Goal: Transaction & Acquisition: Book appointment/travel/reservation

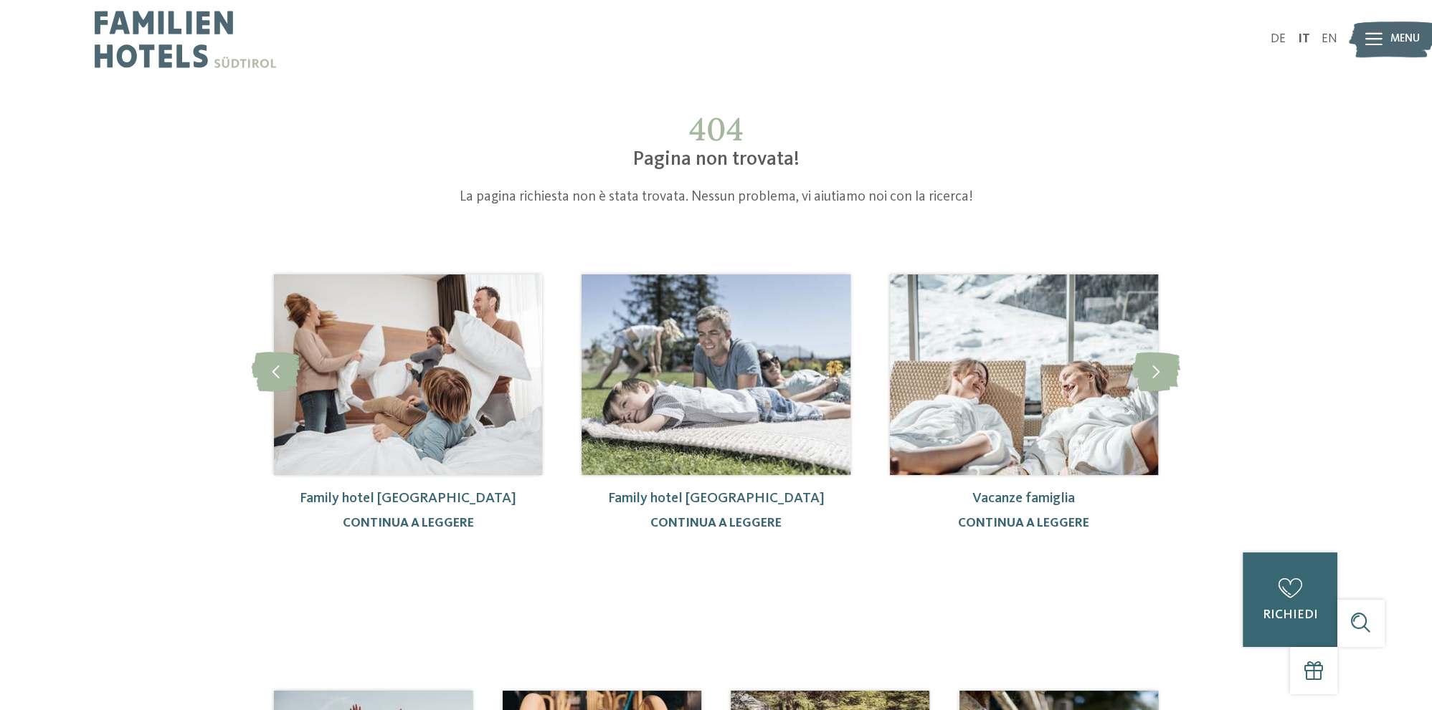
click at [154, 39] on img at bounding box center [185, 39] width 181 height 79
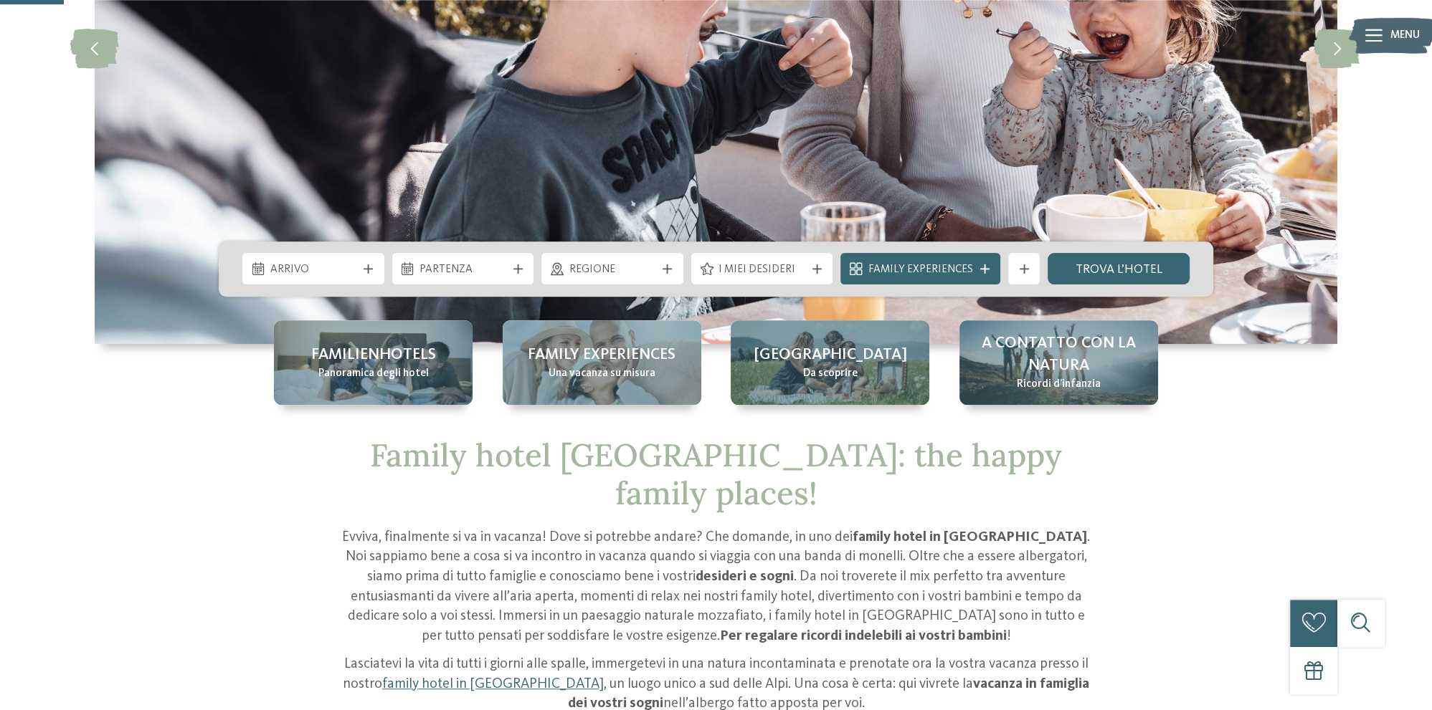
scroll to position [303, 0]
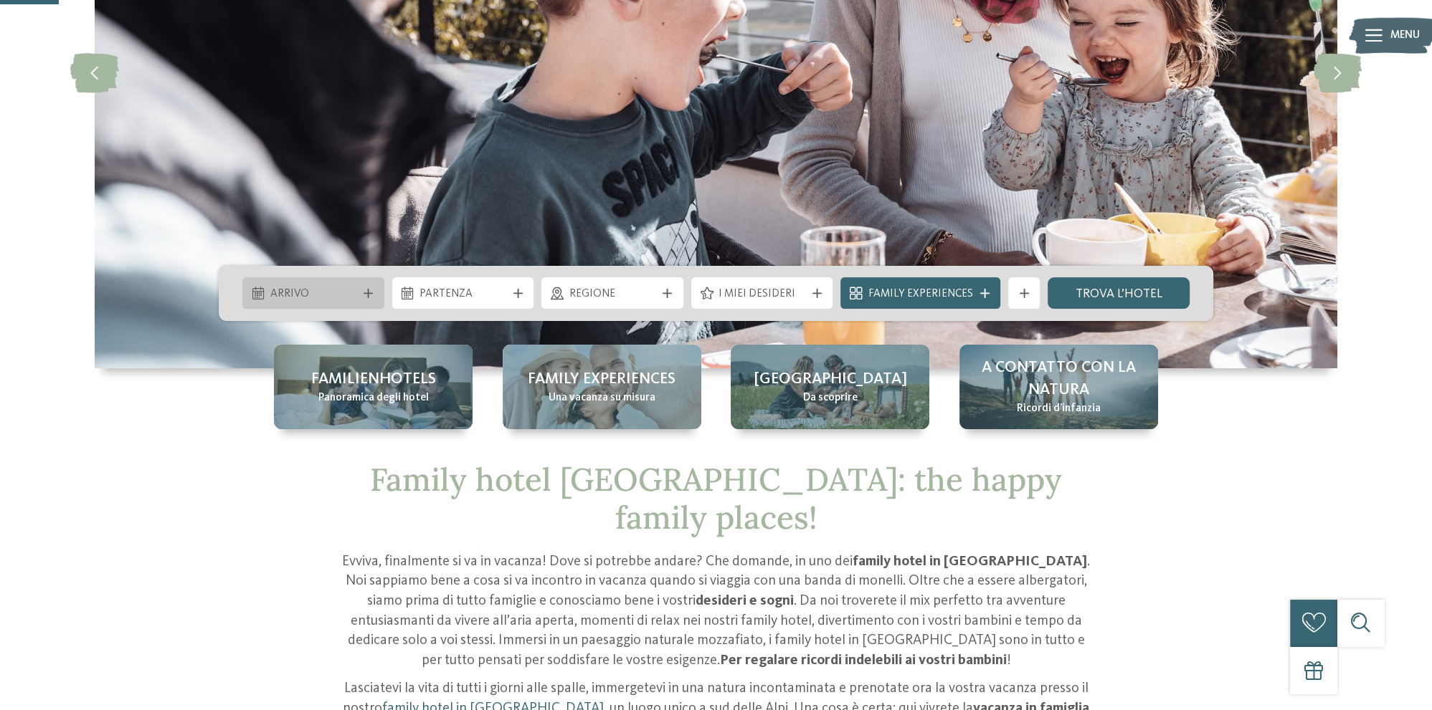
click at [338, 291] on span "Arrivo" at bounding box center [313, 295] width 87 height 16
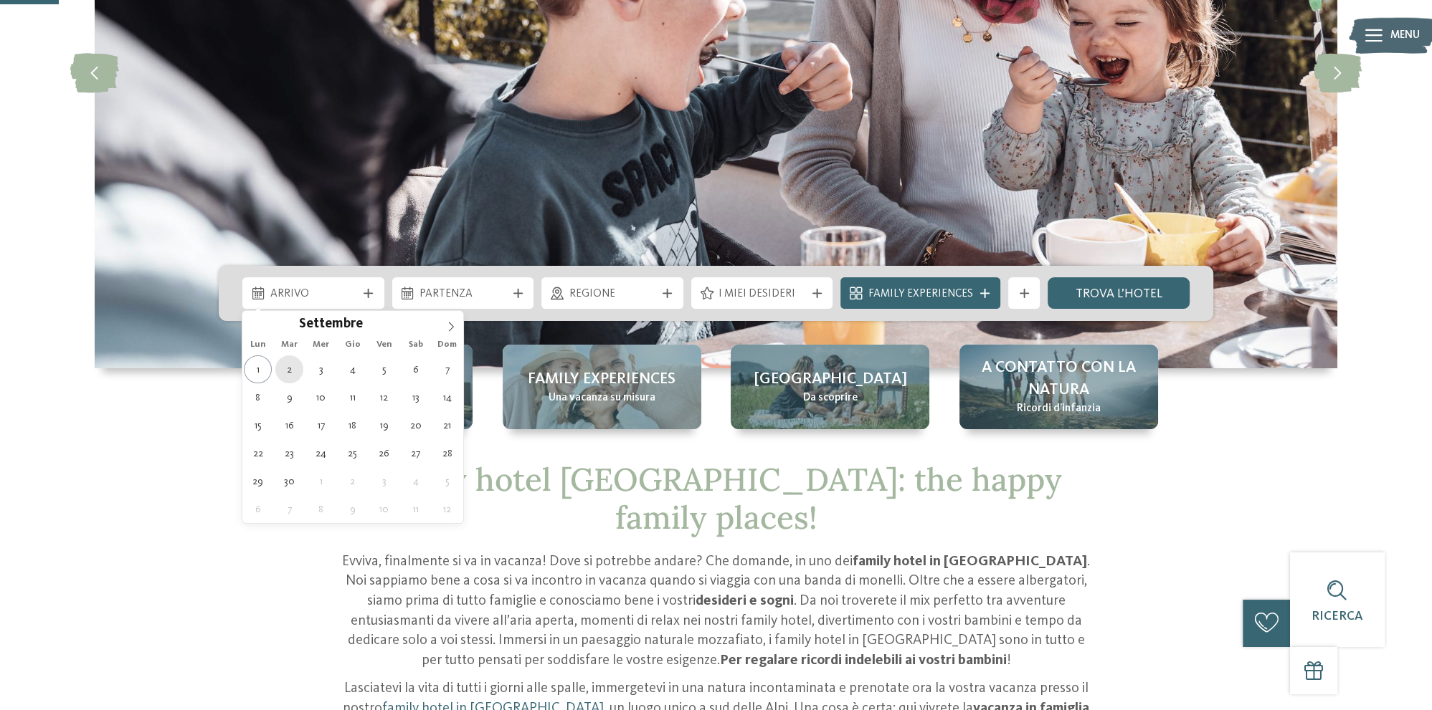
type div "02.09.2025"
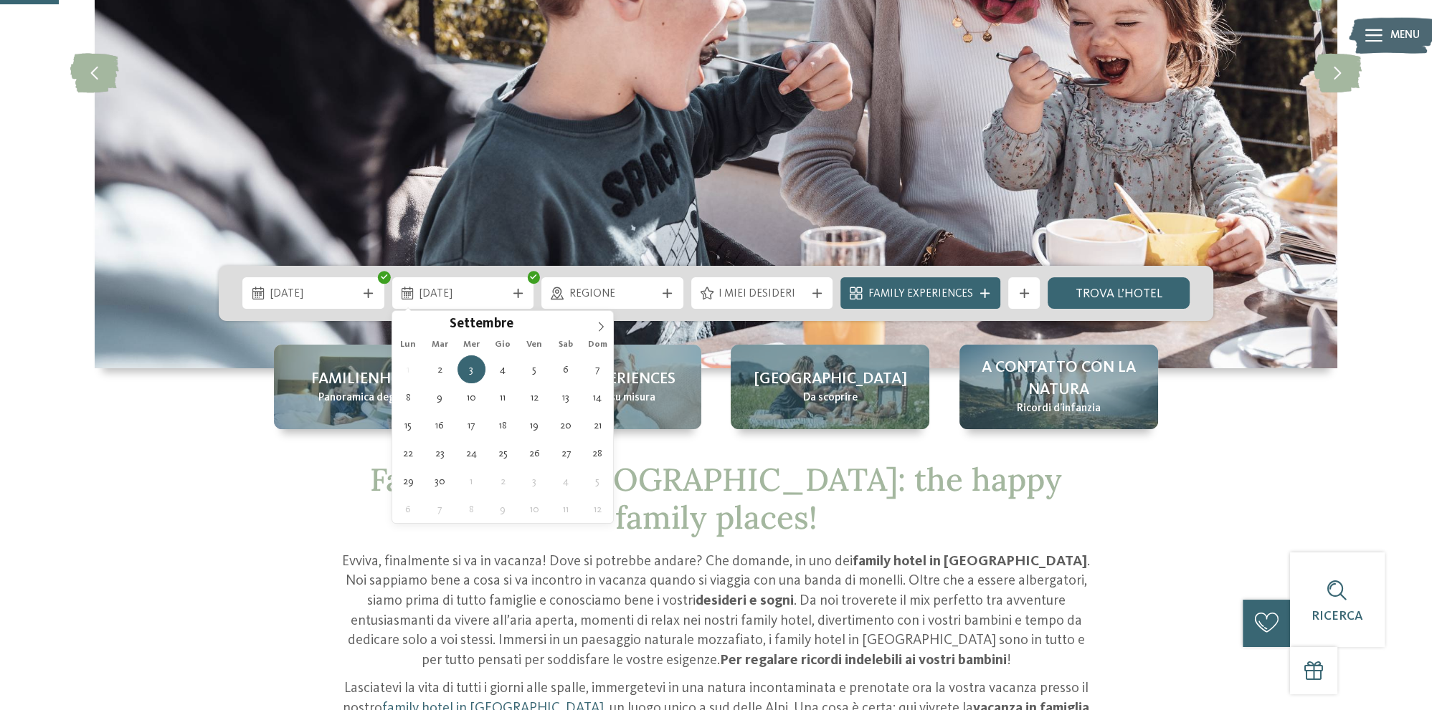
type div "03.09.2025"
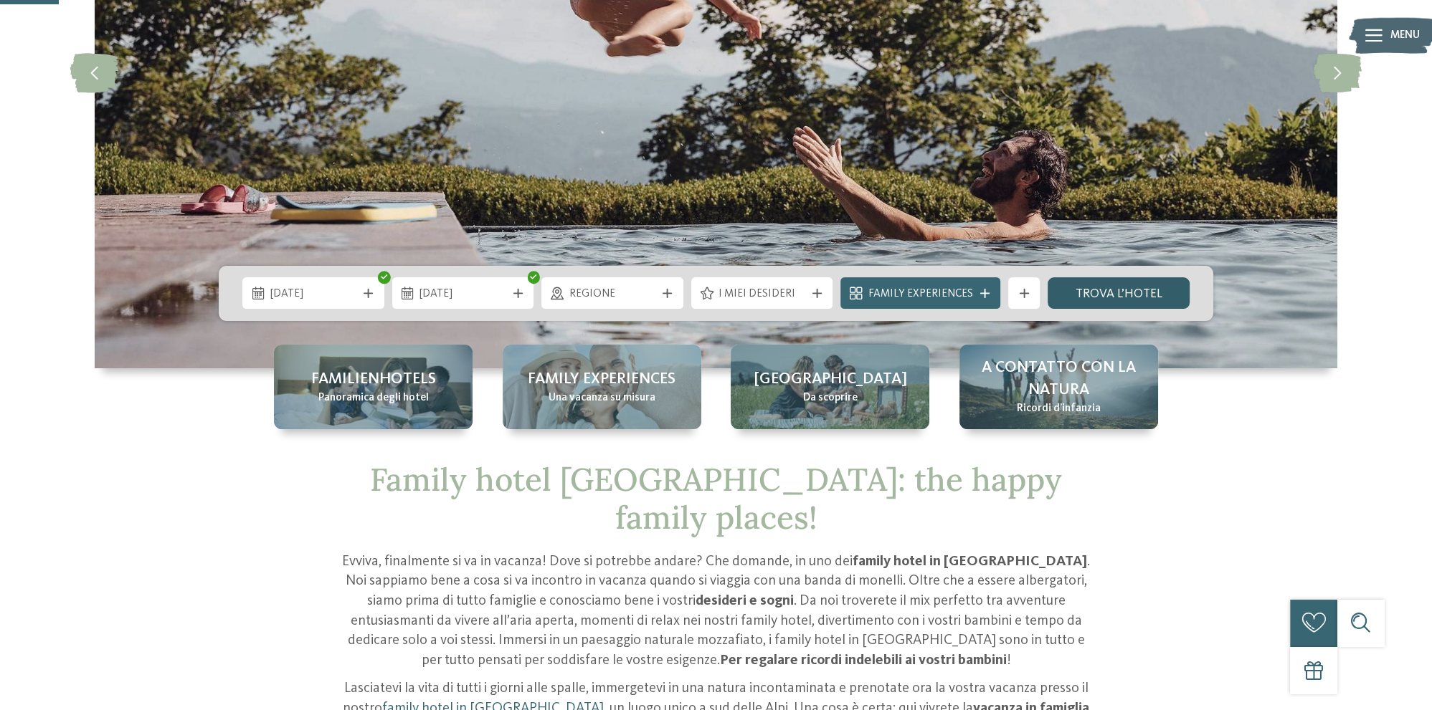
click at [1094, 293] on link "trova l’hotel" at bounding box center [1118, 293] width 142 height 32
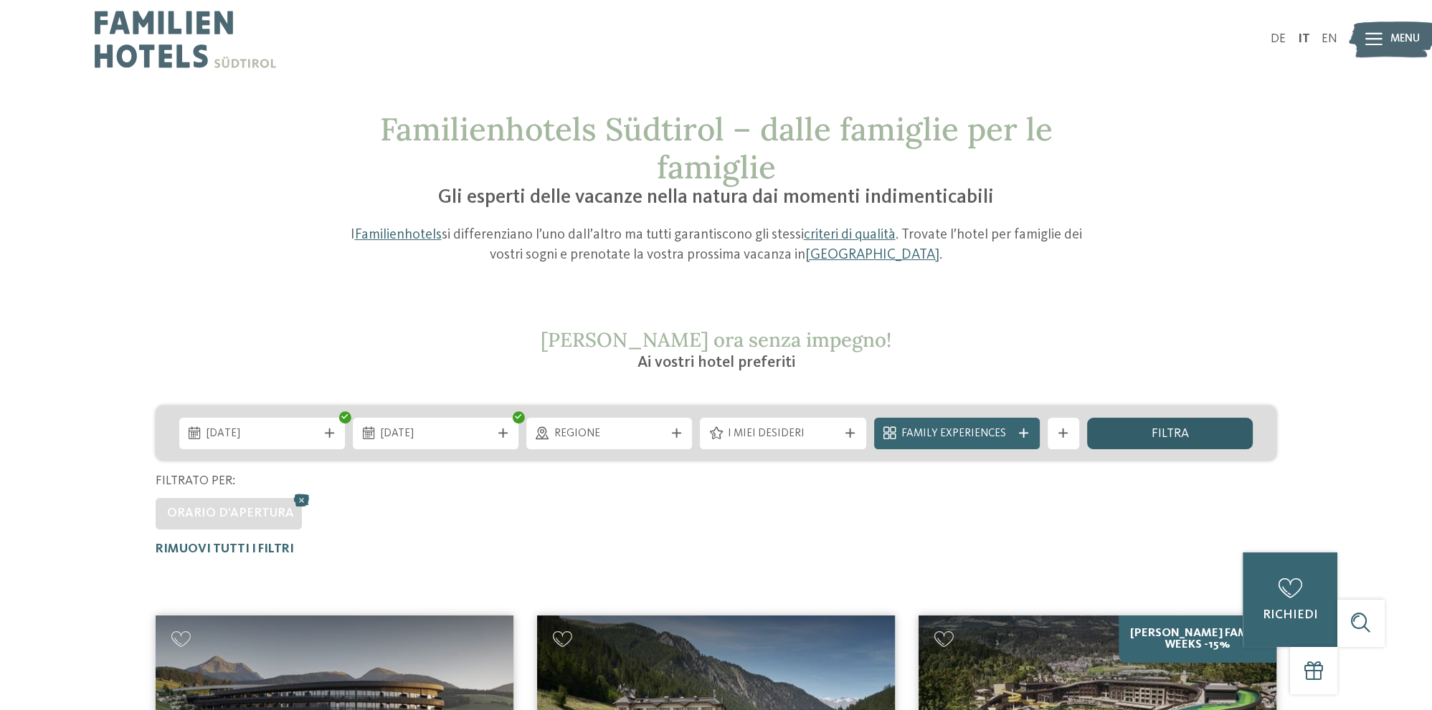
click at [1177, 429] on span "filtra" at bounding box center [1169, 434] width 37 height 13
click at [1369, 36] on icon at bounding box center [1373, 39] width 17 height 13
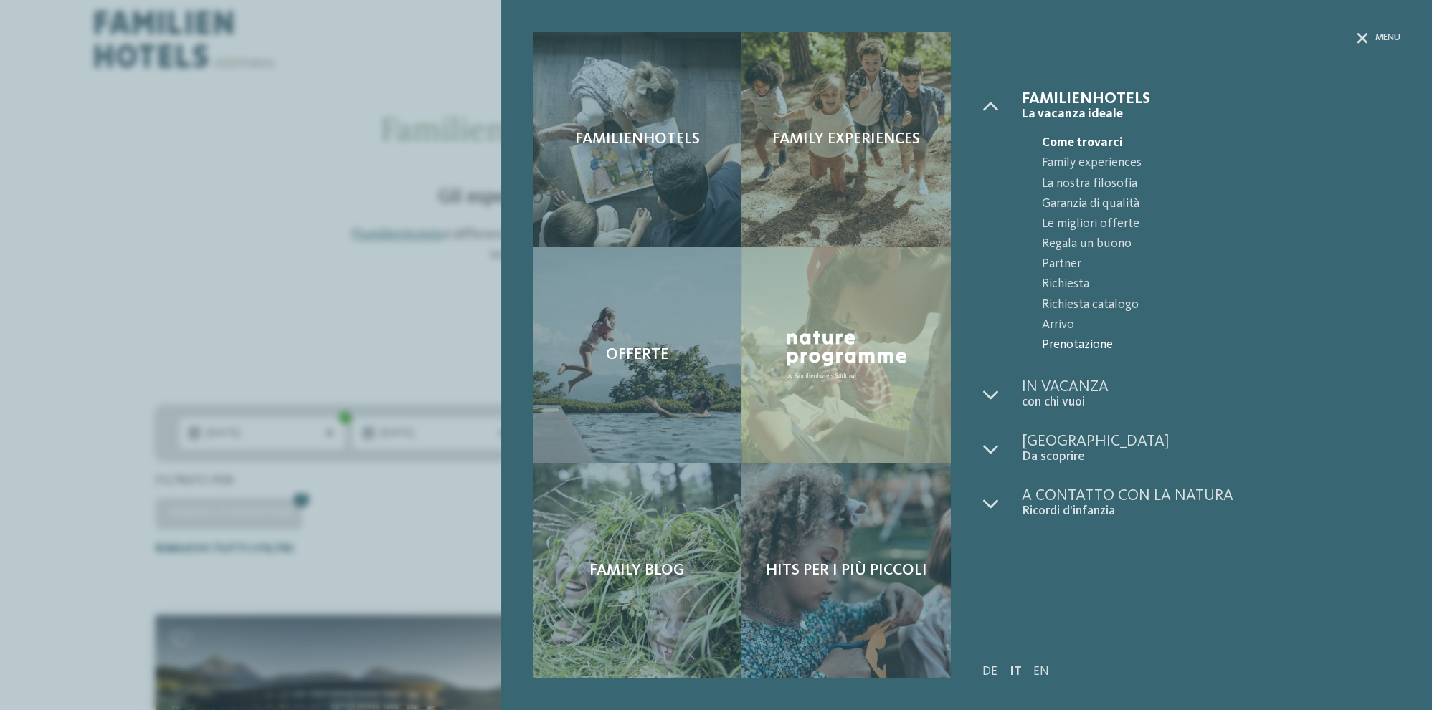
click at [1088, 348] on span "Prenotazione" at bounding box center [1221, 346] width 358 height 20
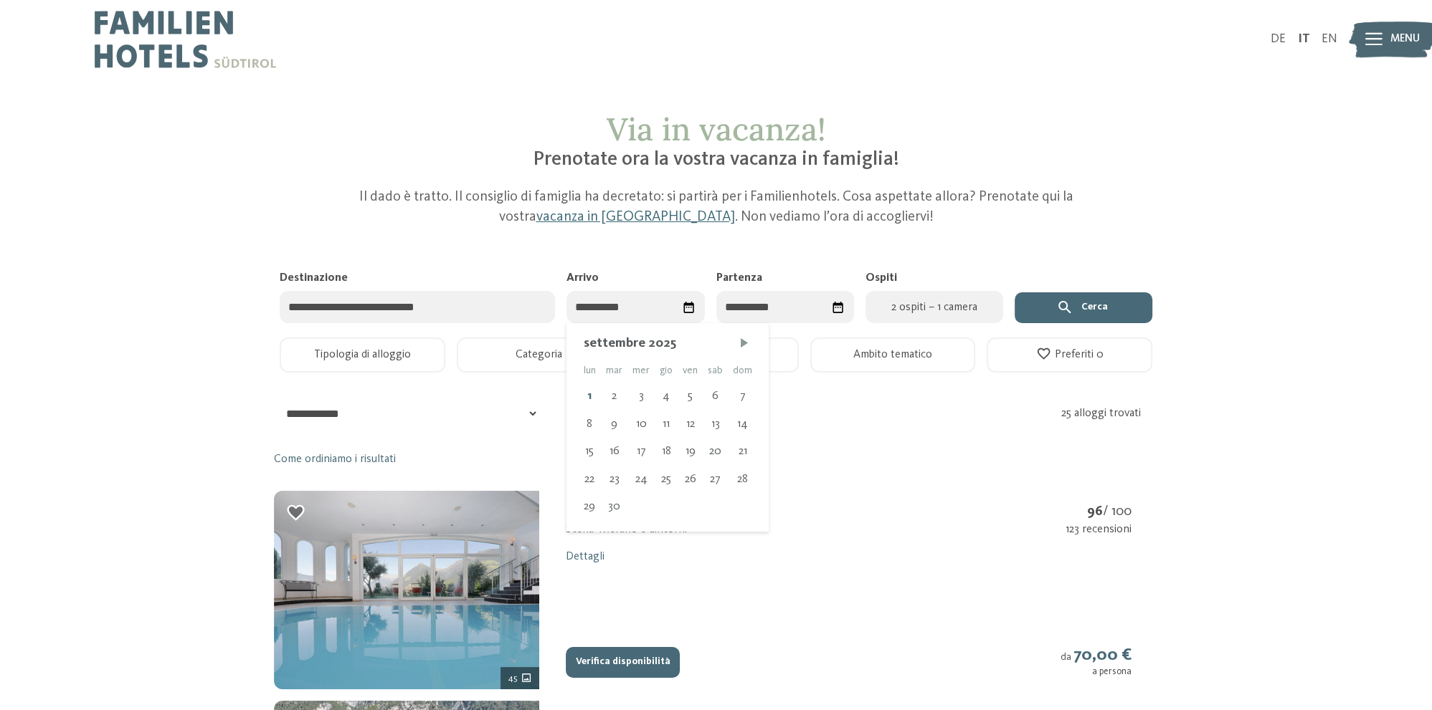
click at [602, 306] on input "Arrivo" at bounding box center [635, 307] width 138 height 32
click at [621, 397] on div "2" at bounding box center [614, 396] width 27 height 27
type input "**********"
click at [727, 396] on div "3" at bounding box center [726, 396] width 27 height 27
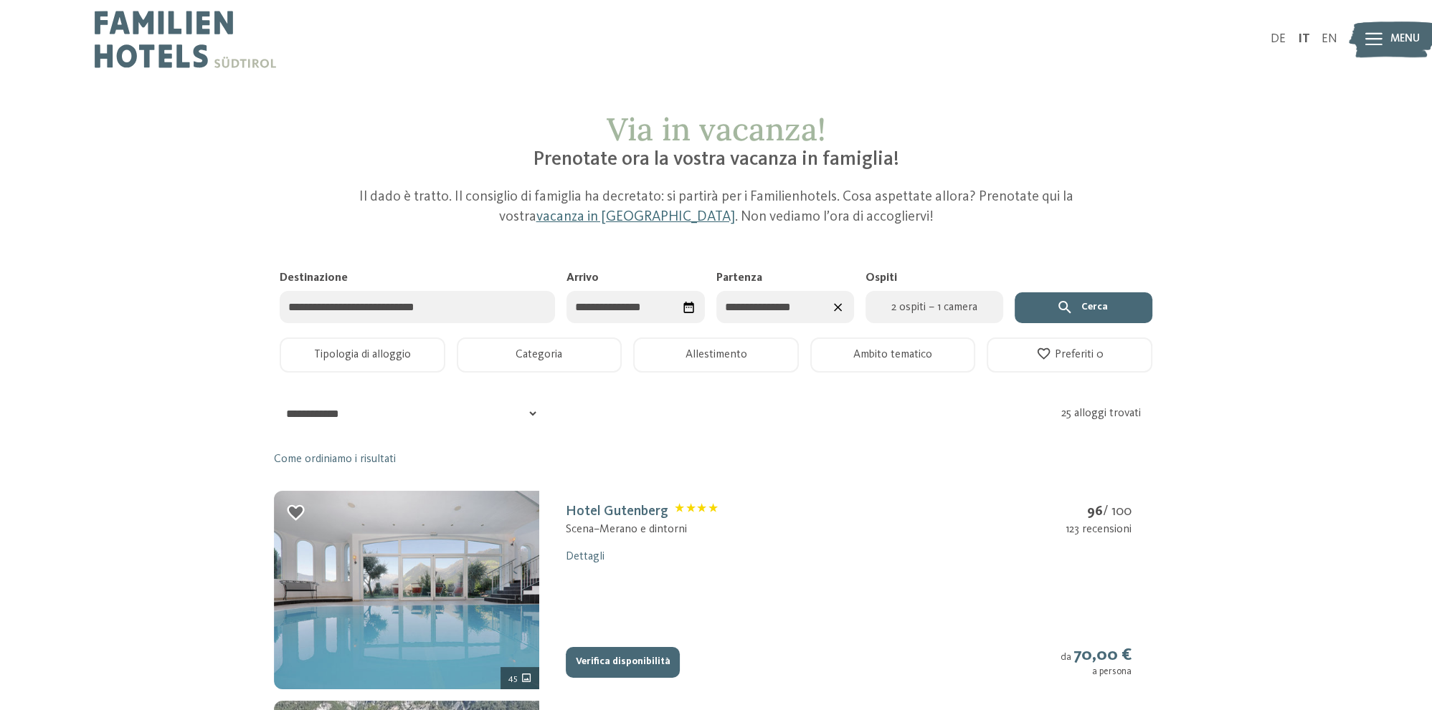
click at [1066, 305] on icon "submit" at bounding box center [1064, 307] width 17 height 17
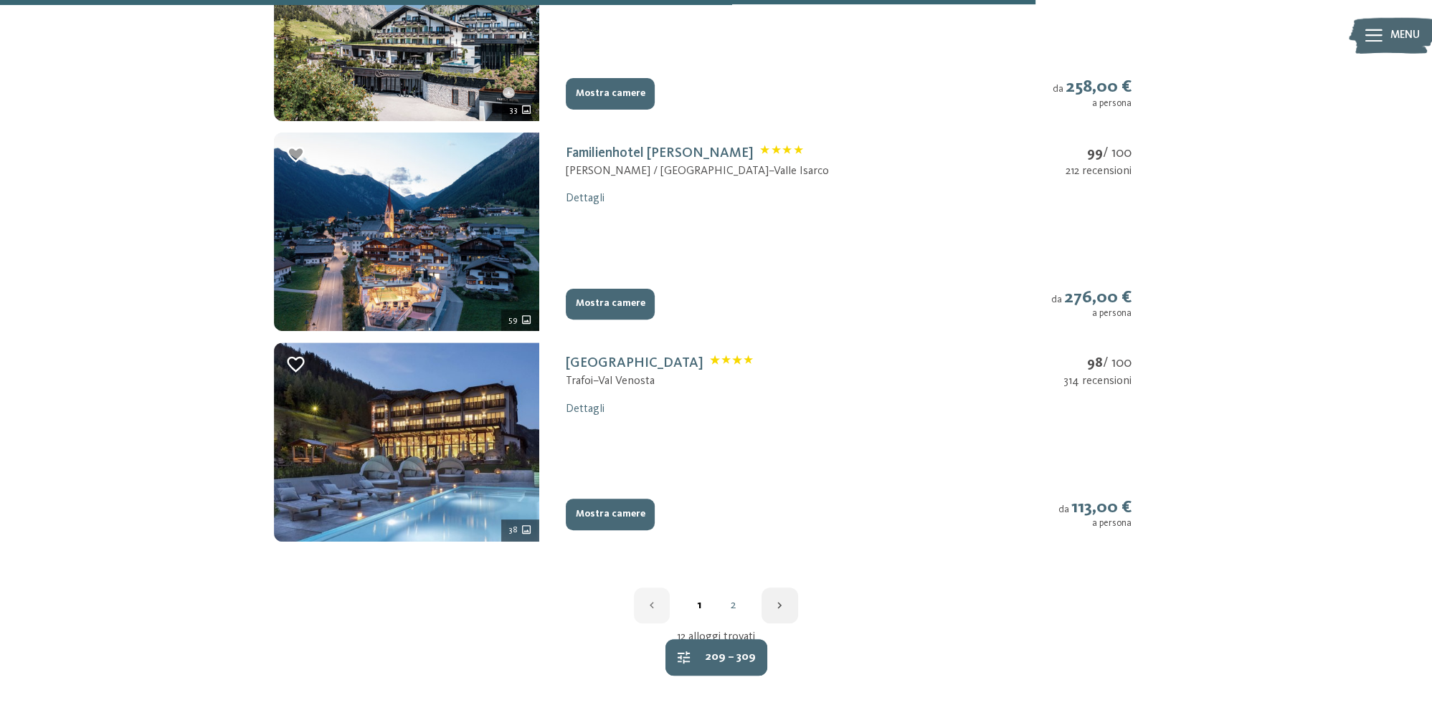
scroll to position [2044, 0]
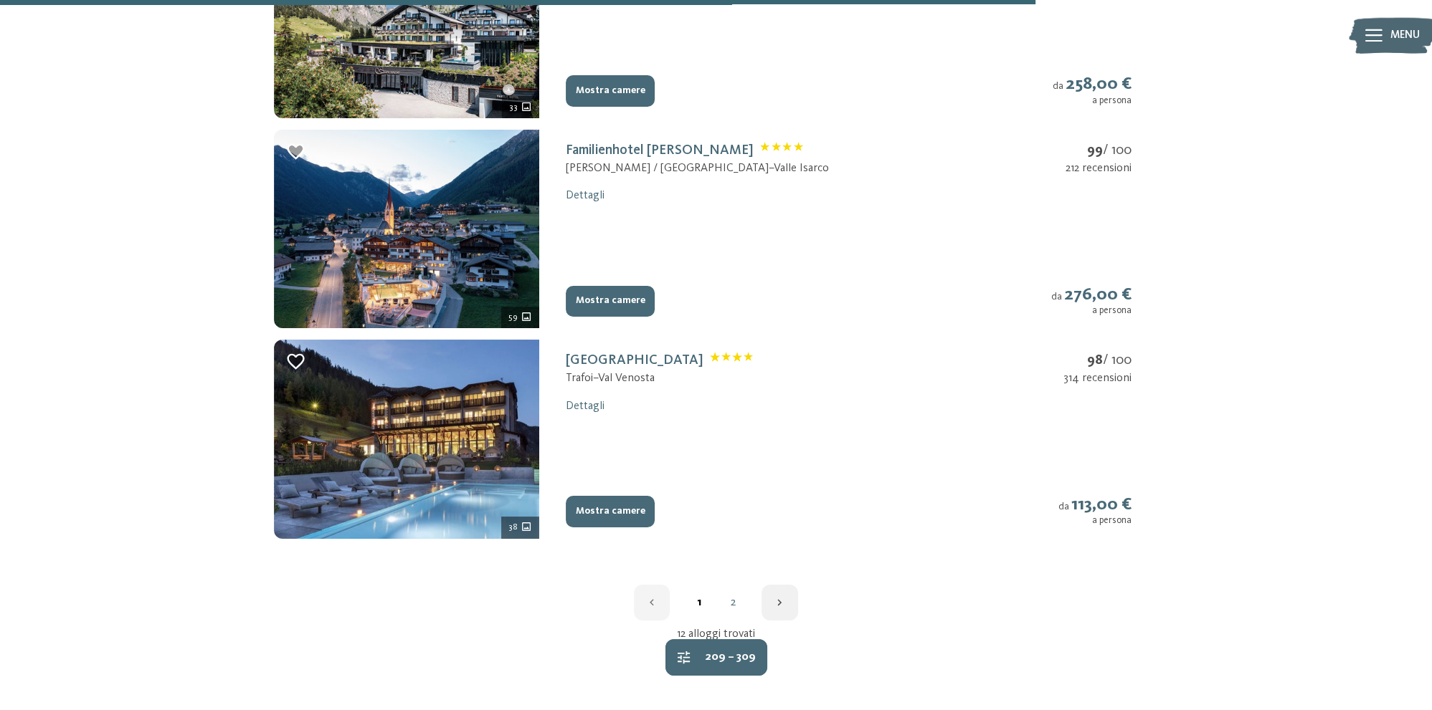
click at [731, 602] on link "2" at bounding box center [732, 602] width 34 height 11
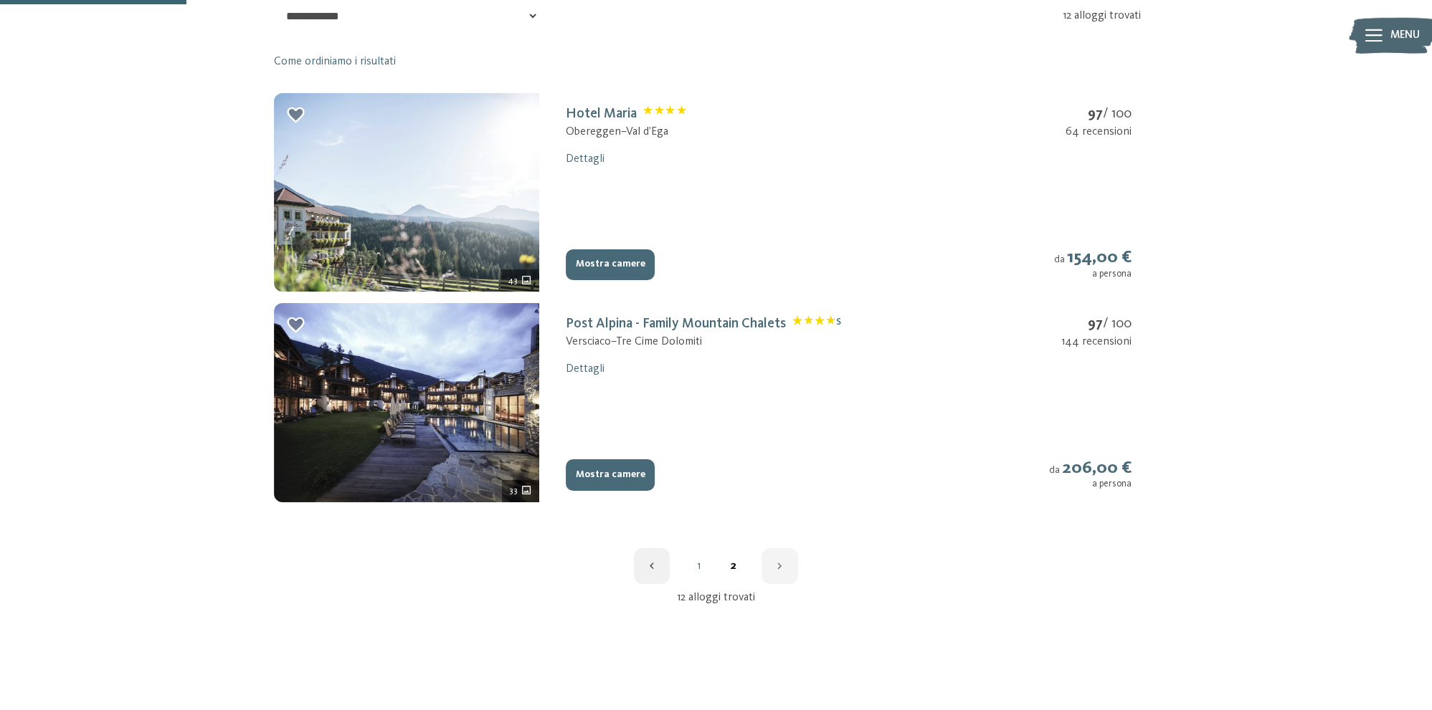
click at [698, 569] on link "1" at bounding box center [698, 566] width 34 height 11
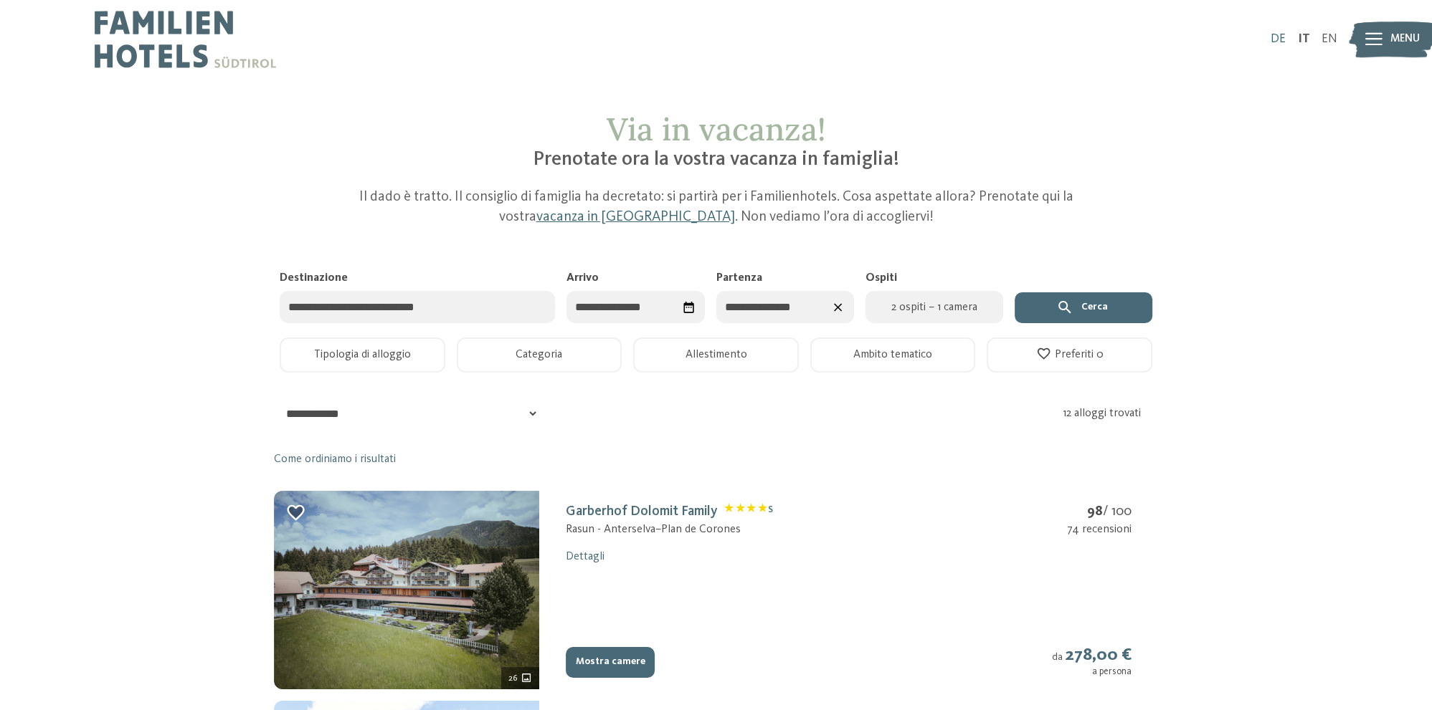
click at [1283, 35] on link "DE" at bounding box center [1277, 39] width 15 height 12
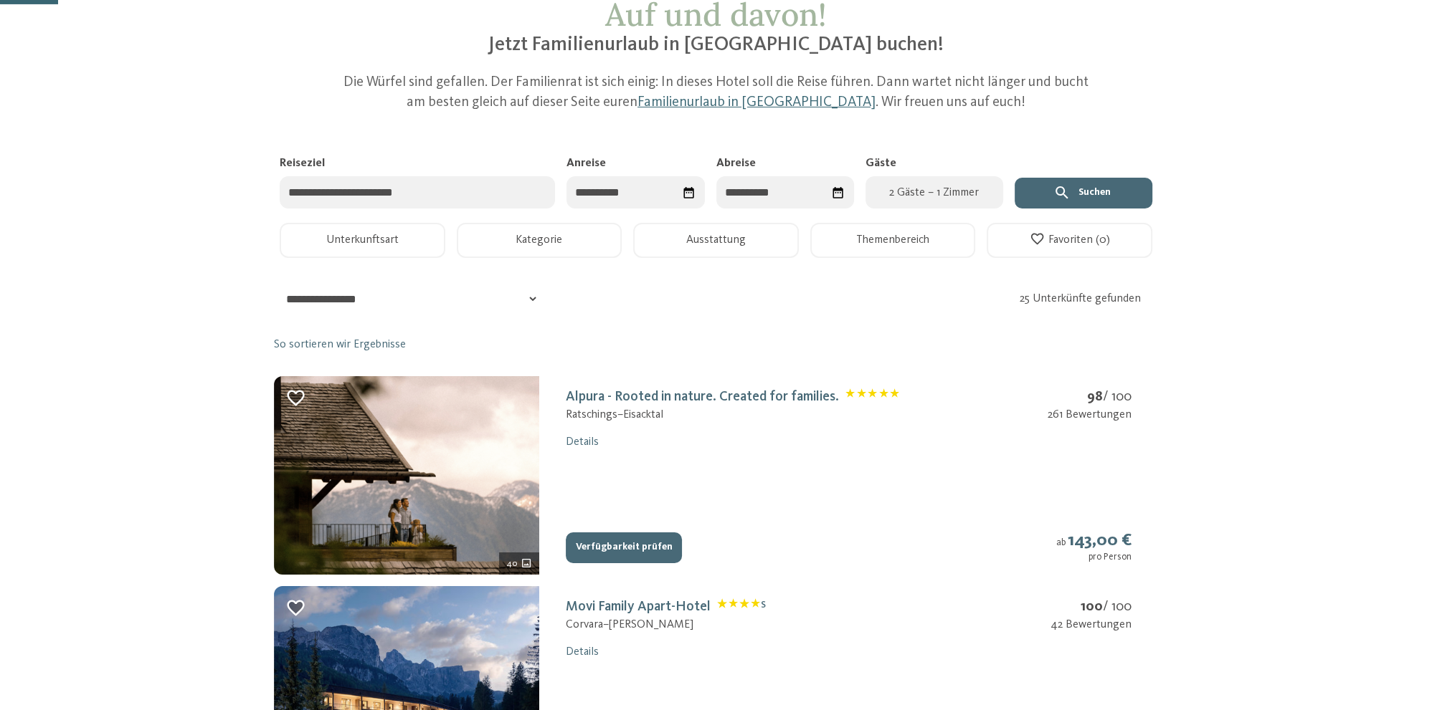
scroll to position [151, 0]
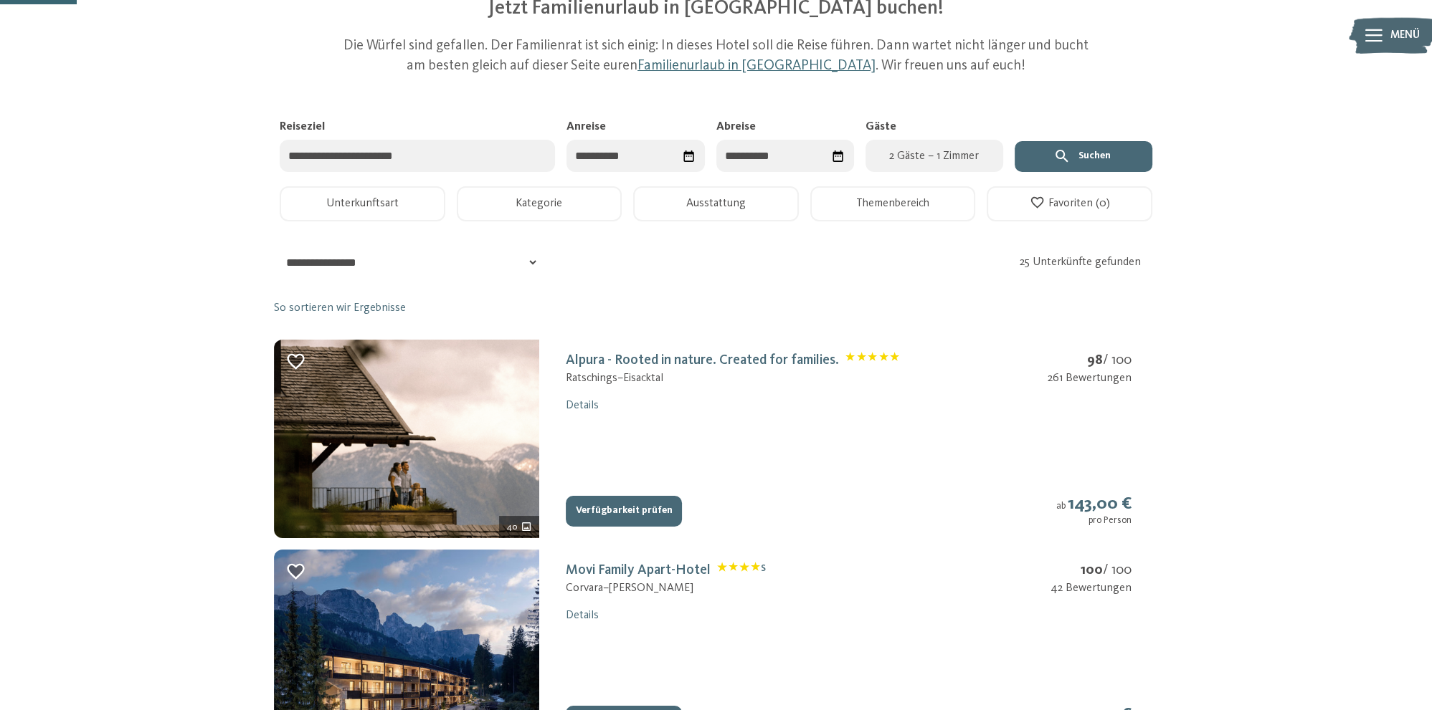
click at [609, 147] on input "Anreise" at bounding box center [635, 156] width 138 height 32
click at [618, 244] on div "2" at bounding box center [614, 245] width 24 height 27
type input "**********"
click at [744, 247] on div "3" at bounding box center [740, 245] width 24 height 27
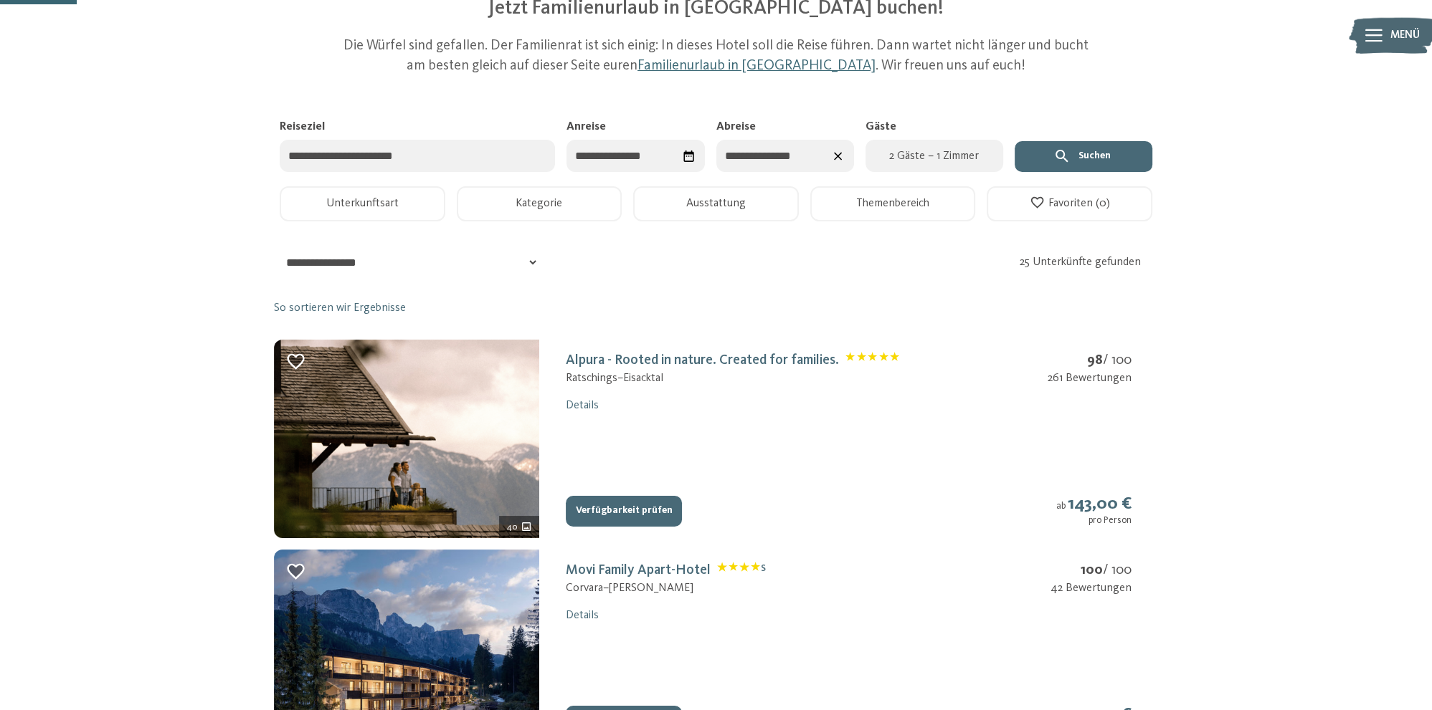
click at [1064, 153] on icon "submit" at bounding box center [1061, 156] width 12 height 12
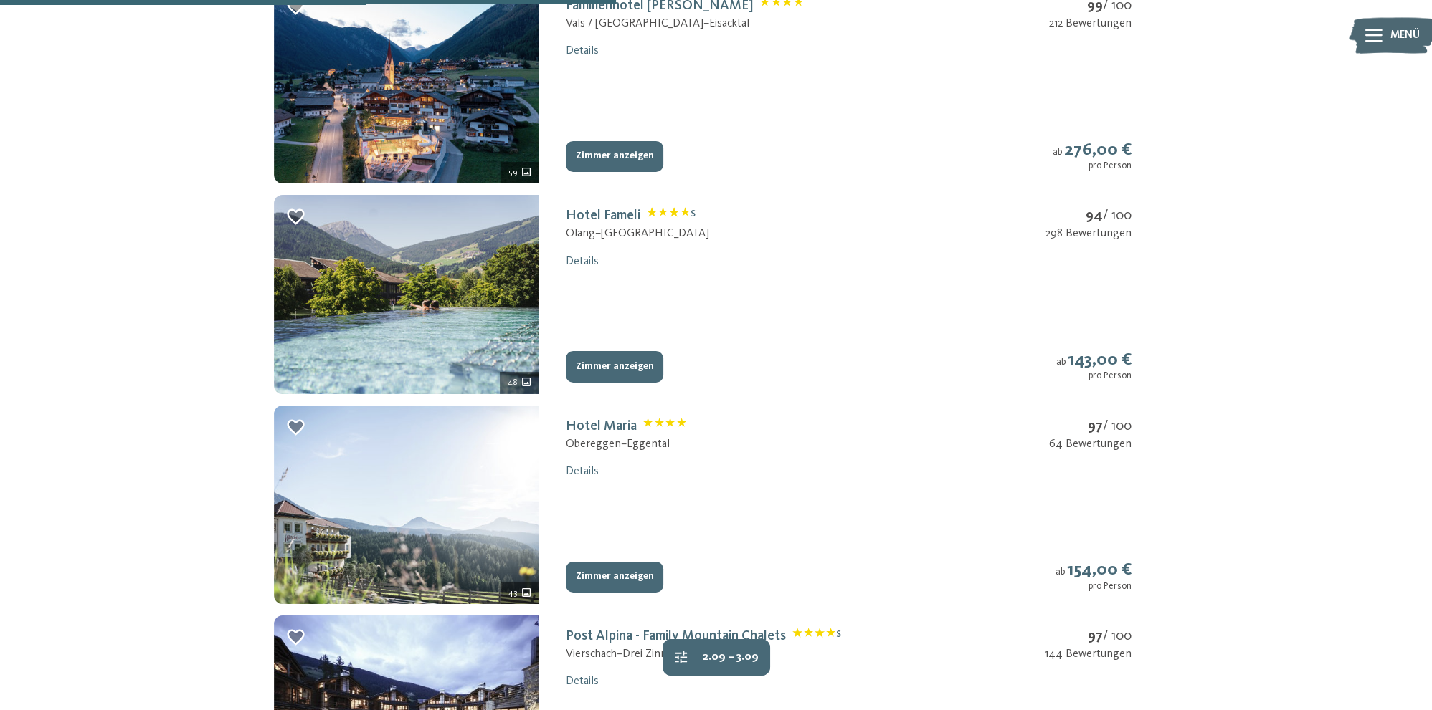
scroll to position [1136, 0]
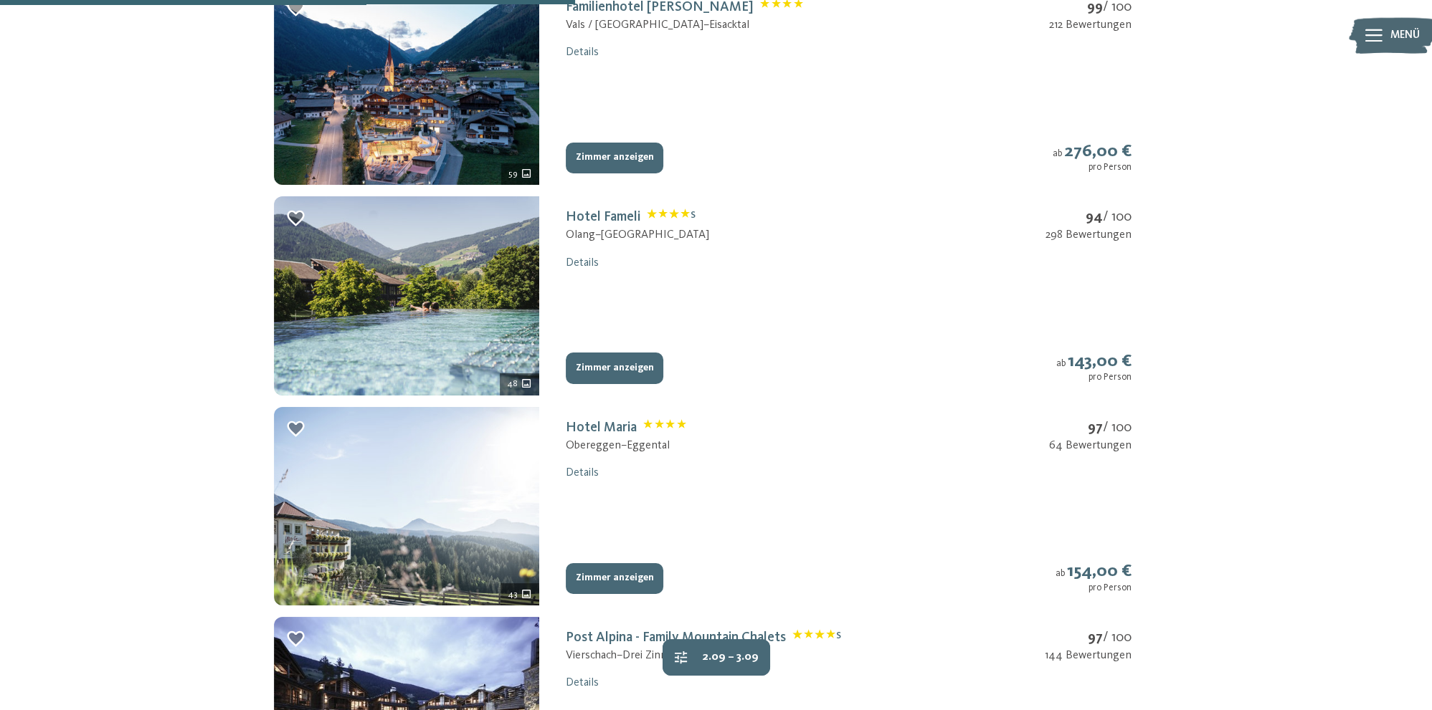
click at [627, 373] on button "Zimmer anzeigen" at bounding box center [615, 369] width 98 height 32
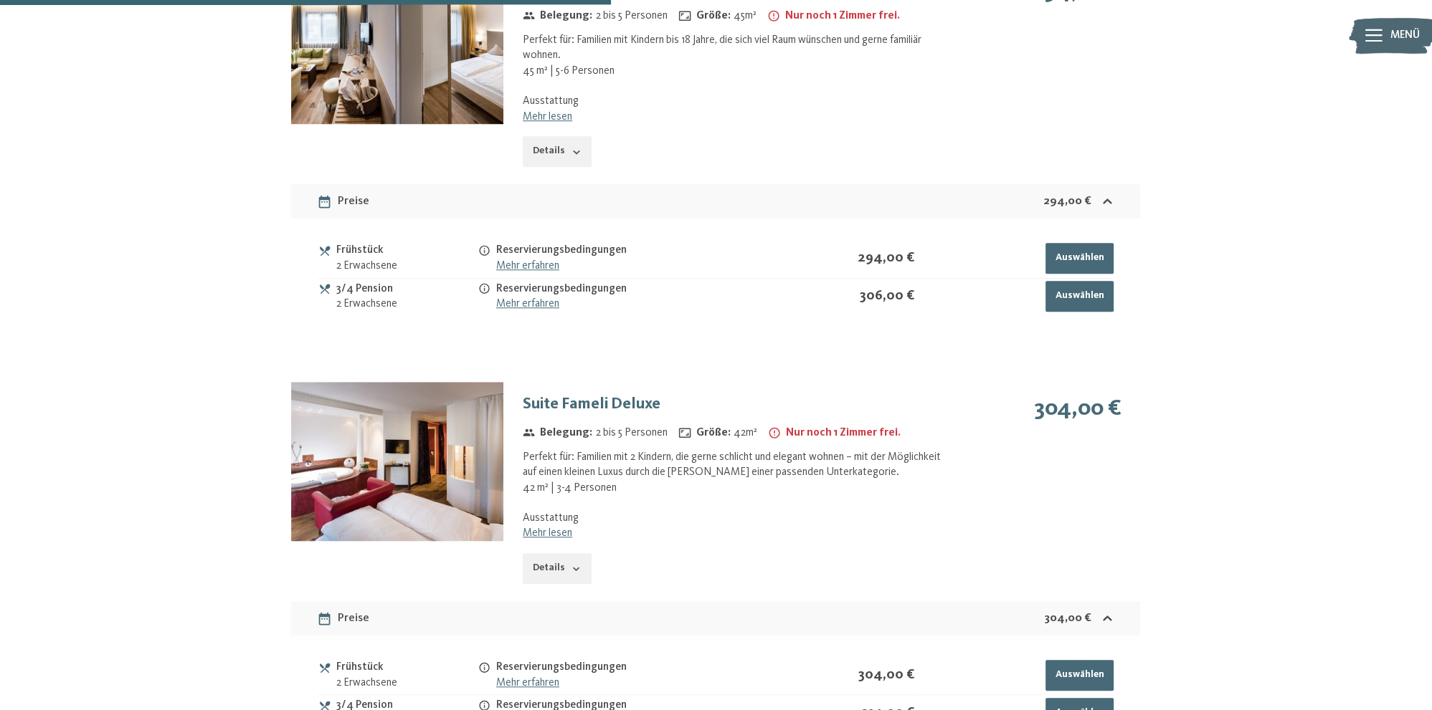
scroll to position [1849, 0]
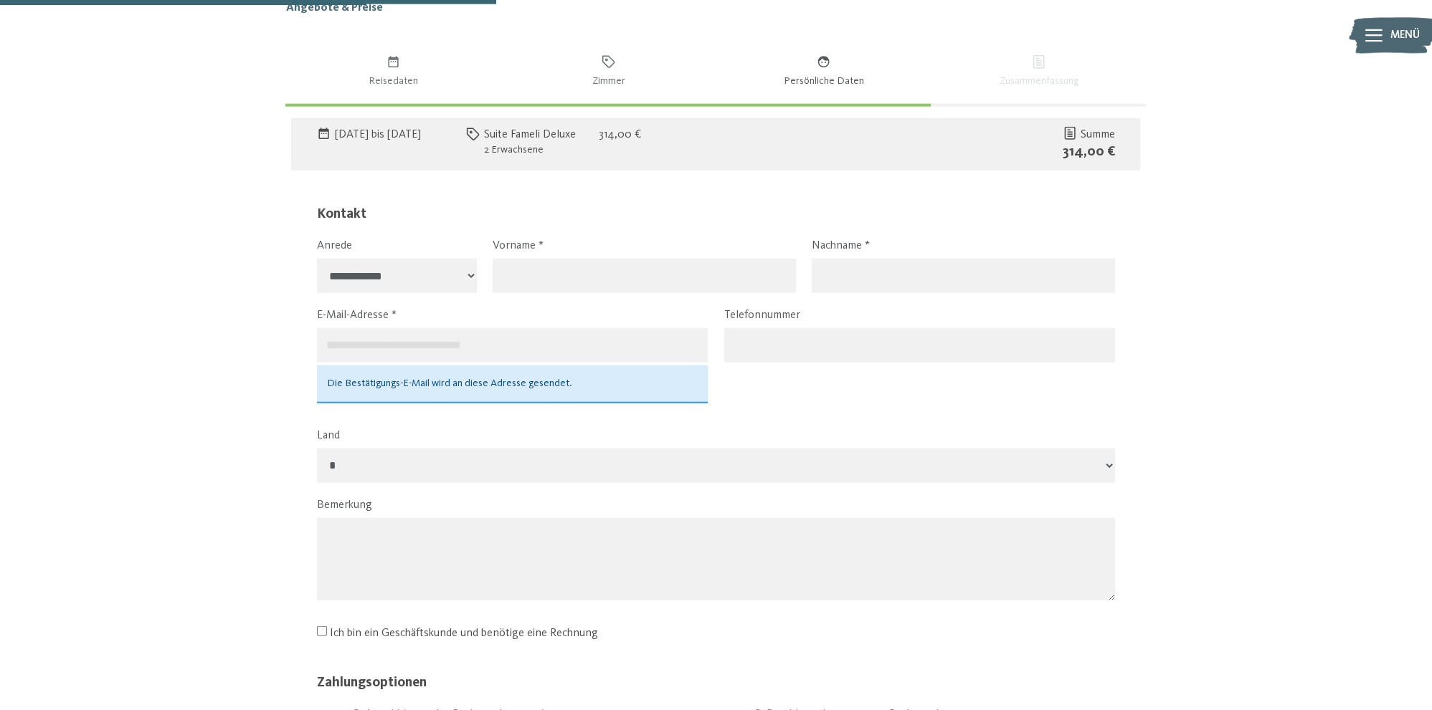
scroll to position [659, 0]
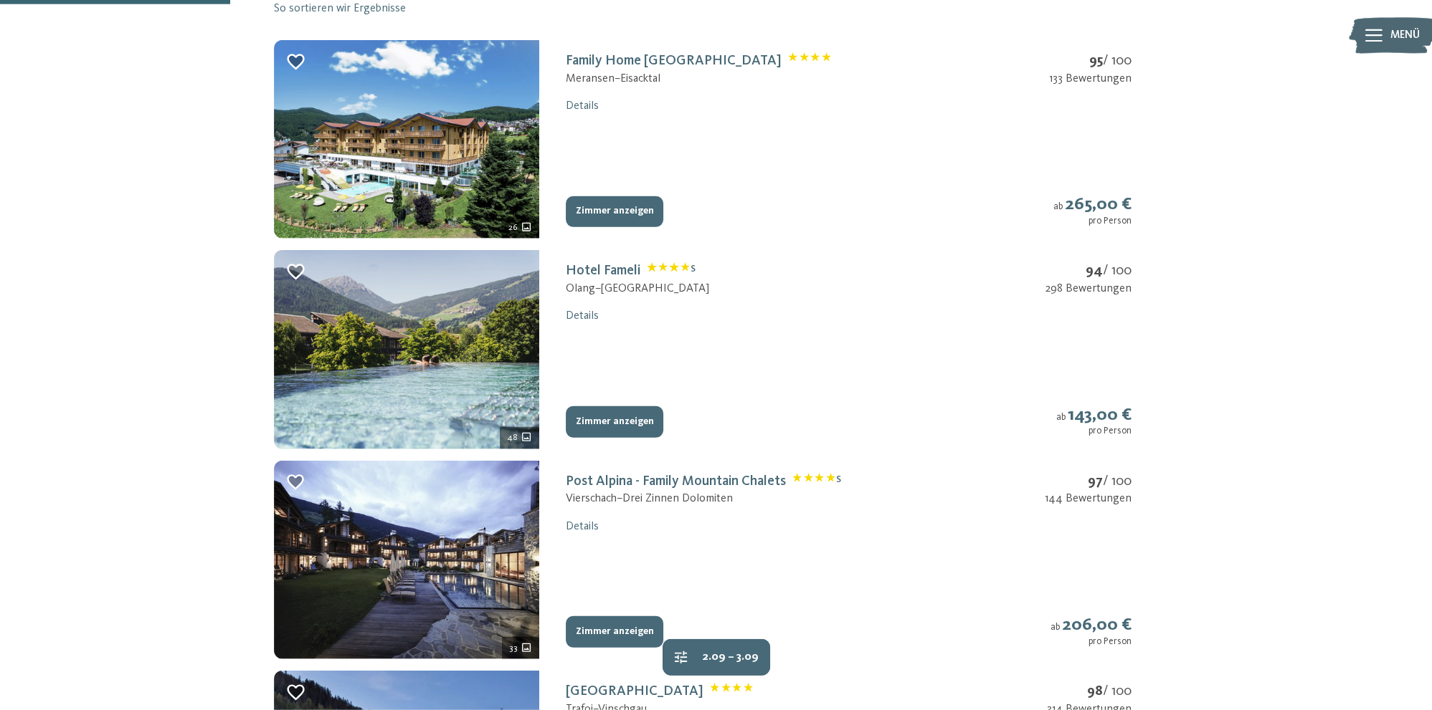
scroll to position [454, 0]
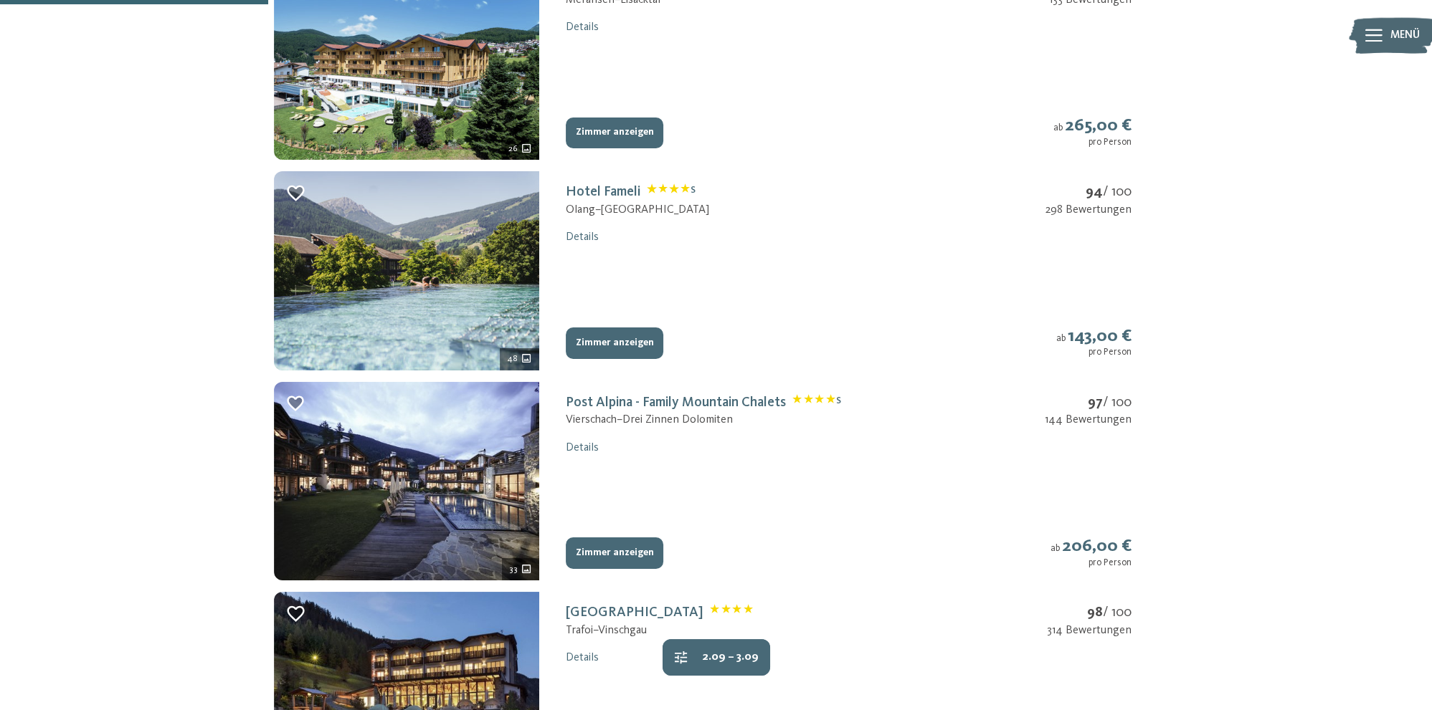
click at [622, 342] on button "Zimmer anzeigen" at bounding box center [615, 344] width 98 height 32
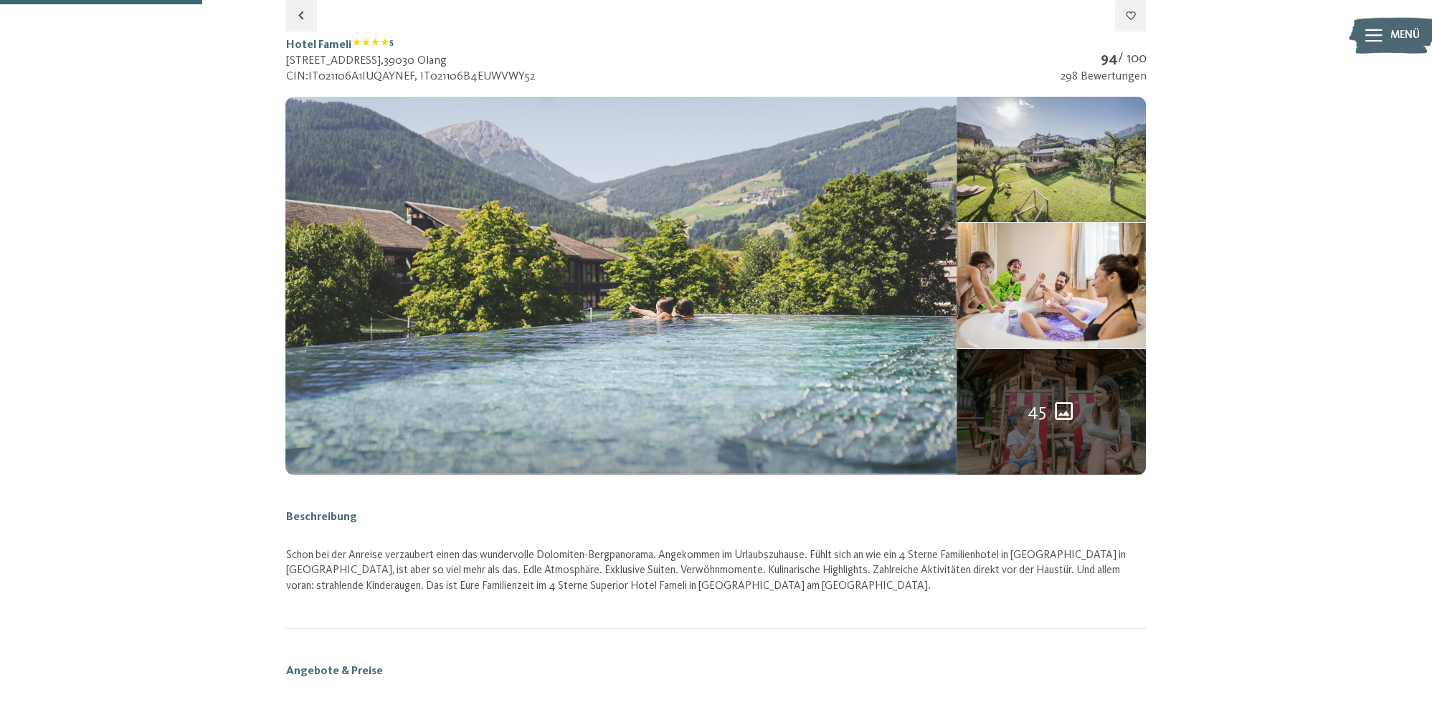
click at [684, 358] on img at bounding box center [620, 286] width 671 height 378
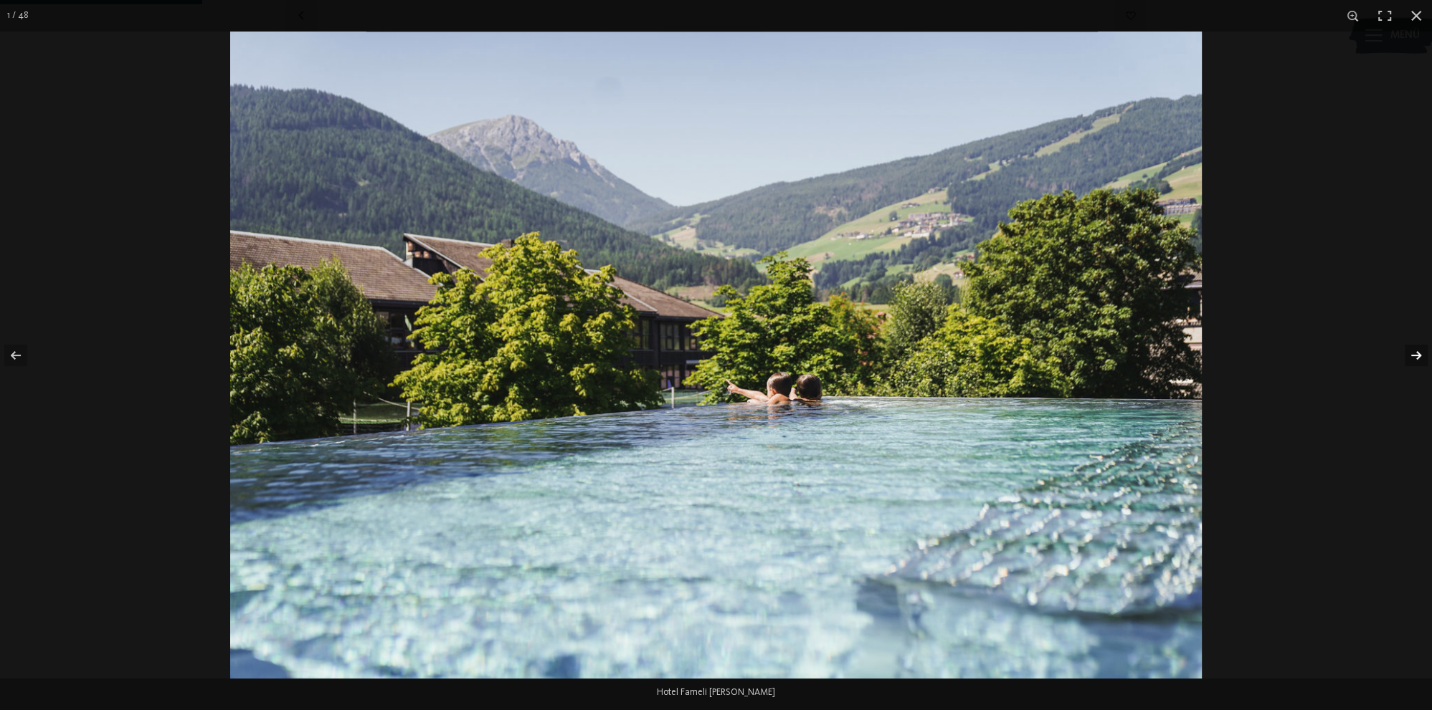
click at [1412, 358] on button "button" at bounding box center [1407, 356] width 50 height 72
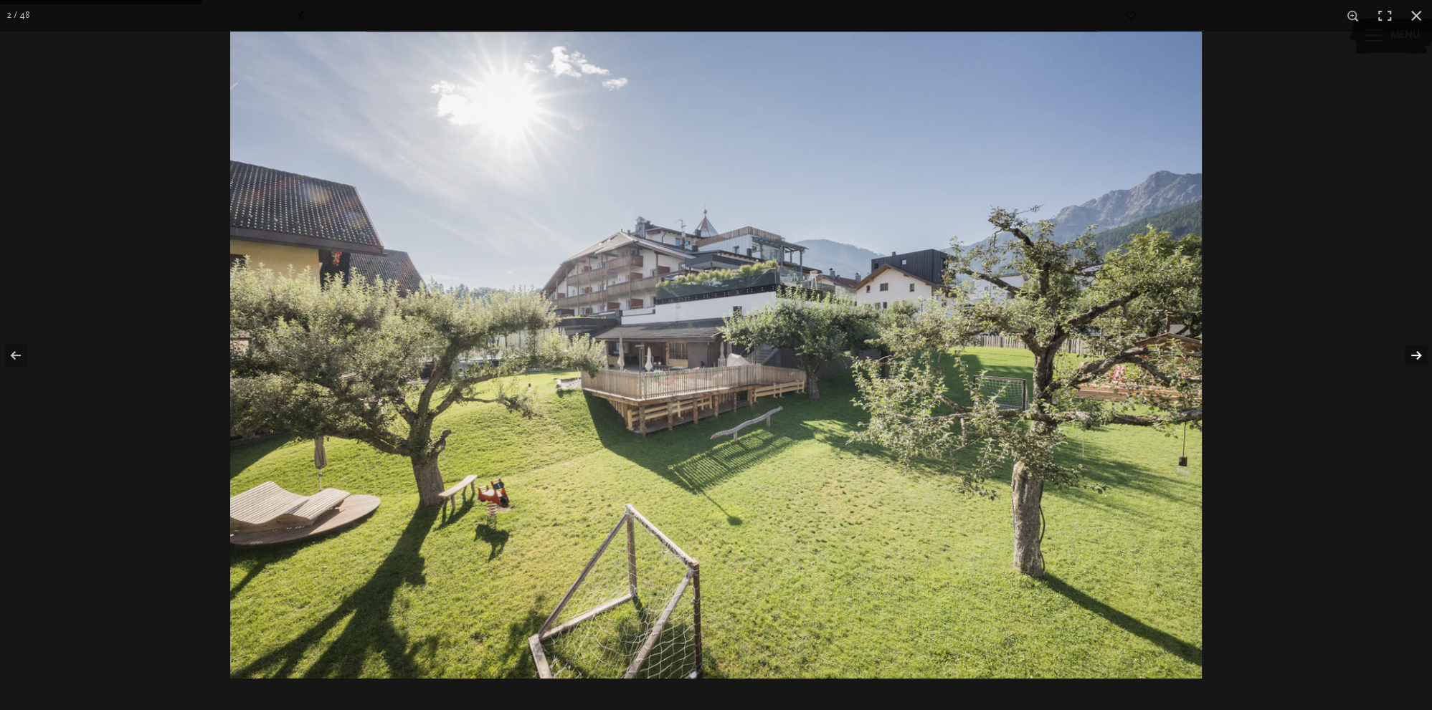
click at [1412, 358] on button "button" at bounding box center [1407, 356] width 50 height 72
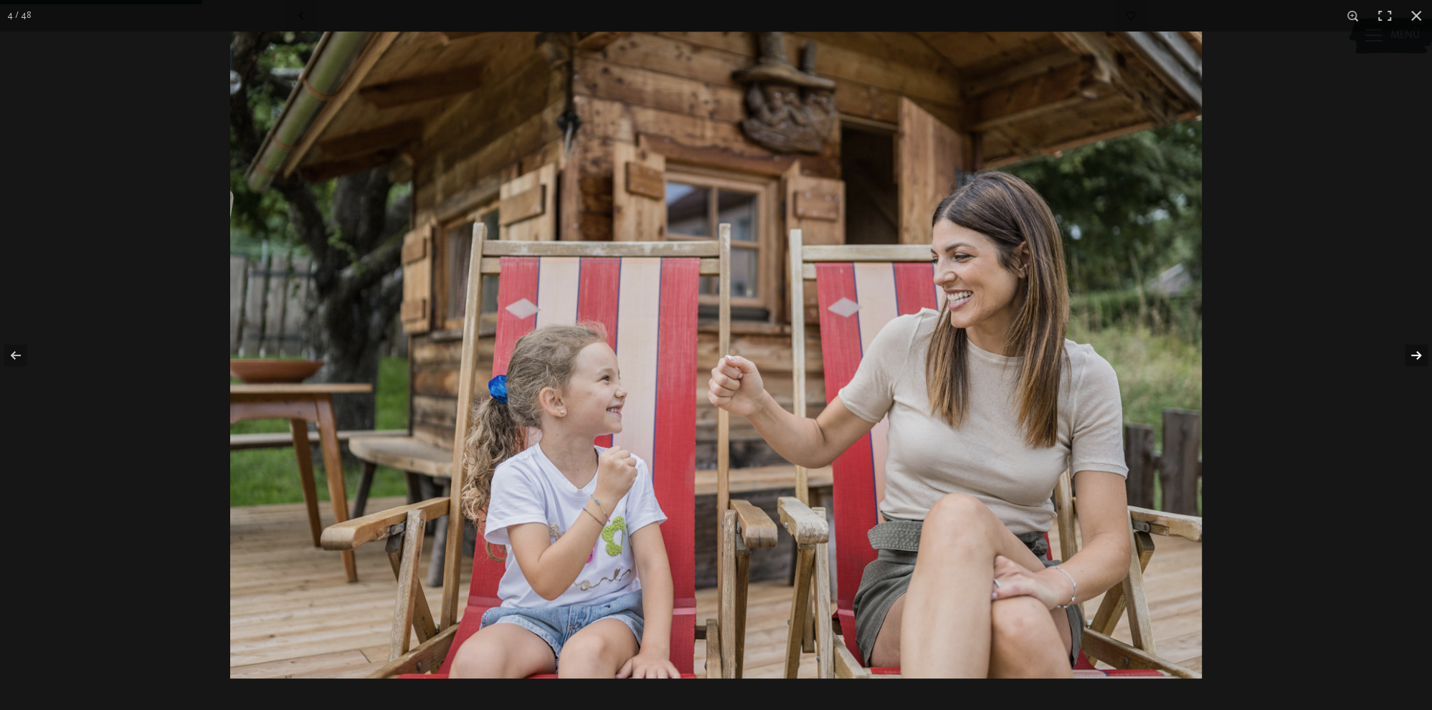
click at [1412, 358] on button "button" at bounding box center [1407, 356] width 50 height 72
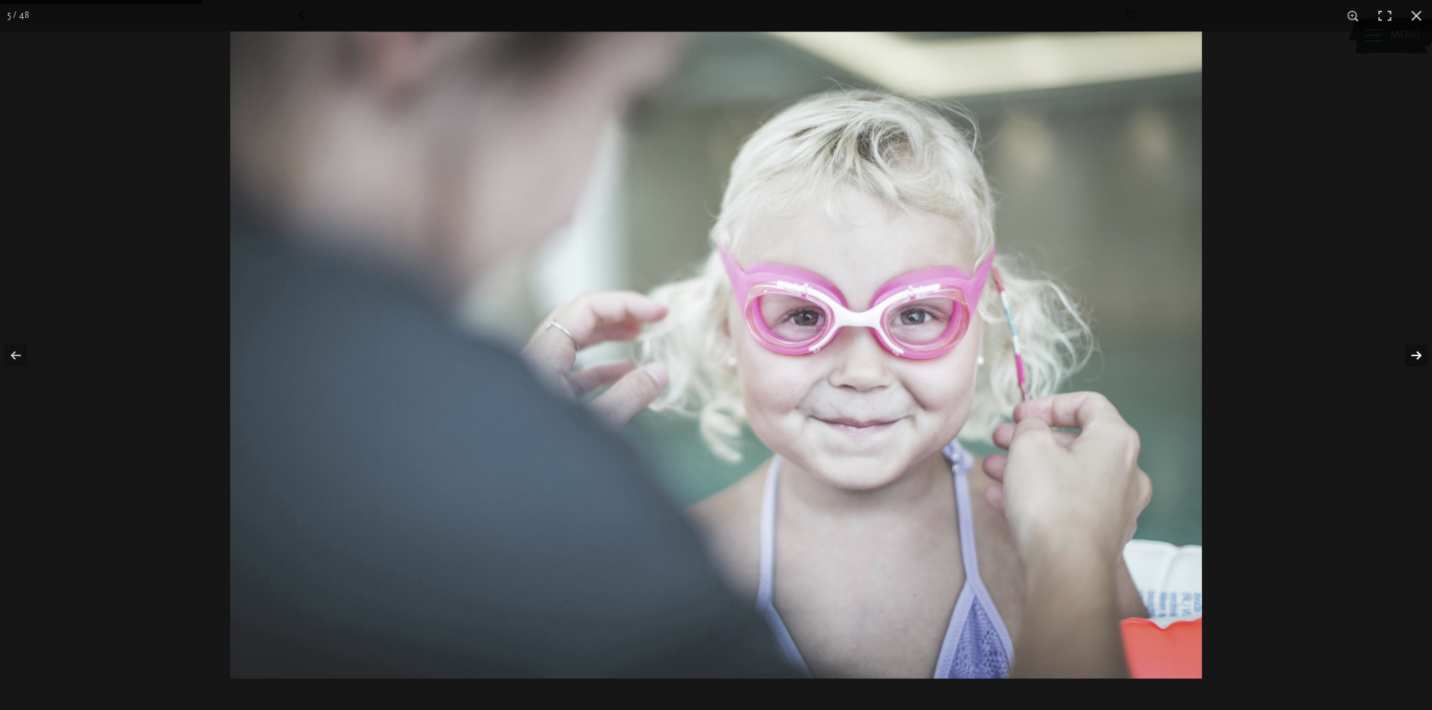
click at [1412, 358] on button "button" at bounding box center [1407, 356] width 50 height 72
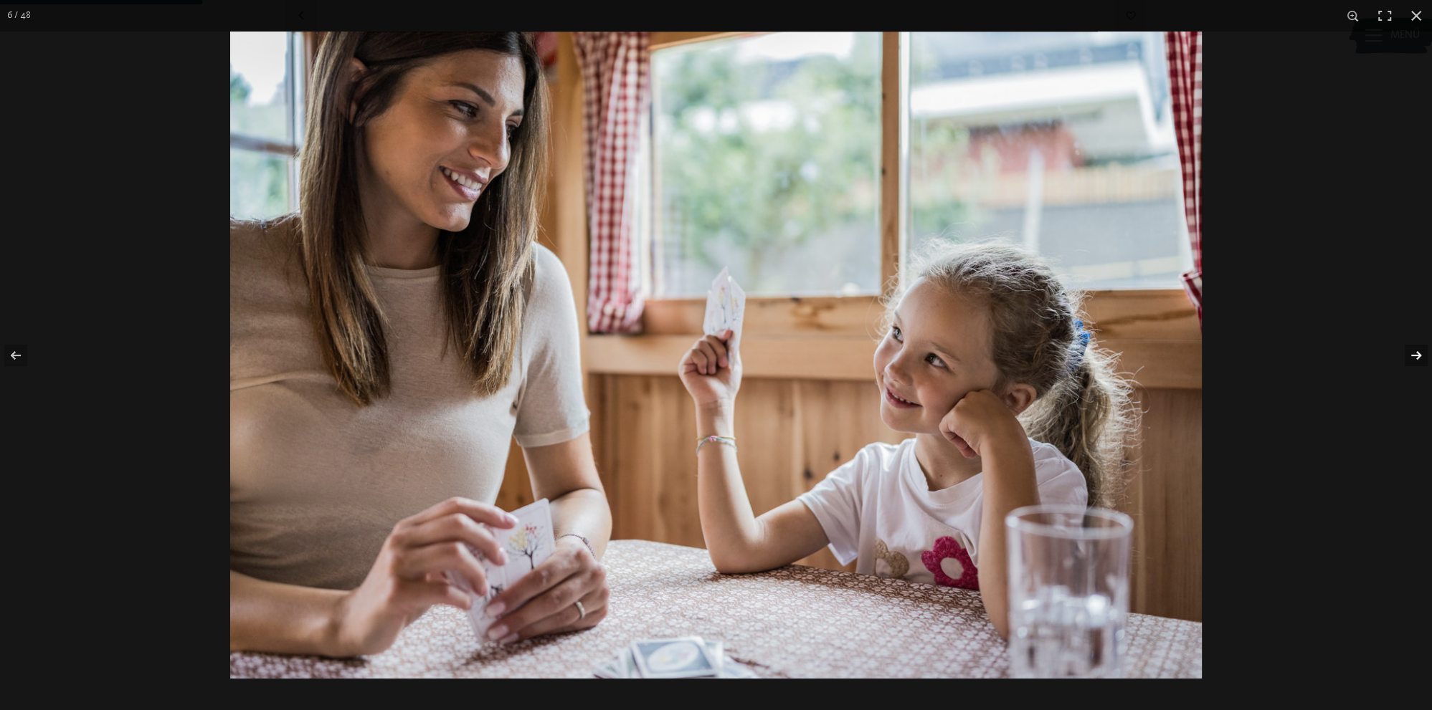
click at [1412, 358] on button "button" at bounding box center [1407, 356] width 50 height 72
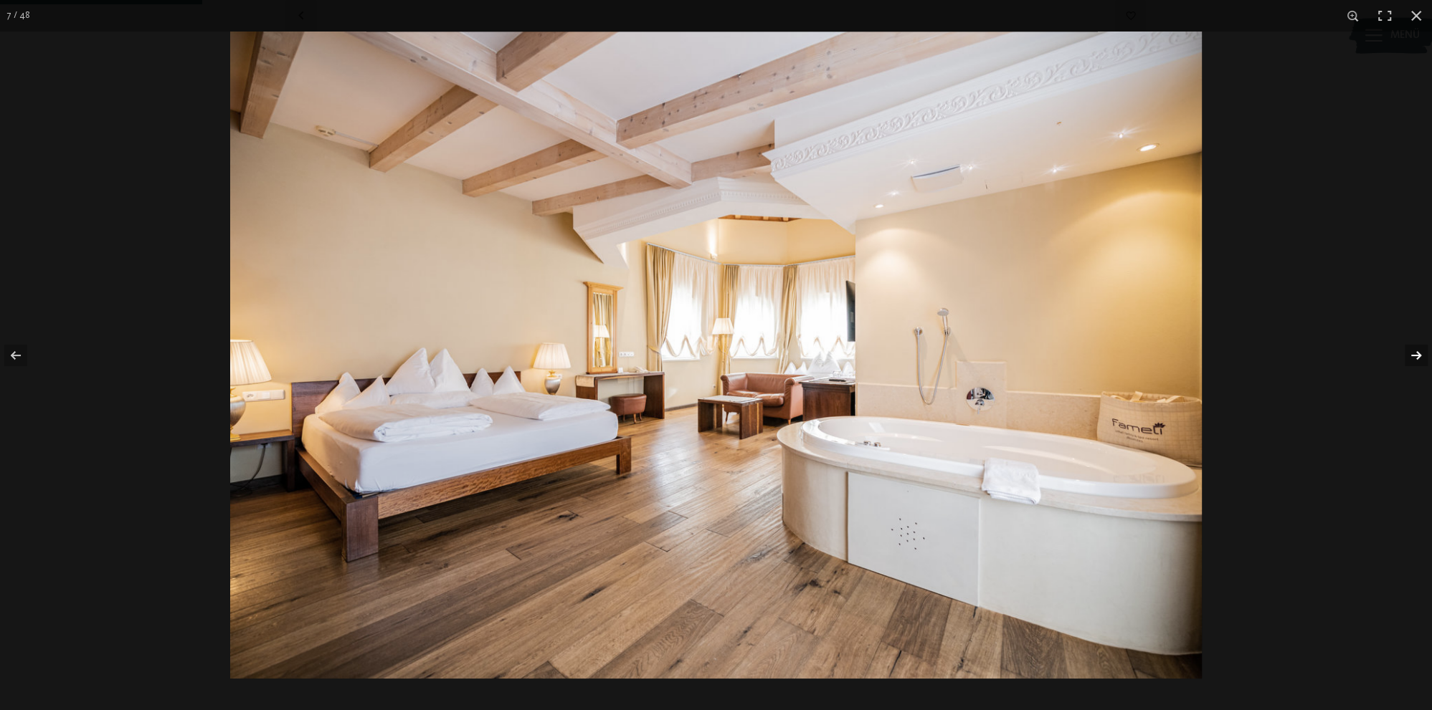
click at [1412, 358] on button "button" at bounding box center [1407, 356] width 50 height 72
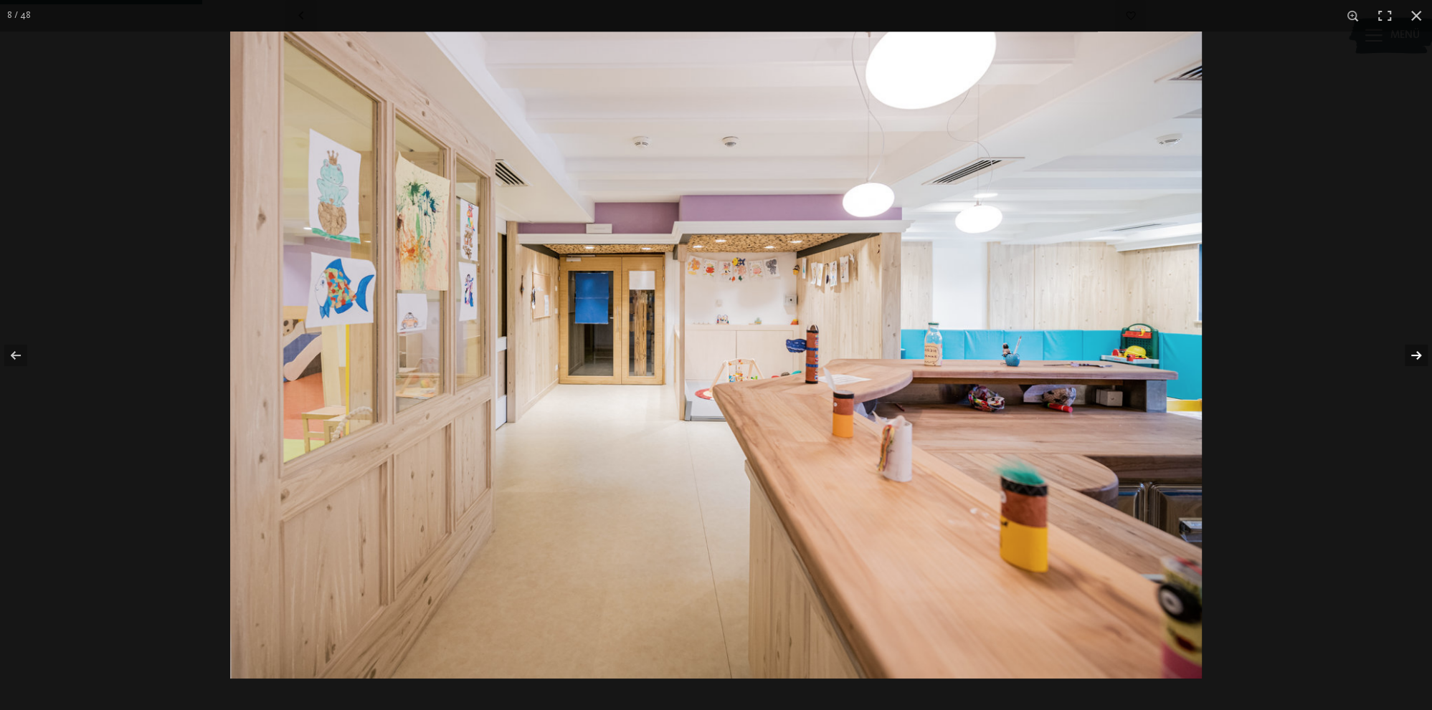
click at [1412, 358] on button "button" at bounding box center [1407, 356] width 50 height 72
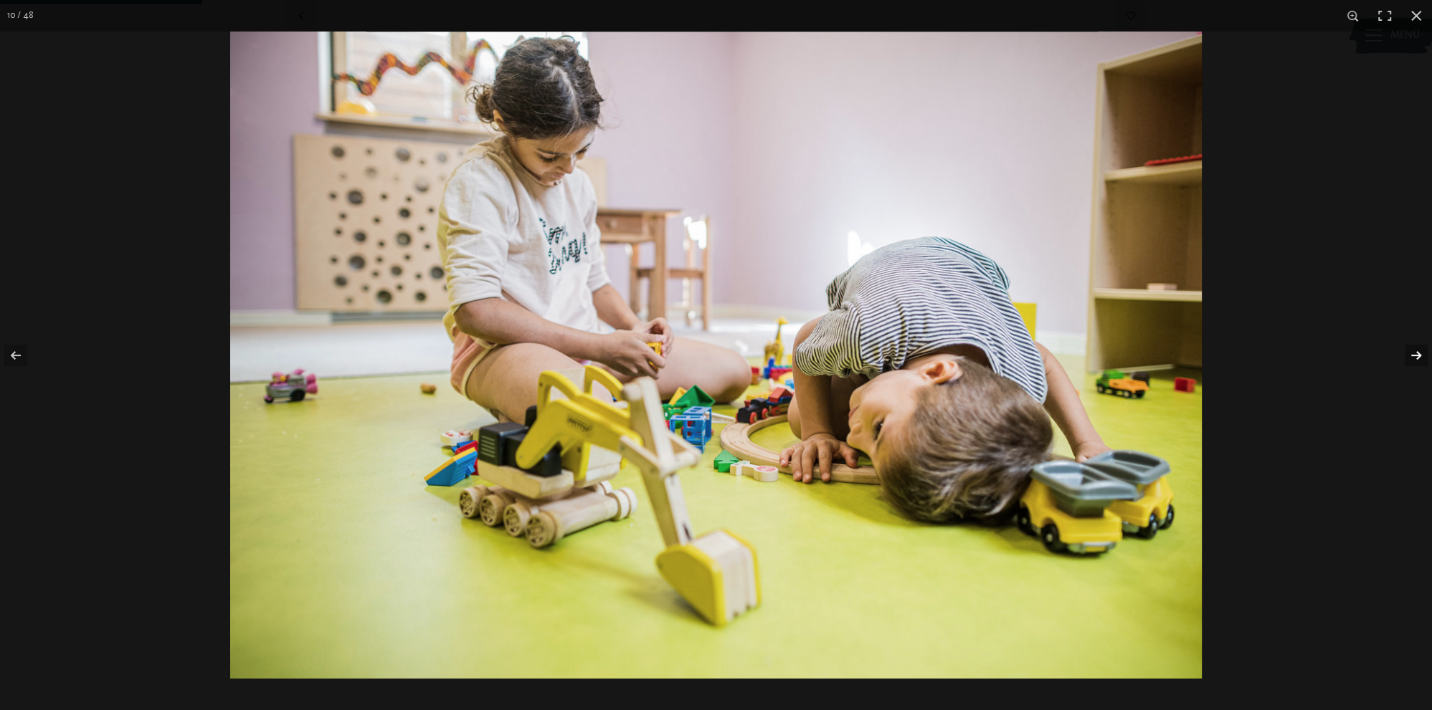
click at [1412, 358] on button "button" at bounding box center [1407, 356] width 50 height 72
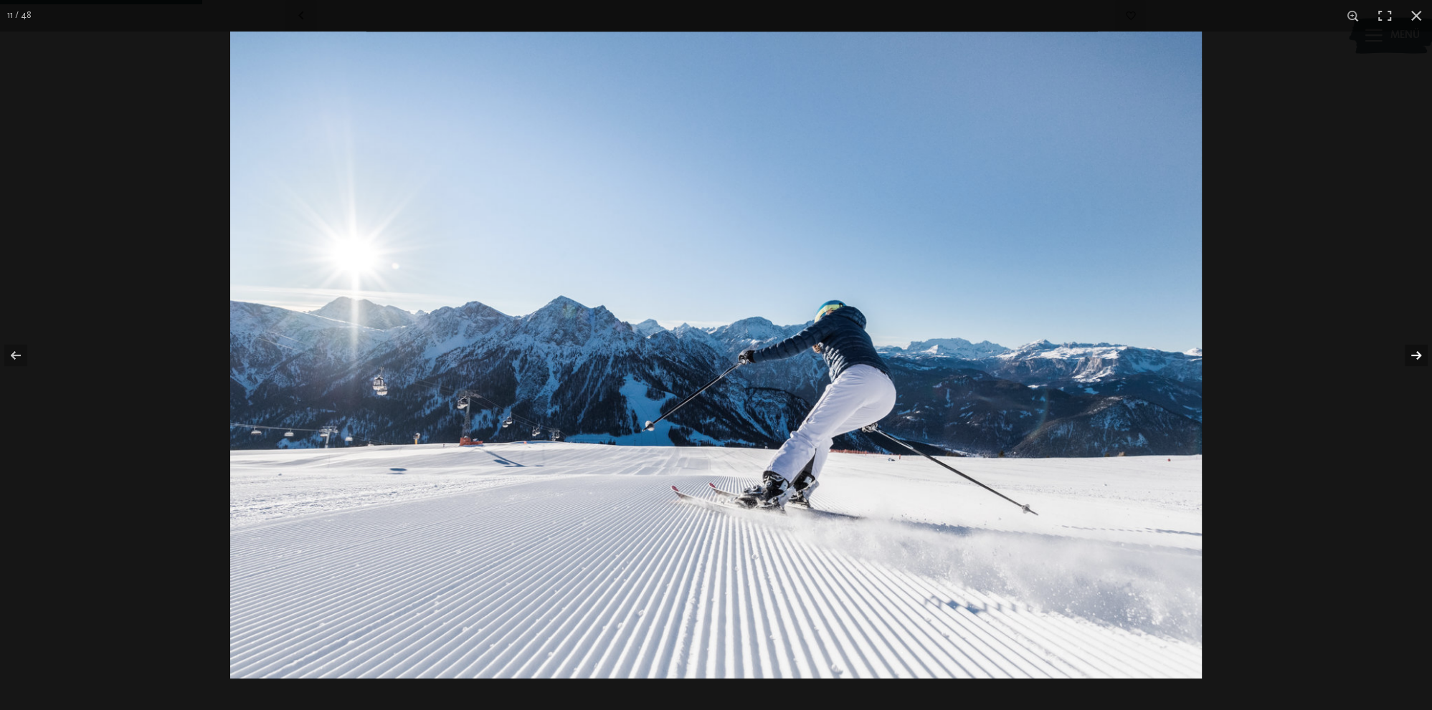
click at [1412, 358] on button "button" at bounding box center [1407, 356] width 50 height 72
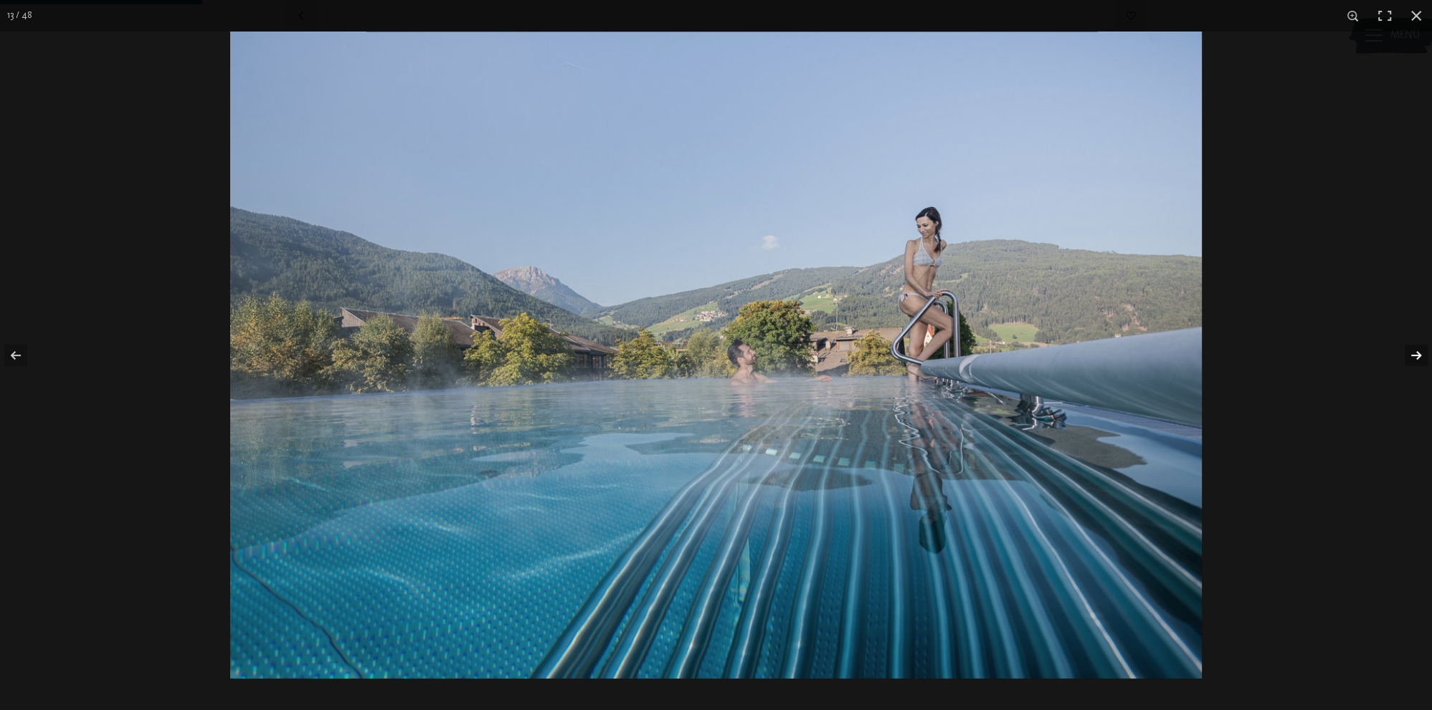
click at [1412, 358] on button "button" at bounding box center [1407, 356] width 50 height 72
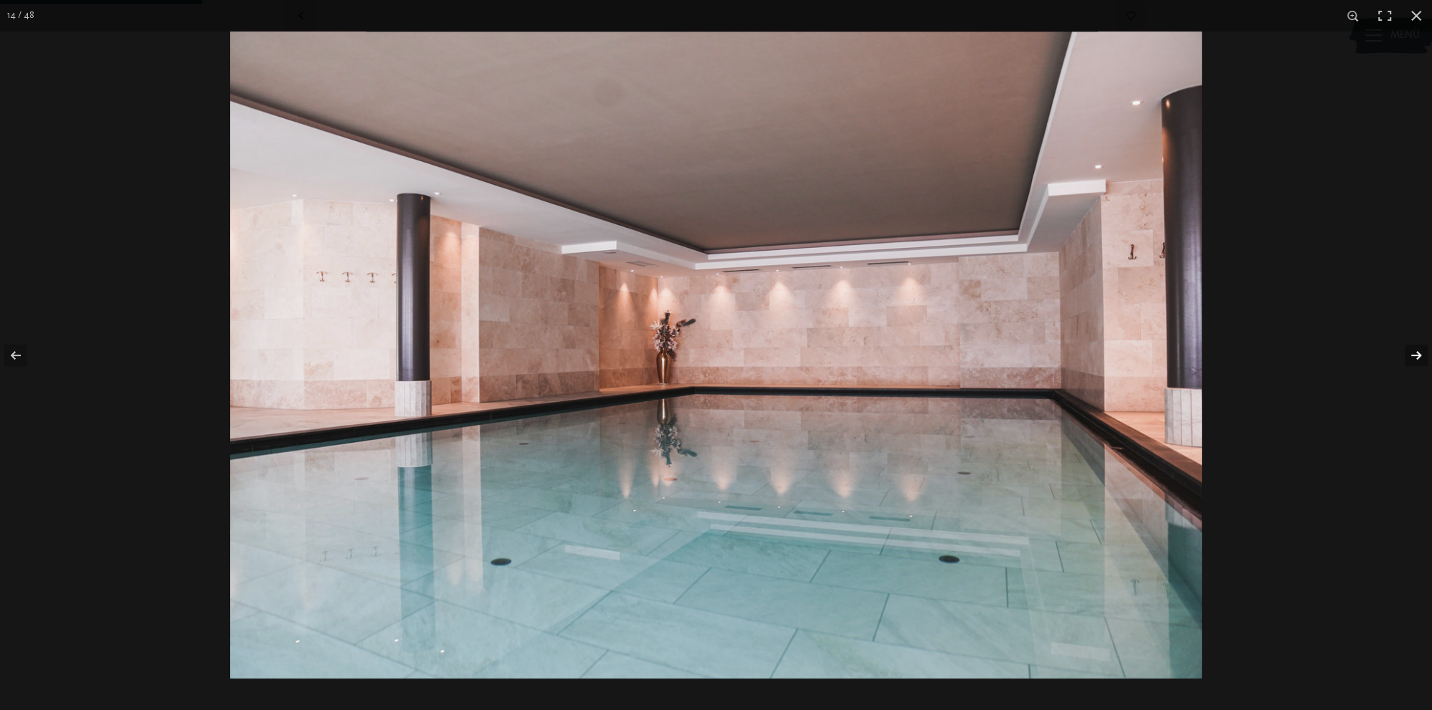
click at [1412, 358] on button "button" at bounding box center [1407, 356] width 50 height 72
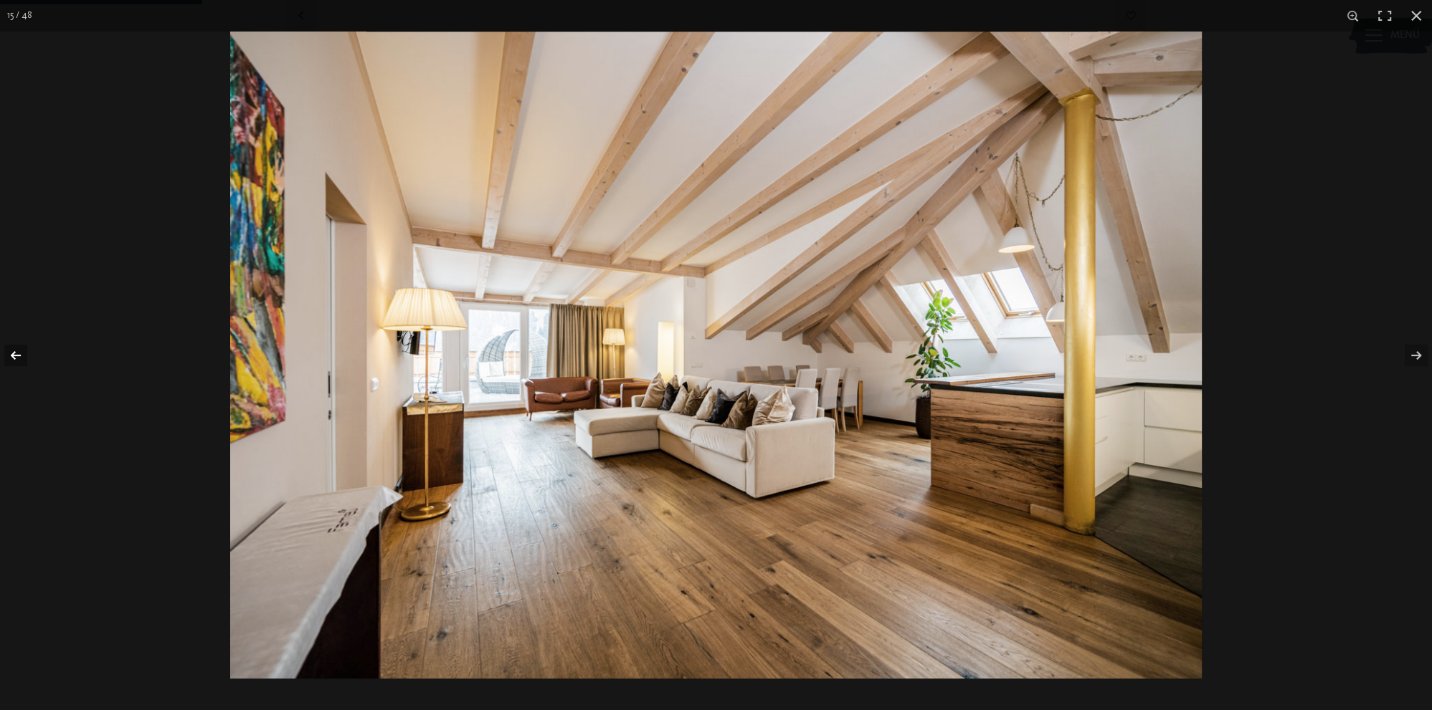
click at [24, 346] on button "button" at bounding box center [25, 356] width 50 height 72
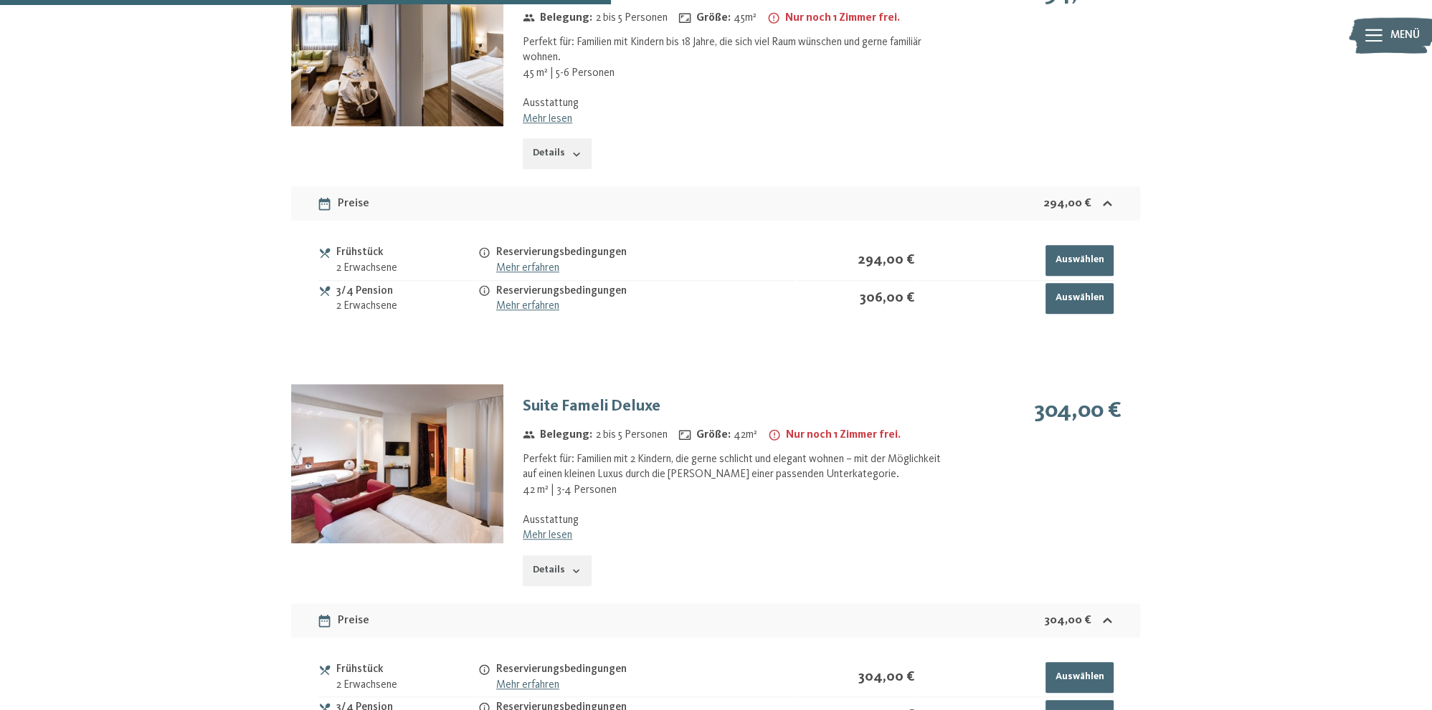
scroll to position [1243, 0]
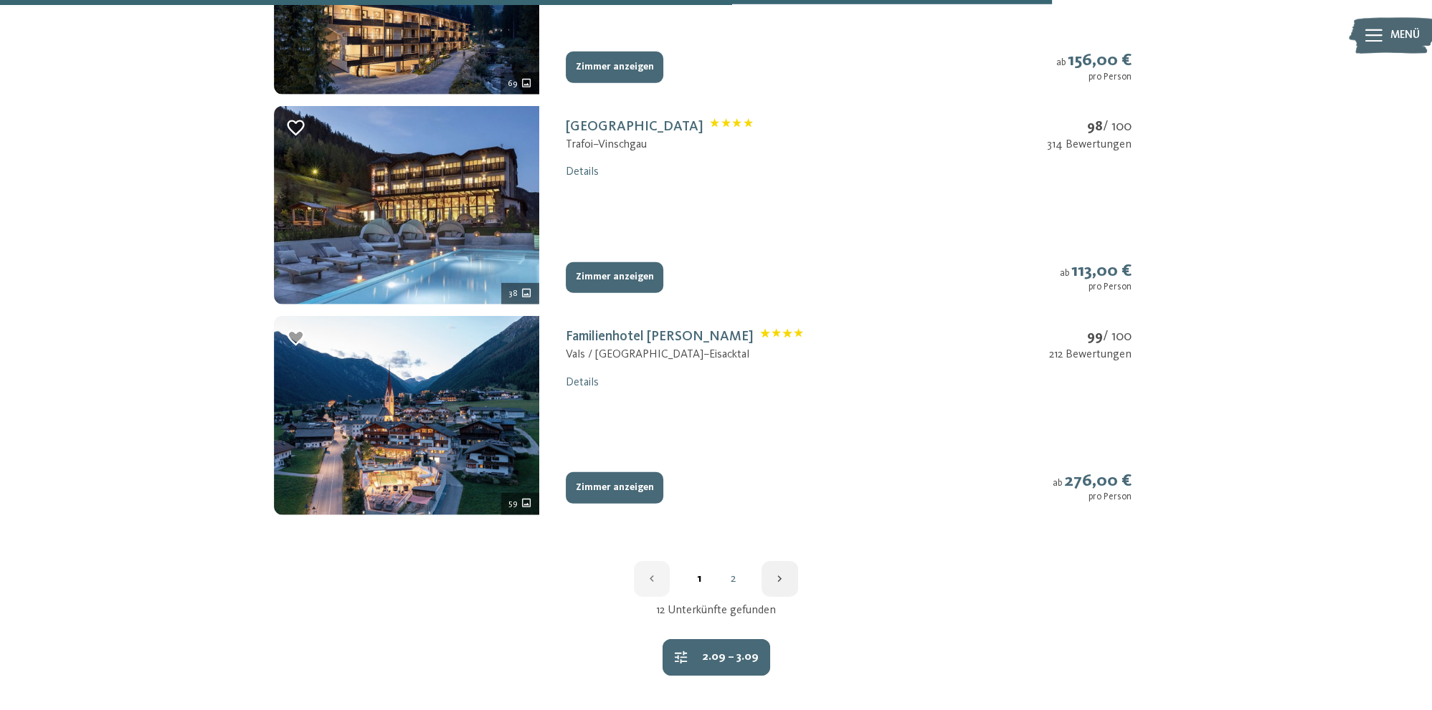
scroll to position [2076, 0]
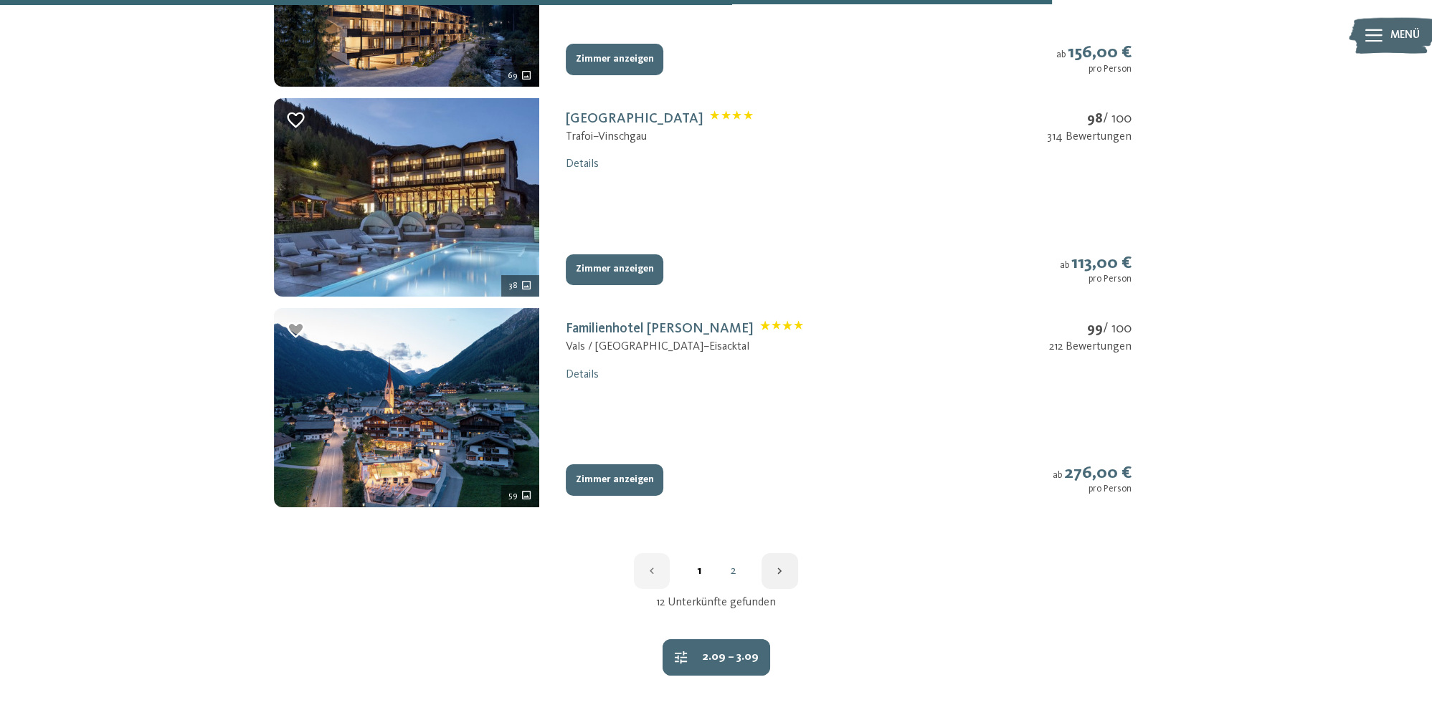
click at [734, 575] on link "2" at bounding box center [732, 571] width 34 height 11
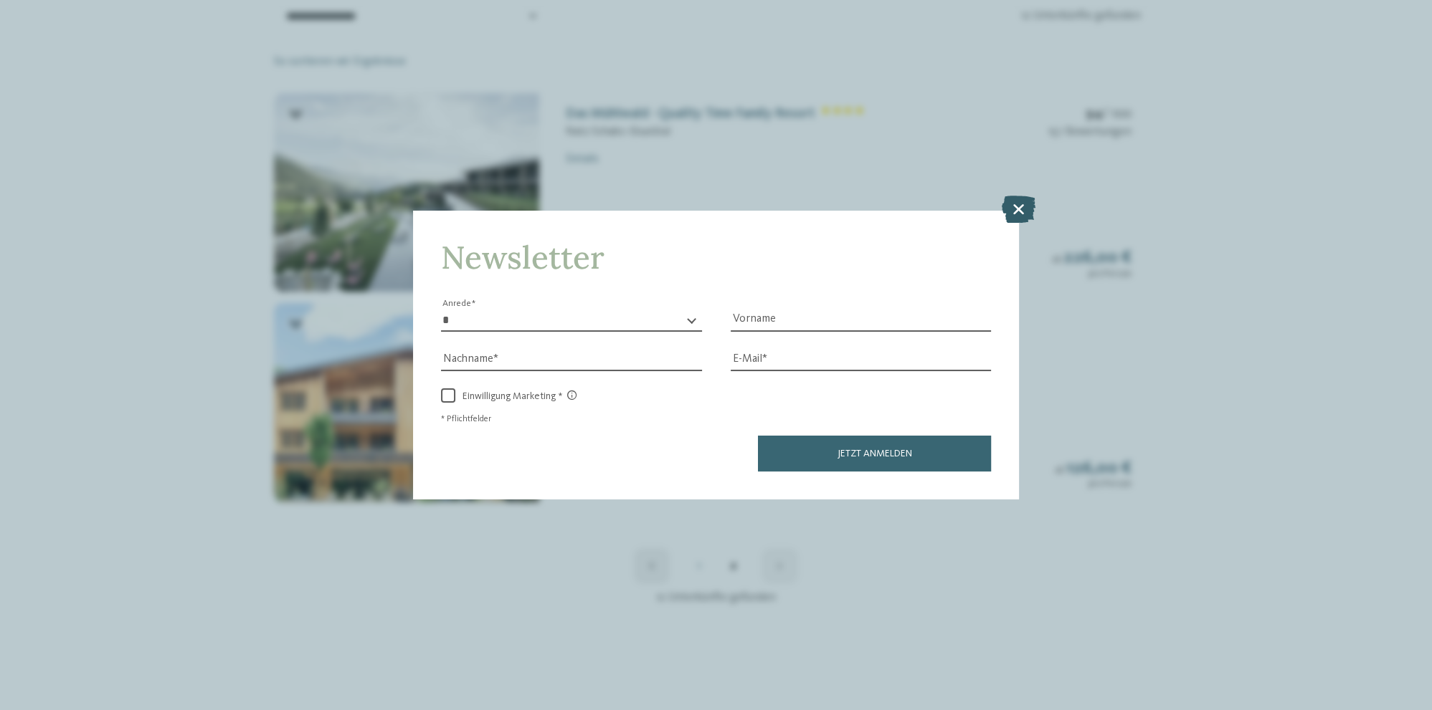
click at [1025, 205] on icon at bounding box center [1019, 209] width 34 height 27
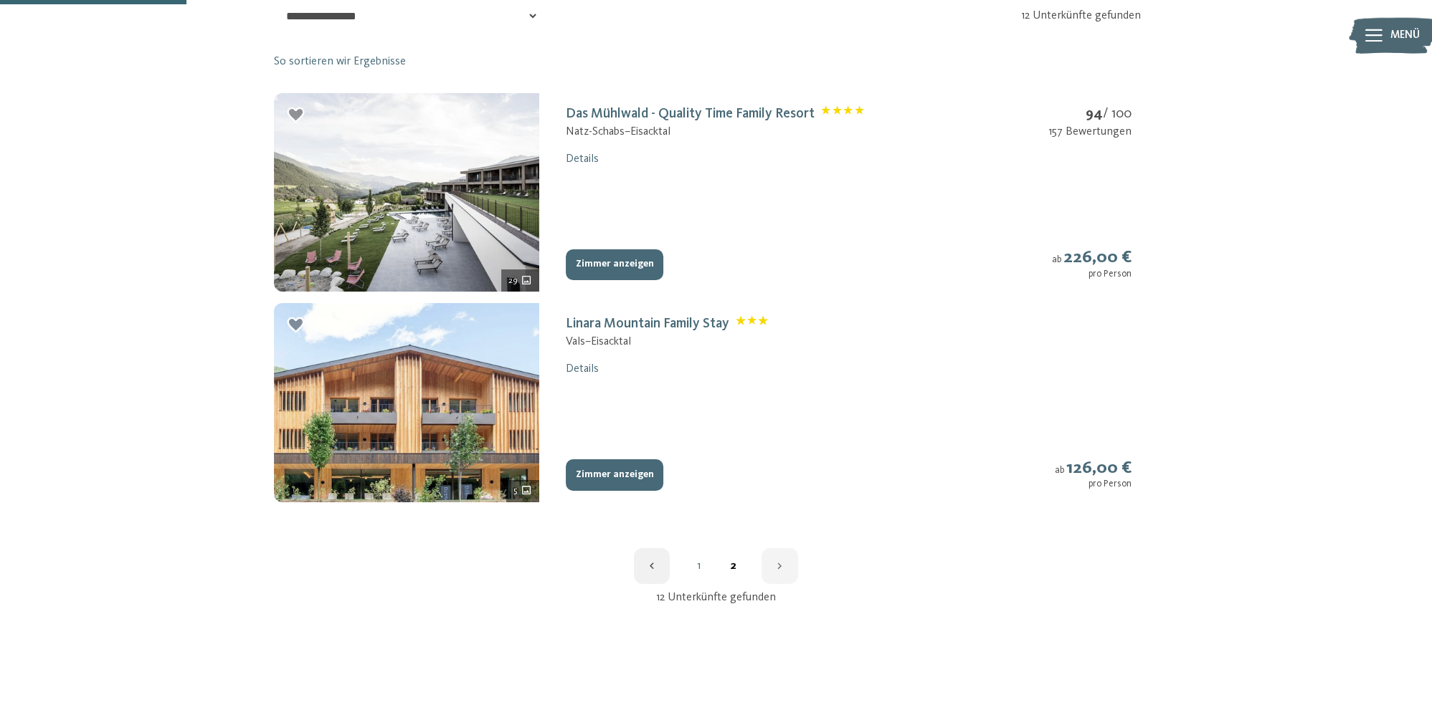
click at [607, 471] on button "Zimmer anzeigen" at bounding box center [615, 476] width 98 height 32
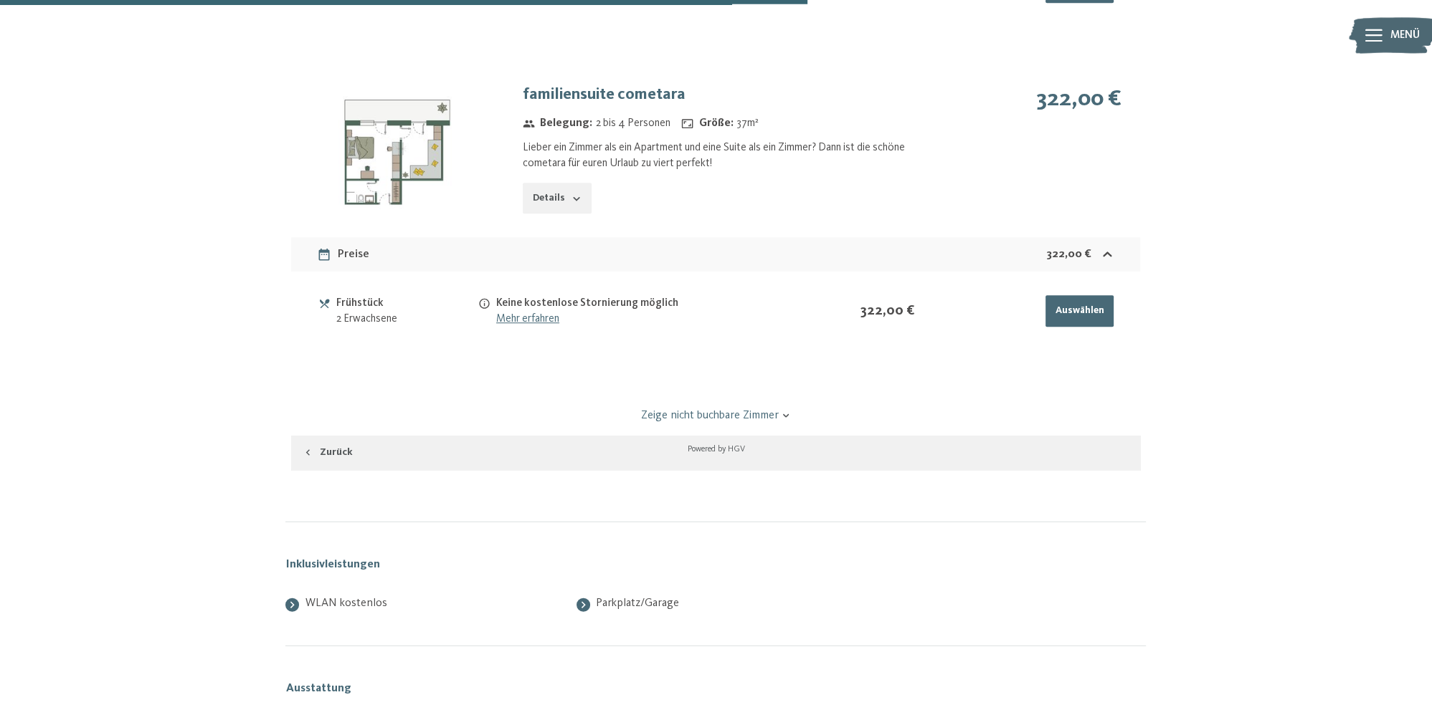
scroll to position [1470, 0]
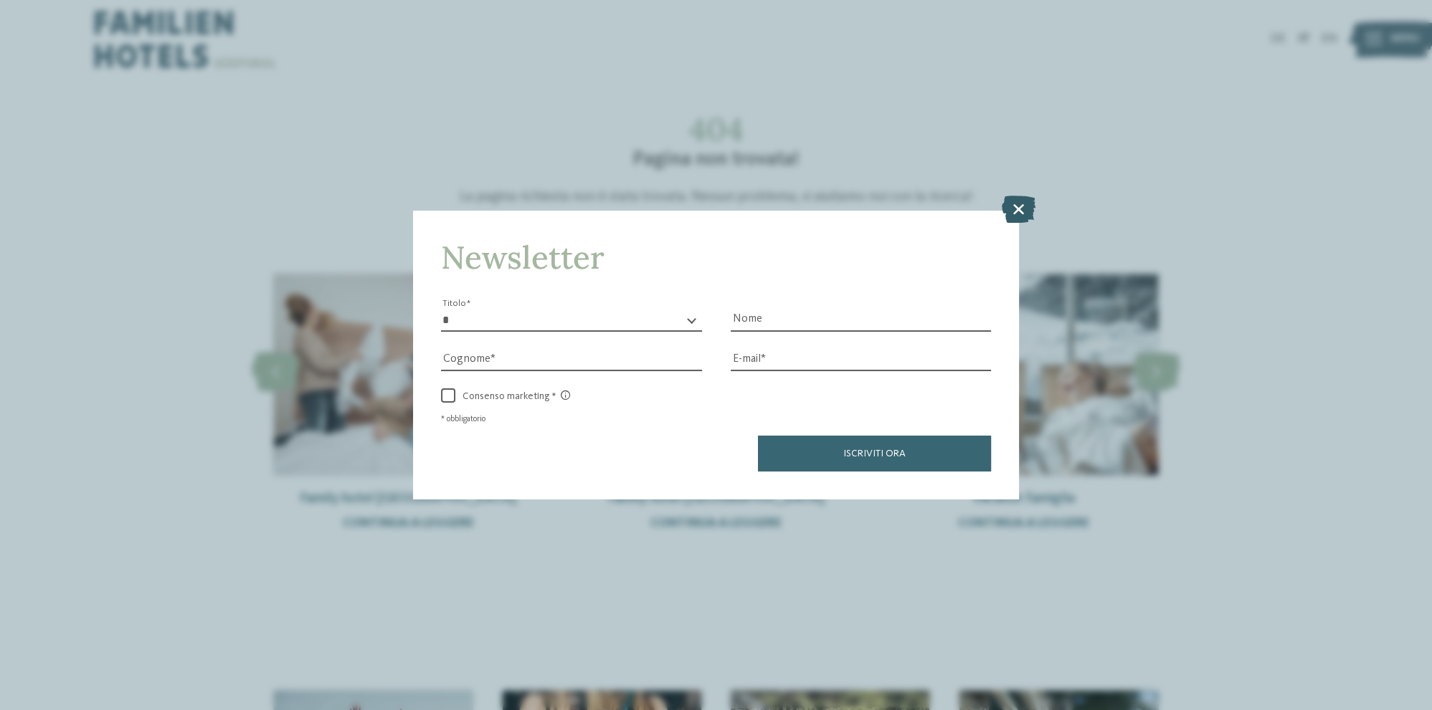
click at [1021, 210] on icon at bounding box center [1019, 209] width 34 height 27
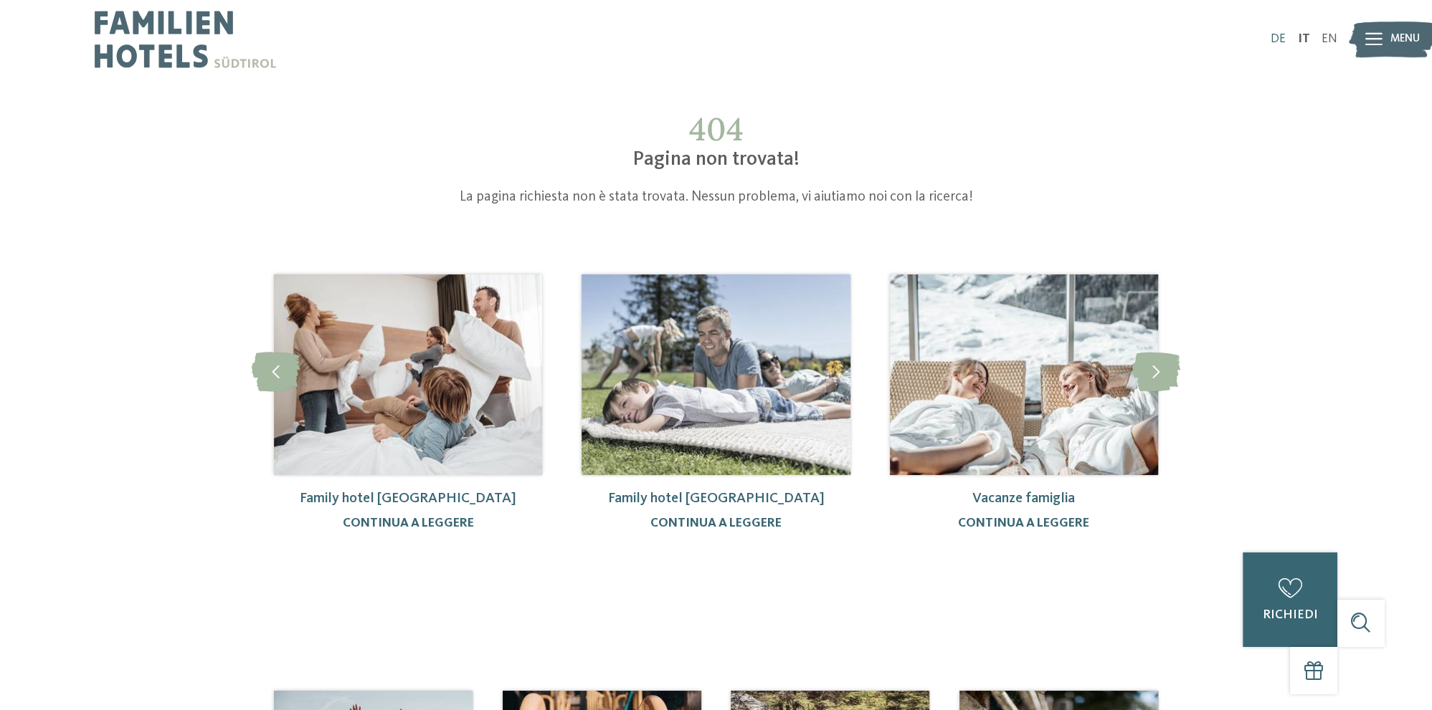
click at [1275, 38] on link "DE" at bounding box center [1277, 39] width 15 height 12
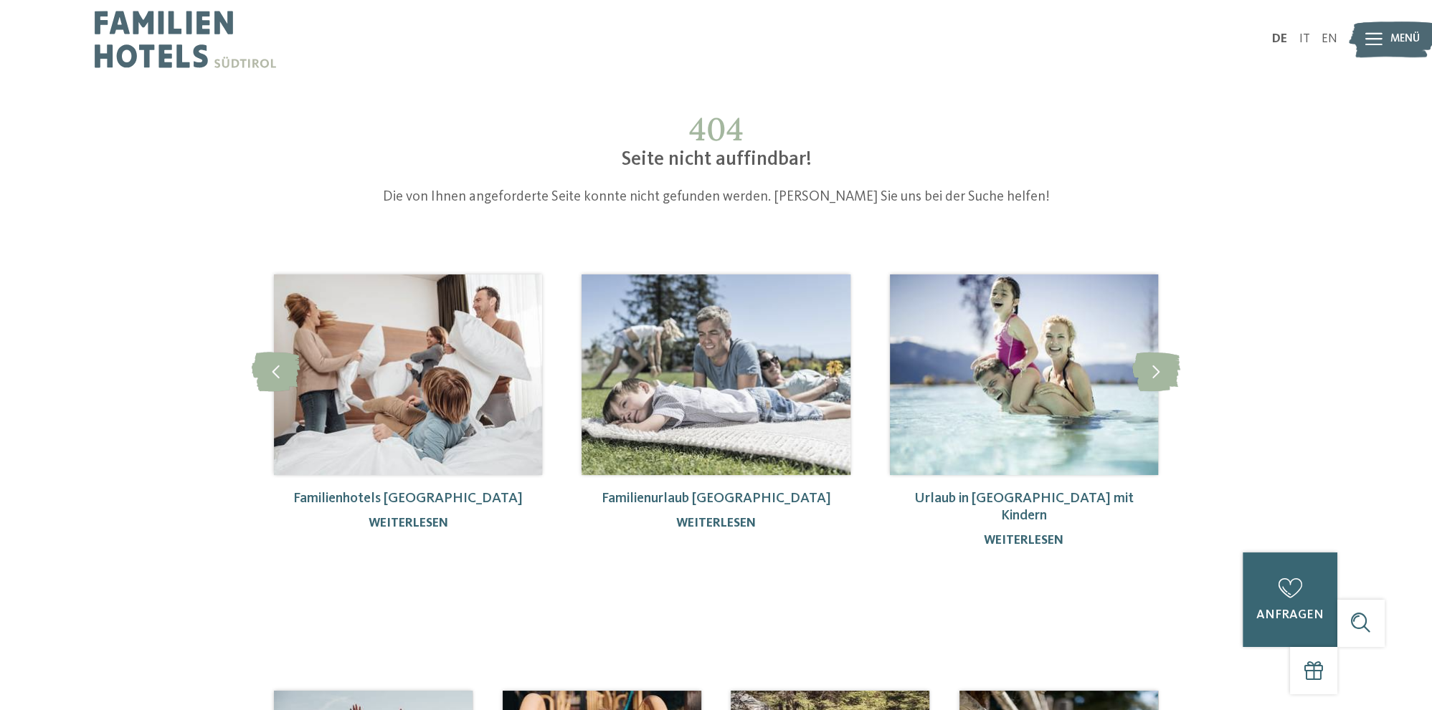
click at [1374, 33] on icon at bounding box center [1373, 39] width 17 height 13
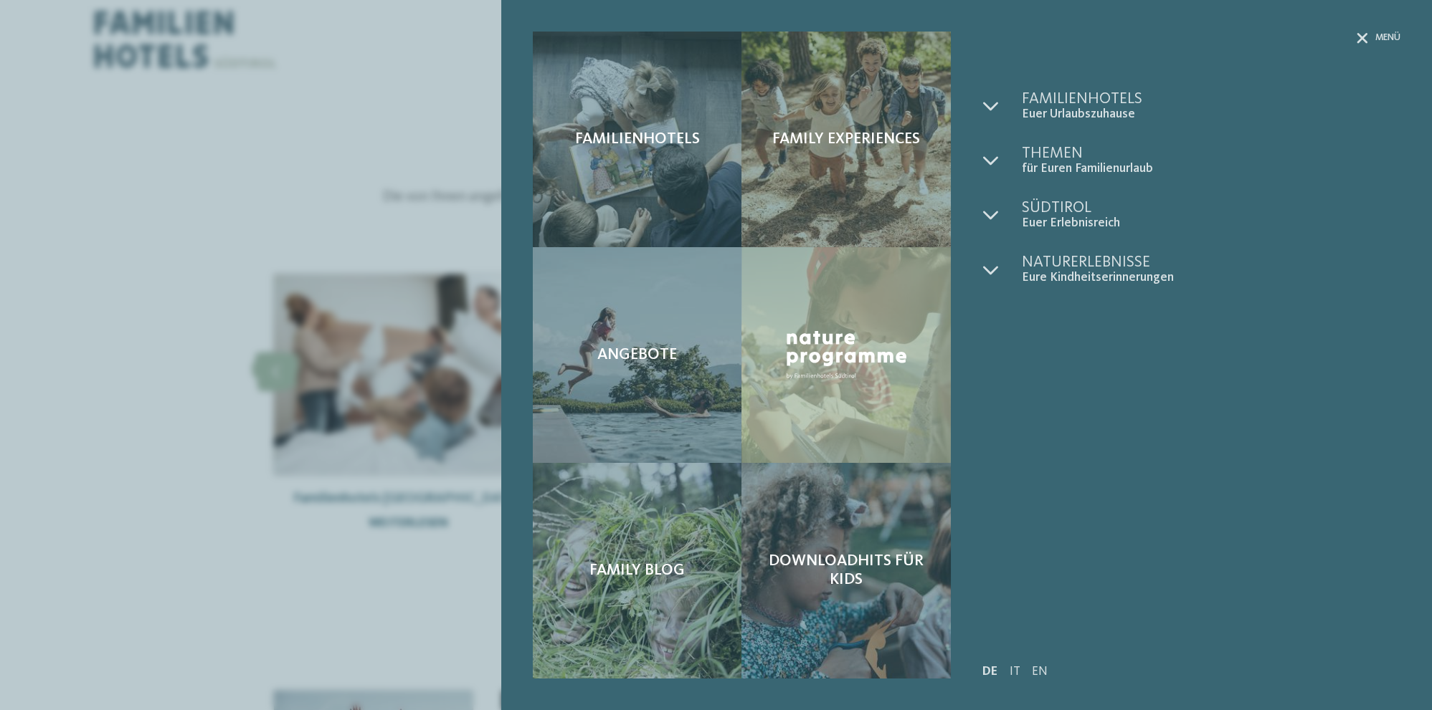
click at [143, 220] on div "Familienhotels Family Experiences Angebote" at bounding box center [716, 355] width 1432 height 710
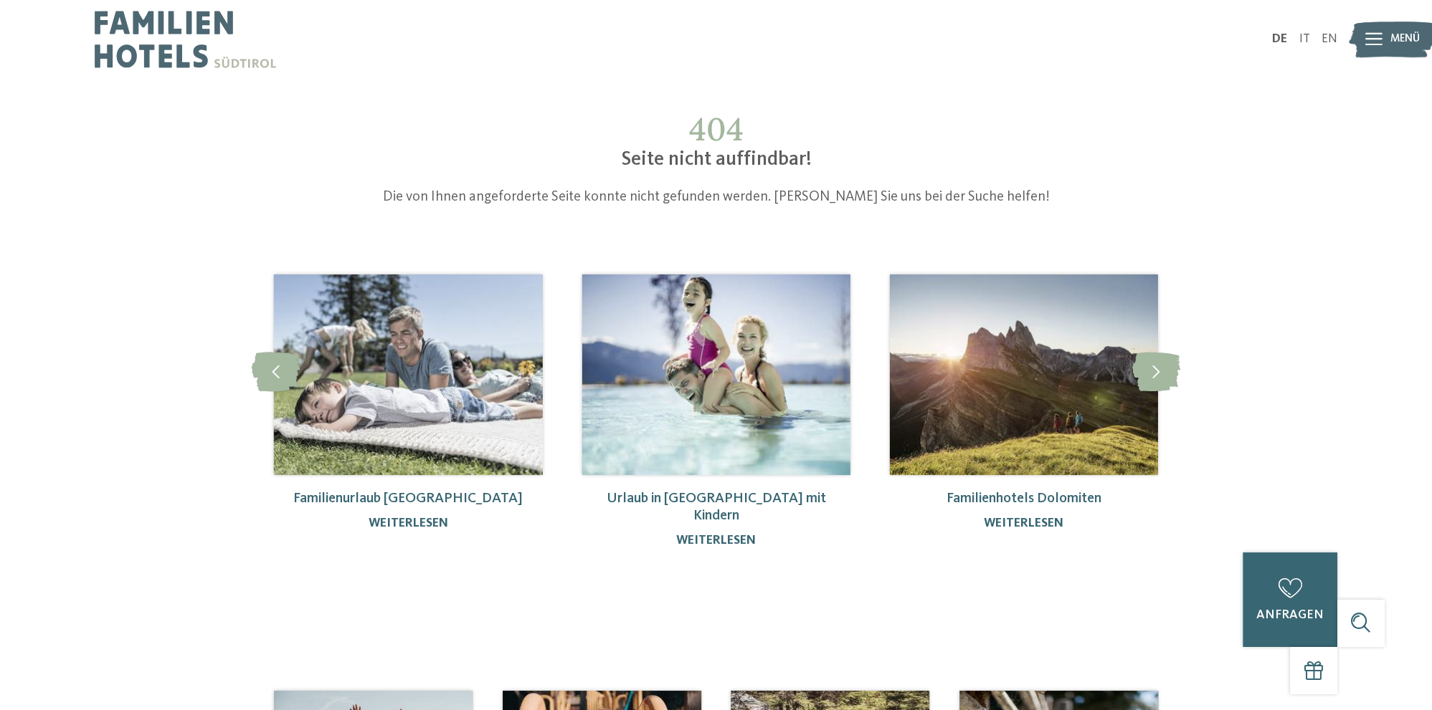
click at [158, 24] on img at bounding box center [185, 39] width 181 height 79
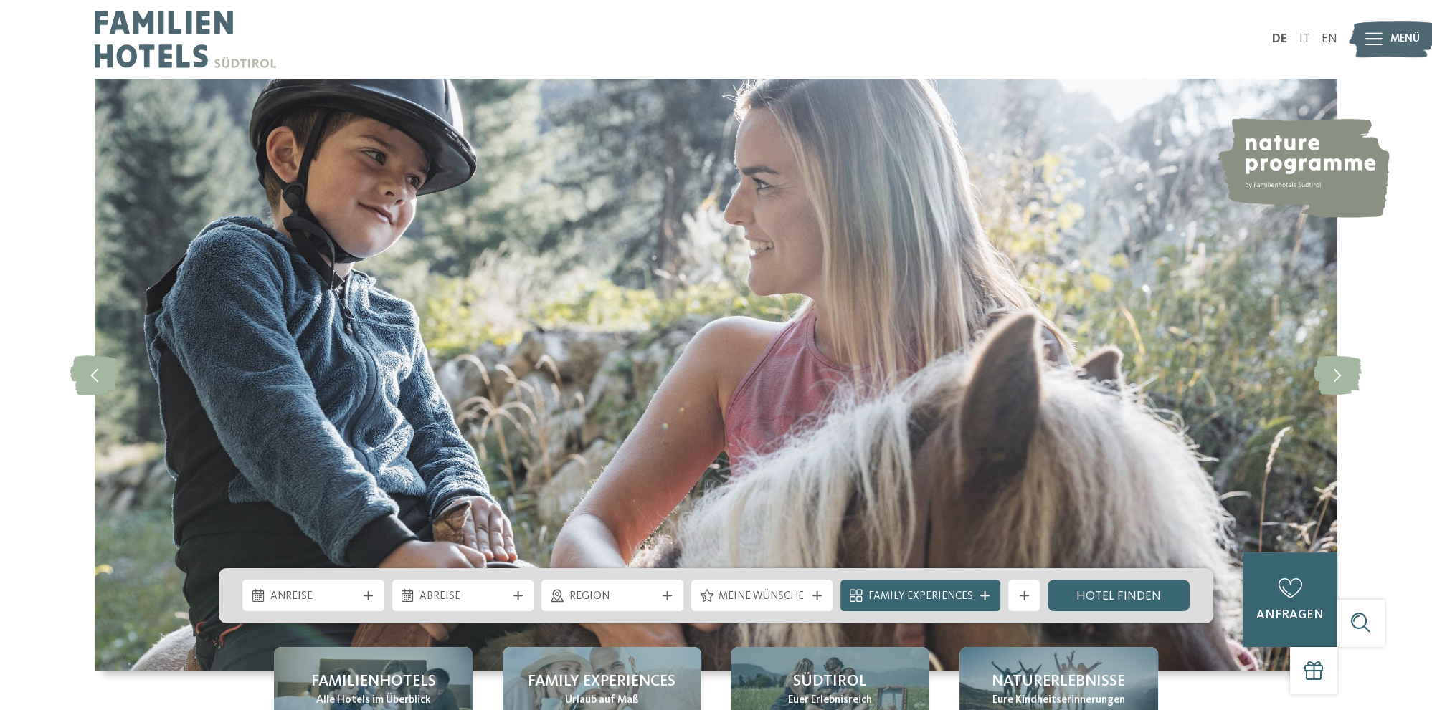
click at [1362, 32] on img at bounding box center [1392, 40] width 87 height 44
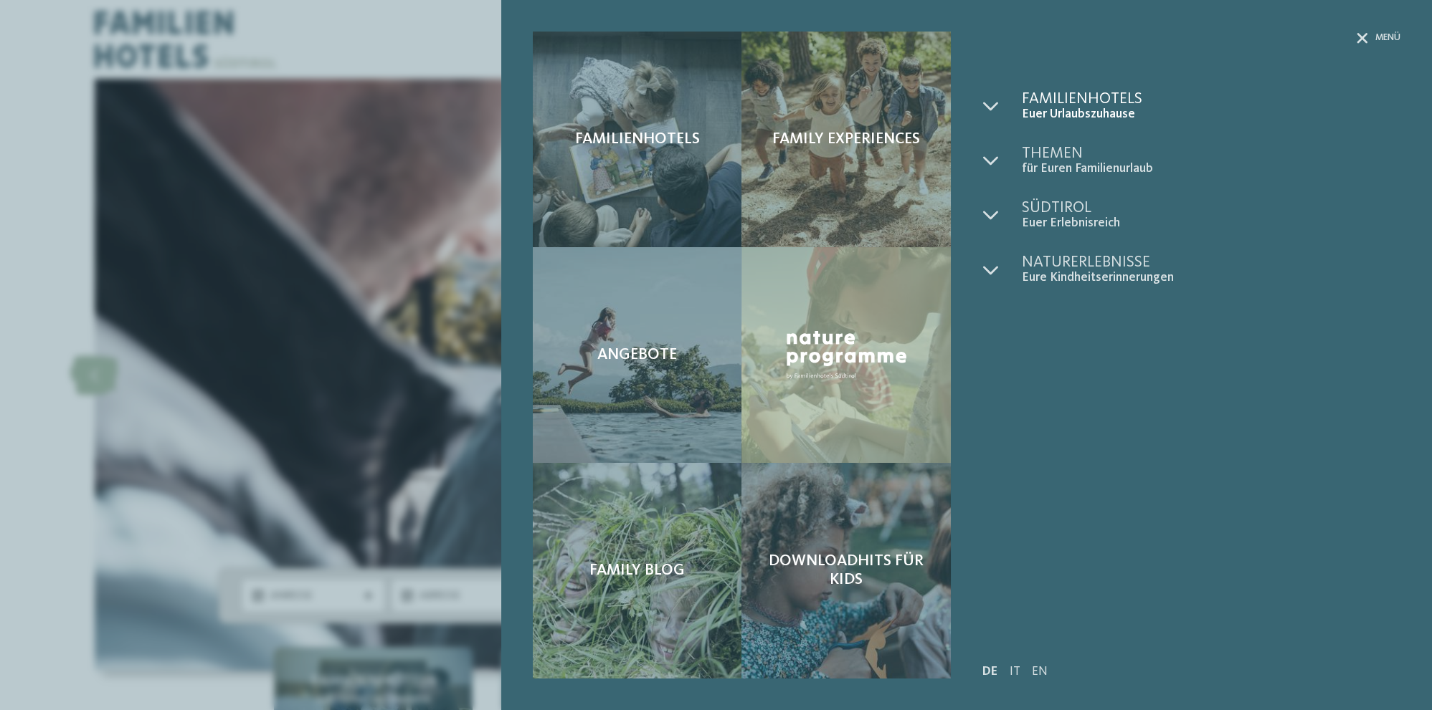
click at [1086, 93] on span "Familienhotels" at bounding box center [1211, 99] width 379 height 16
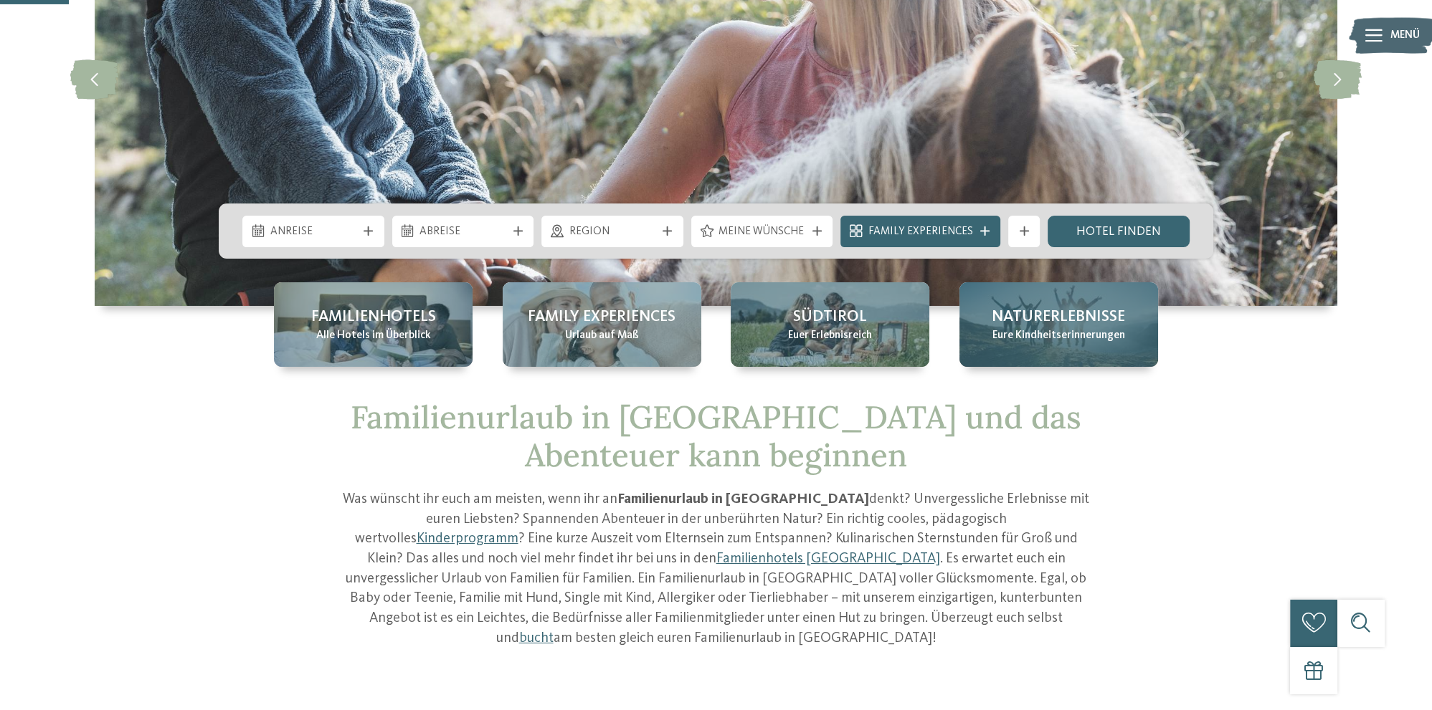
scroll to position [227, 0]
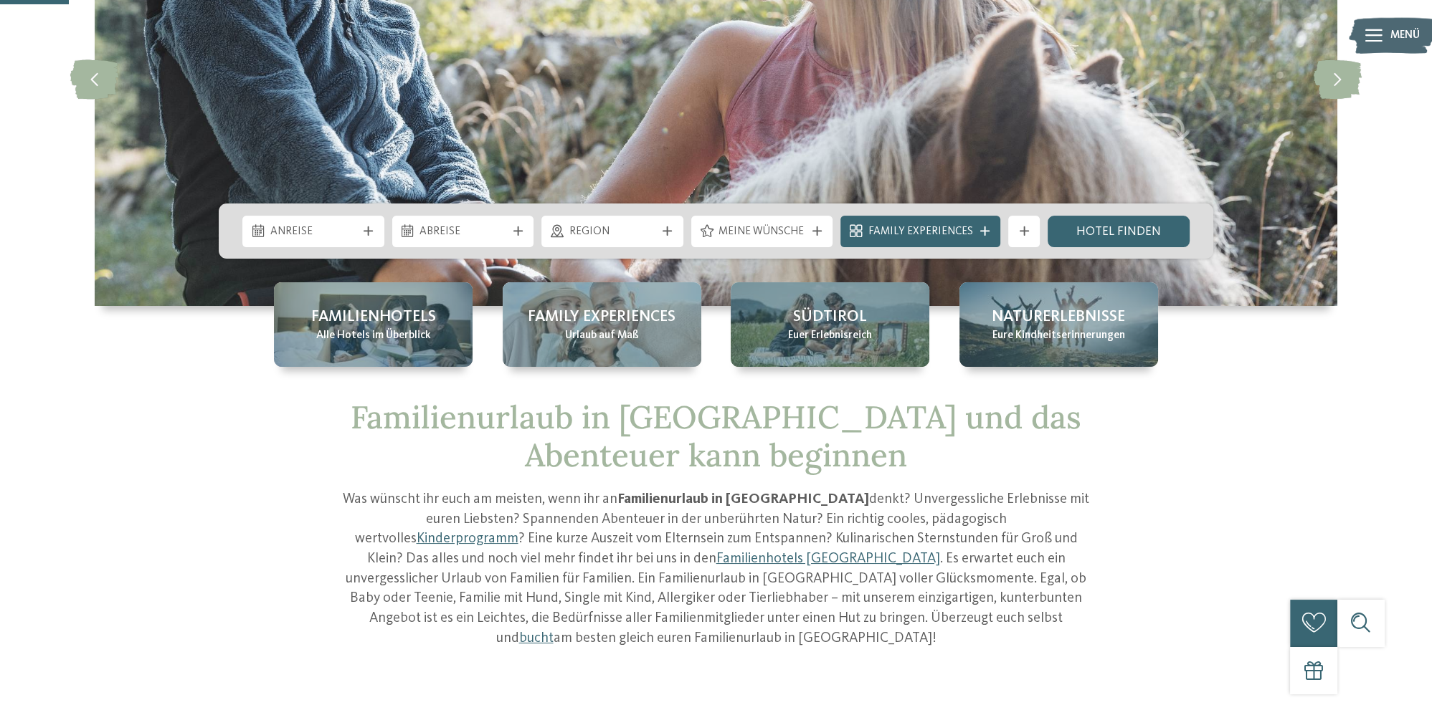
click at [1374, 39] on icon at bounding box center [1373, 35] width 17 height 13
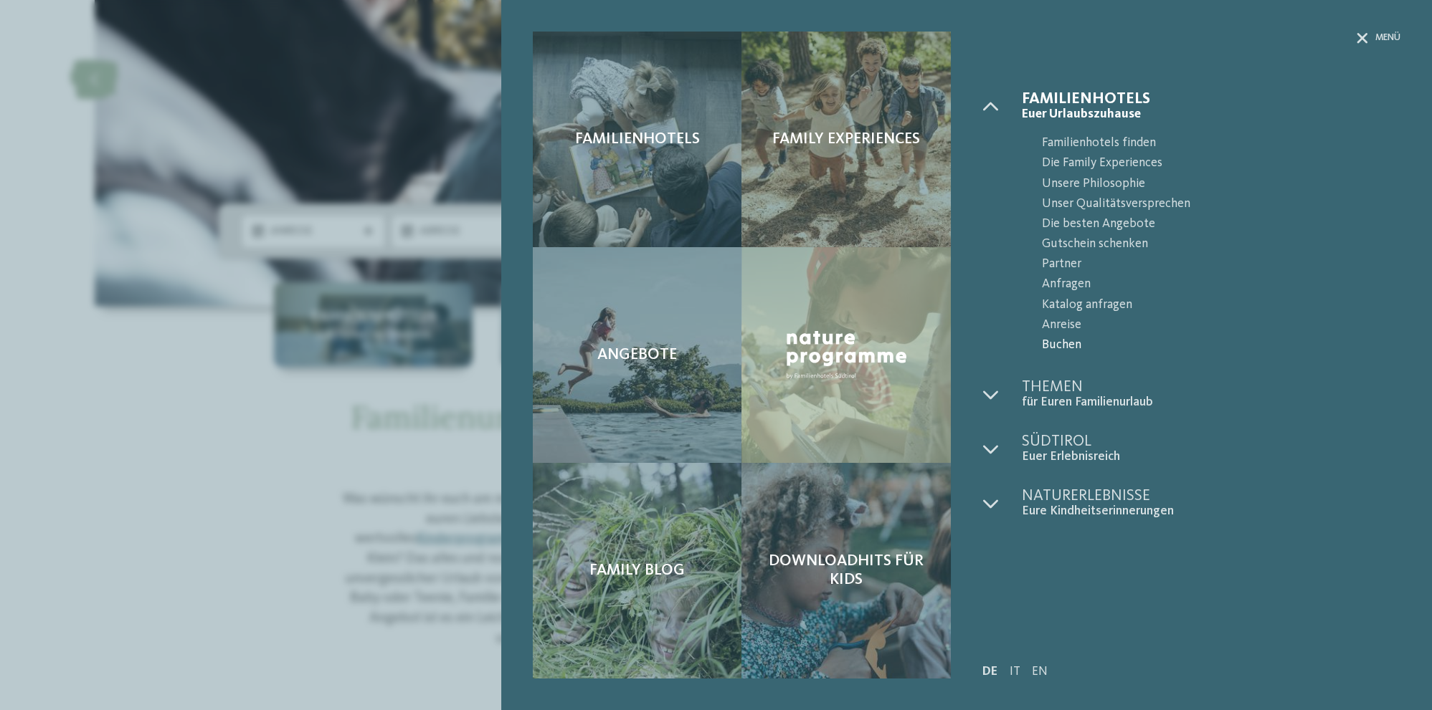
click at [1062, 345] on span "Buchen" at bounding box center [1221, 346] width 358 height 20
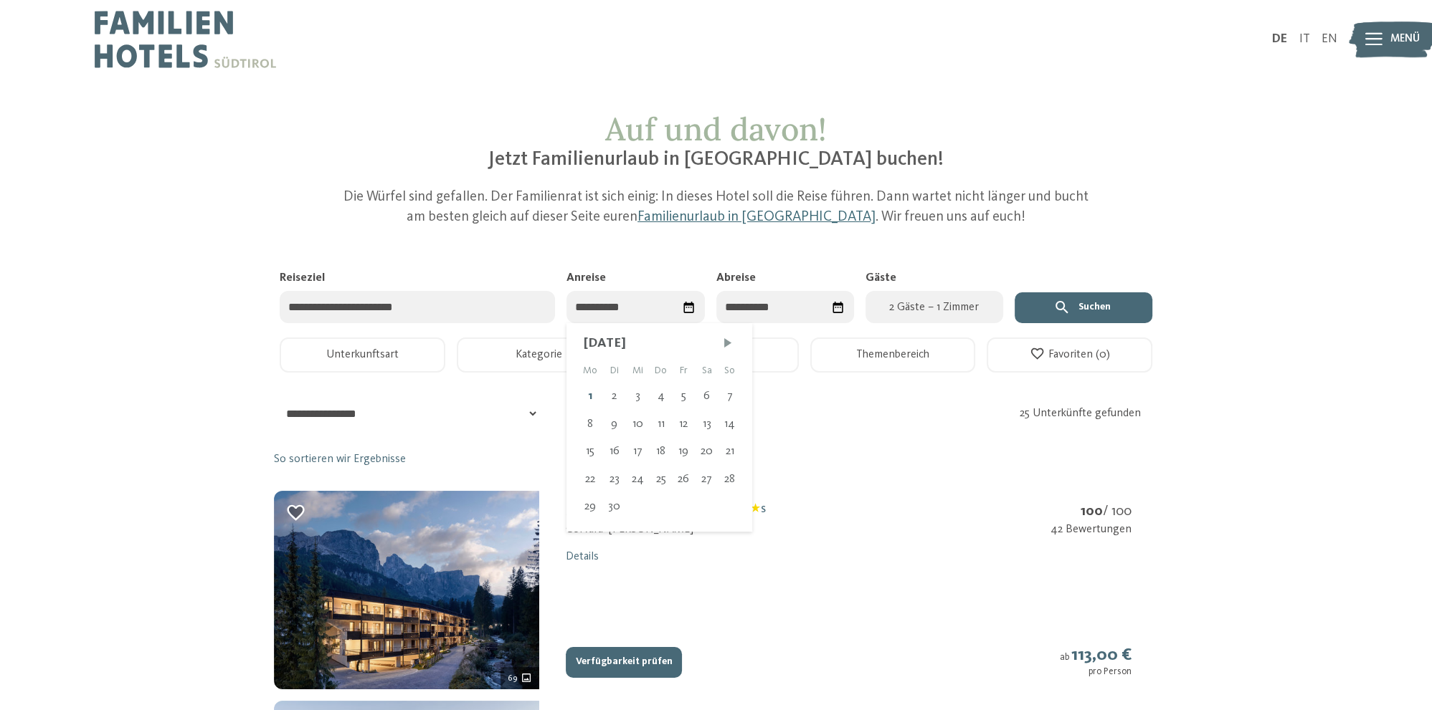
click at [597, 310] on input "Anreise" at bounding box center [635, 307] width 138 height 32
click at [612, 403] on div "2" at bounding box center [614, 396] width 24 height 27
type input "**********"
click at [731, 395] on div "3" at bounding box center [740, 396] width 24 height 27
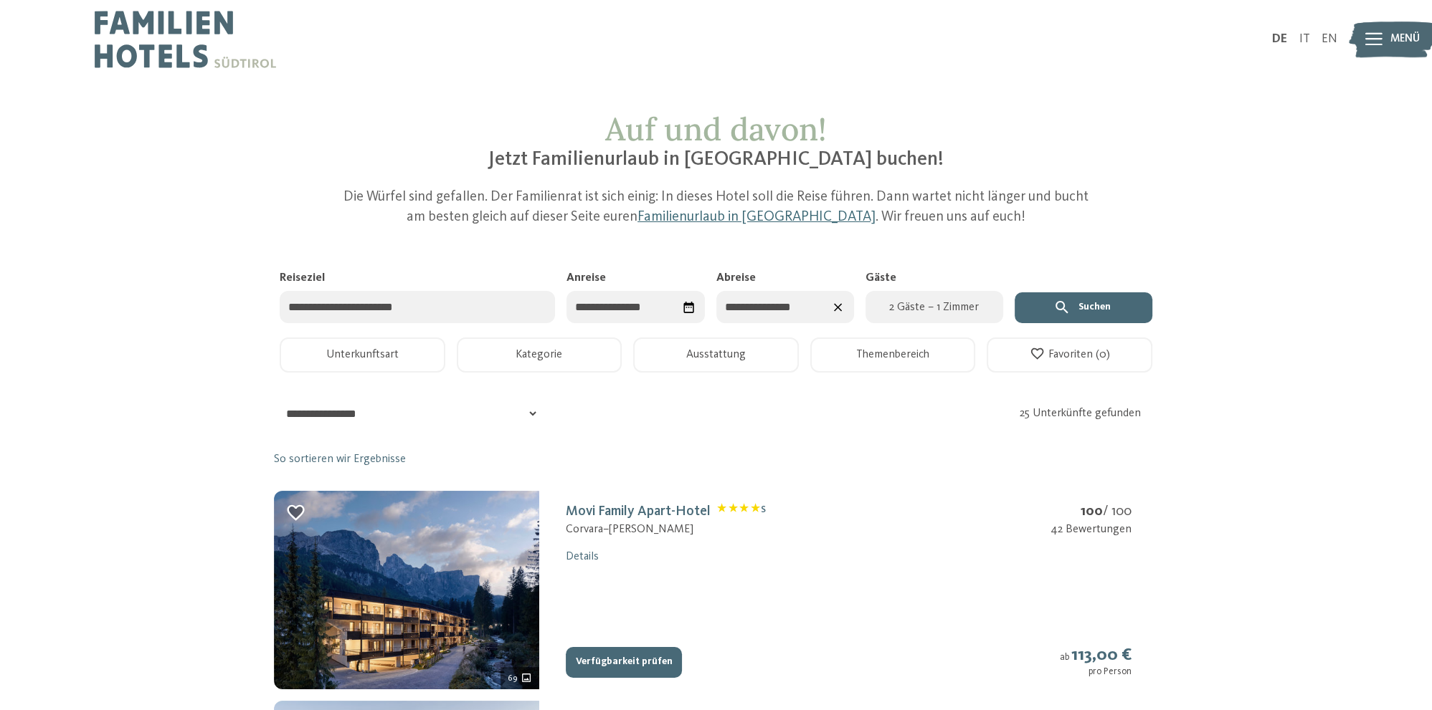
click at [1057, 306] on icon "submit" at bounding box center [1061, 307] width 12 height 12
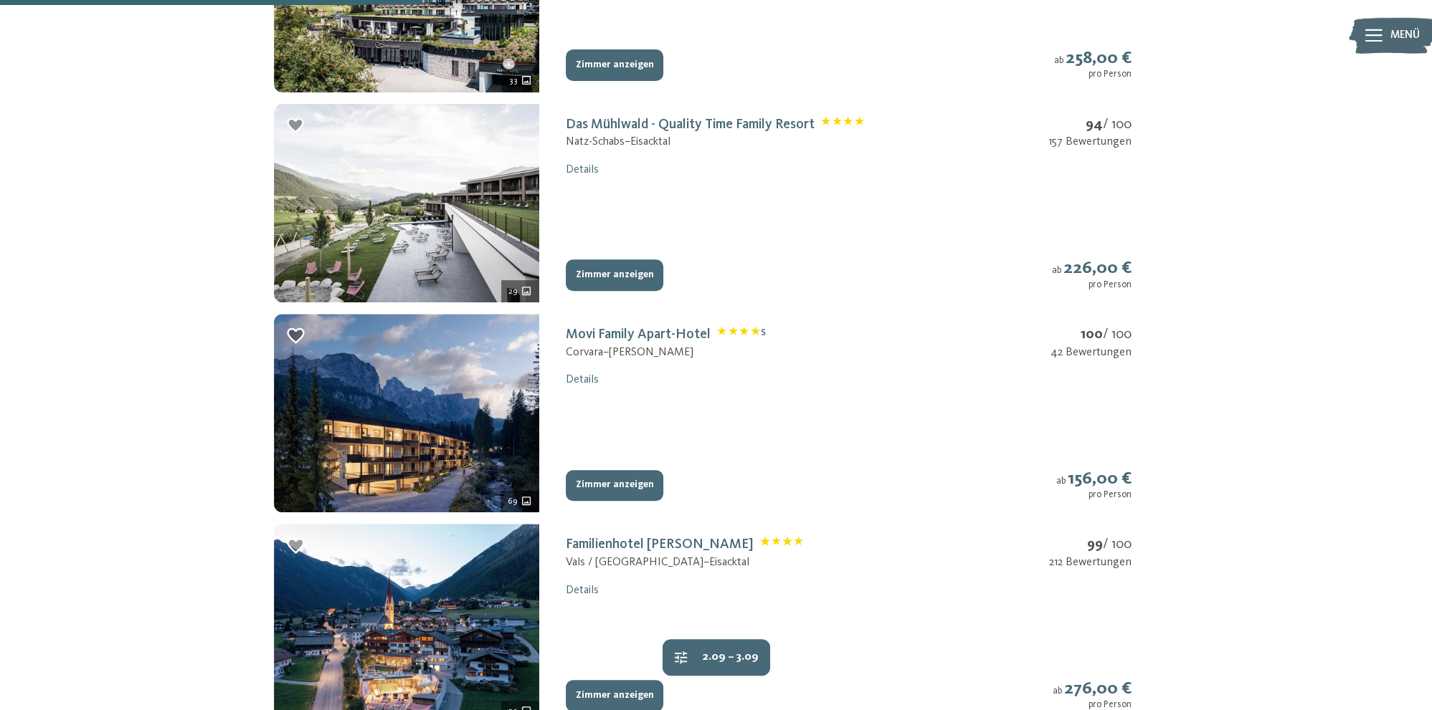
scroll to position [832, 0]
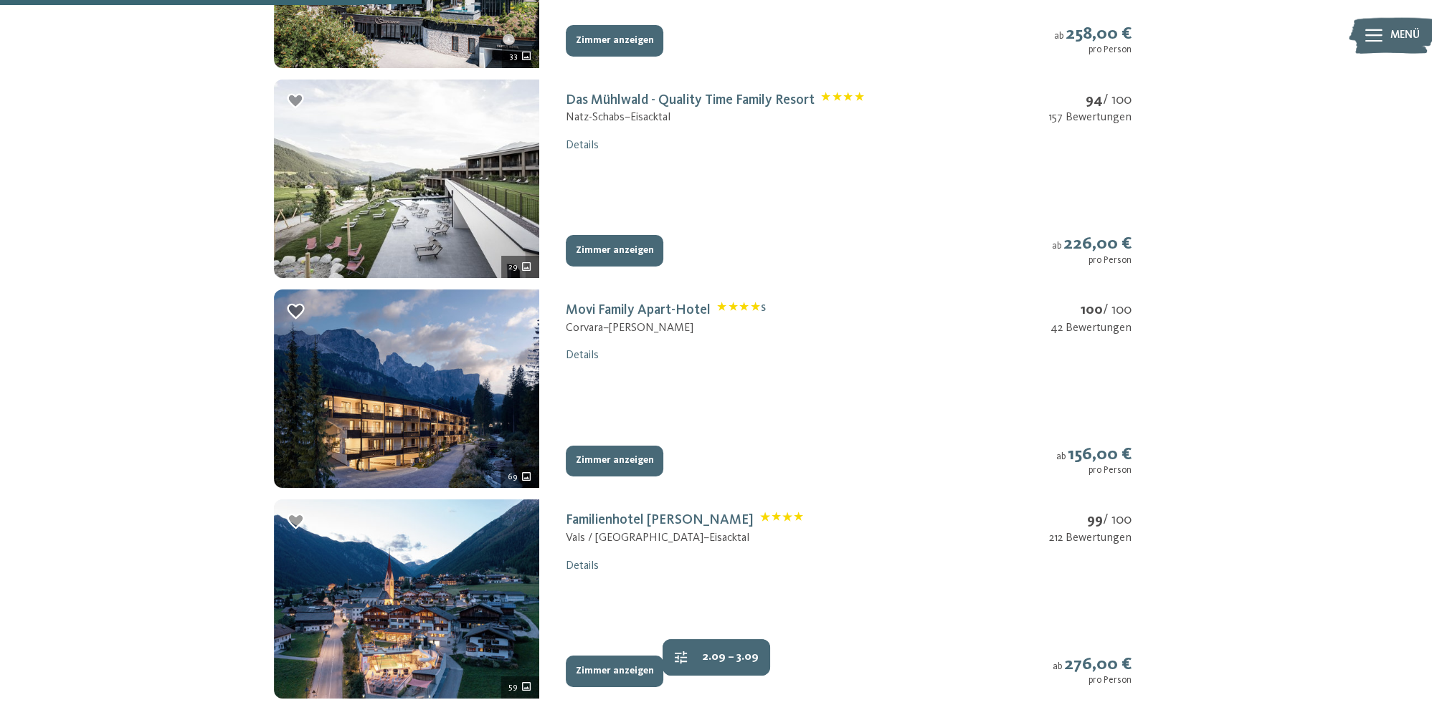
click at [584, 242] on button "Zimmer anzeigen" at bounding box center [615, 251] width 98 height 32
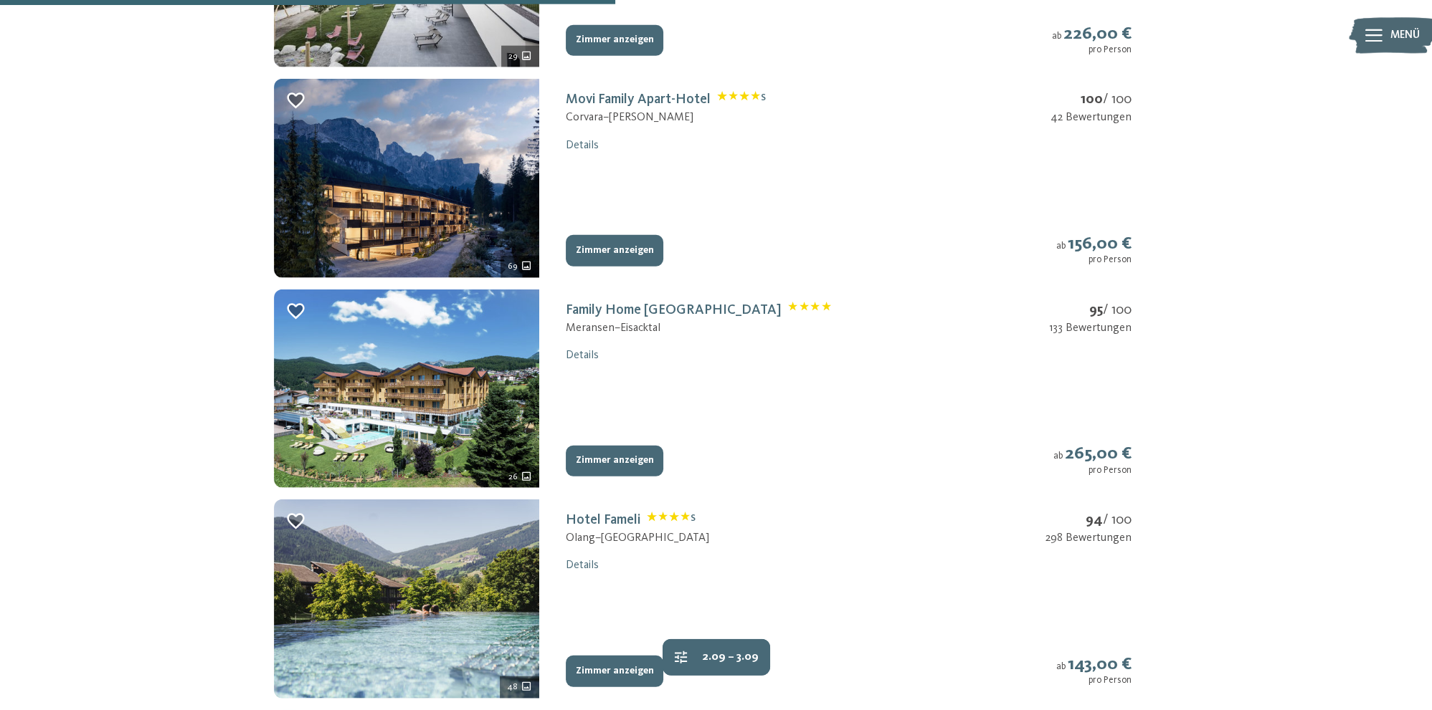
scroll to position [1287, 0]
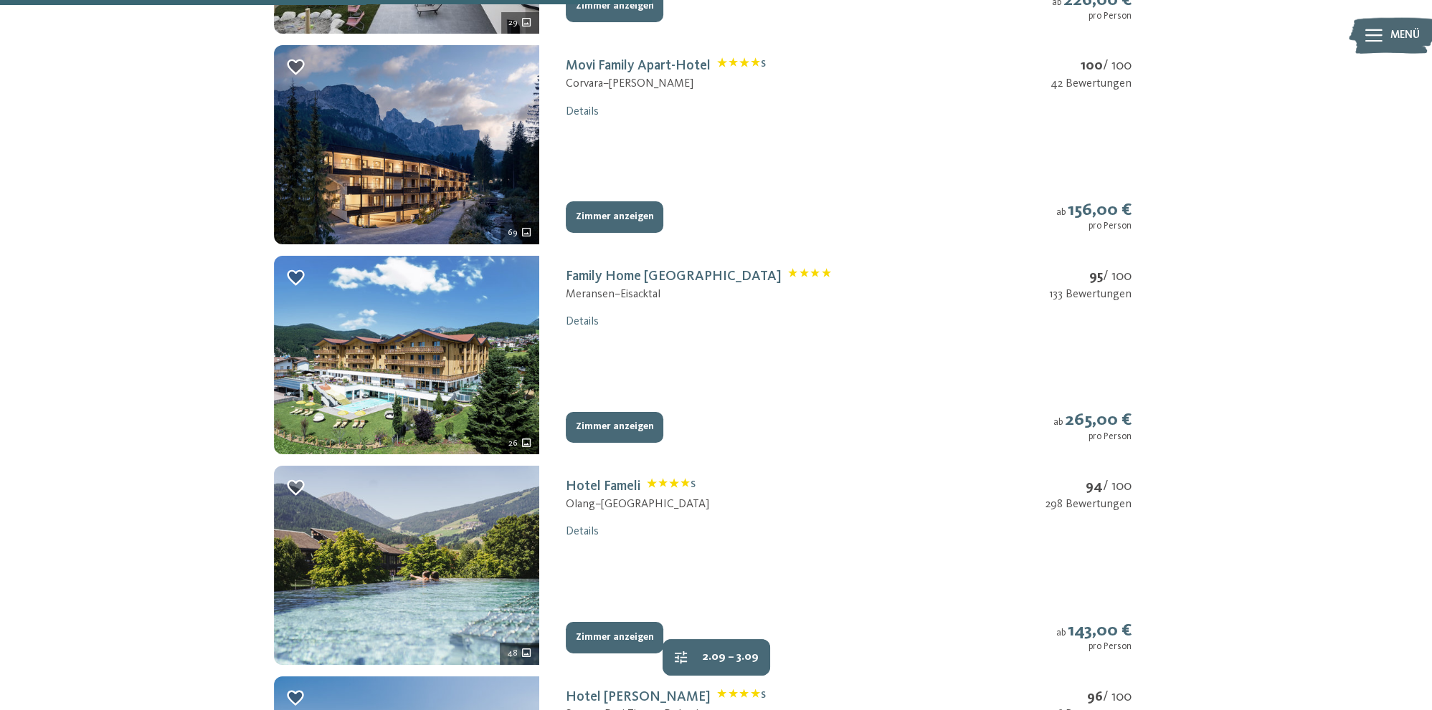
click at [627, 423] on button "Zimmer anzeigen" at bounding box center [615, 428] width 98 height 32
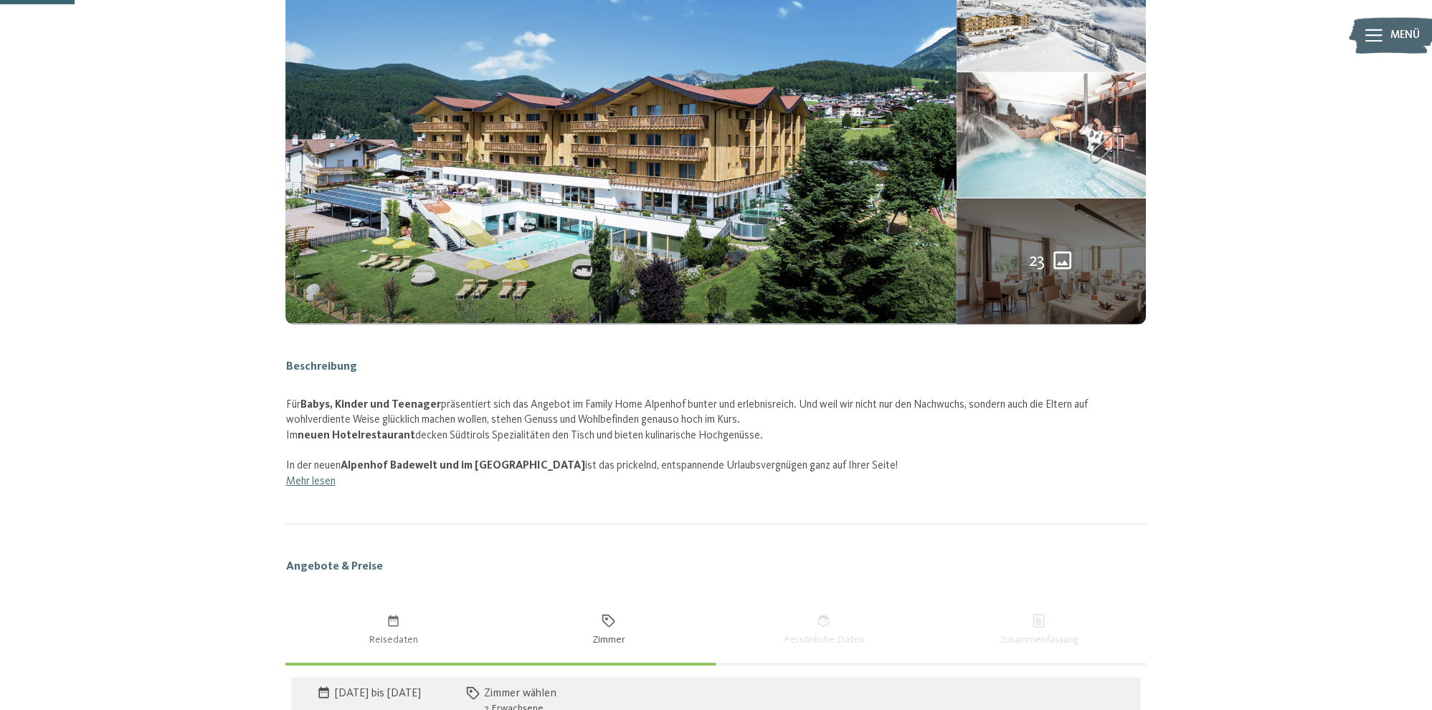
scroll to position [410, 0]
click at [322, 477] on link "Mehr lesen" at bounding box center [309, 480] width 49 height 11
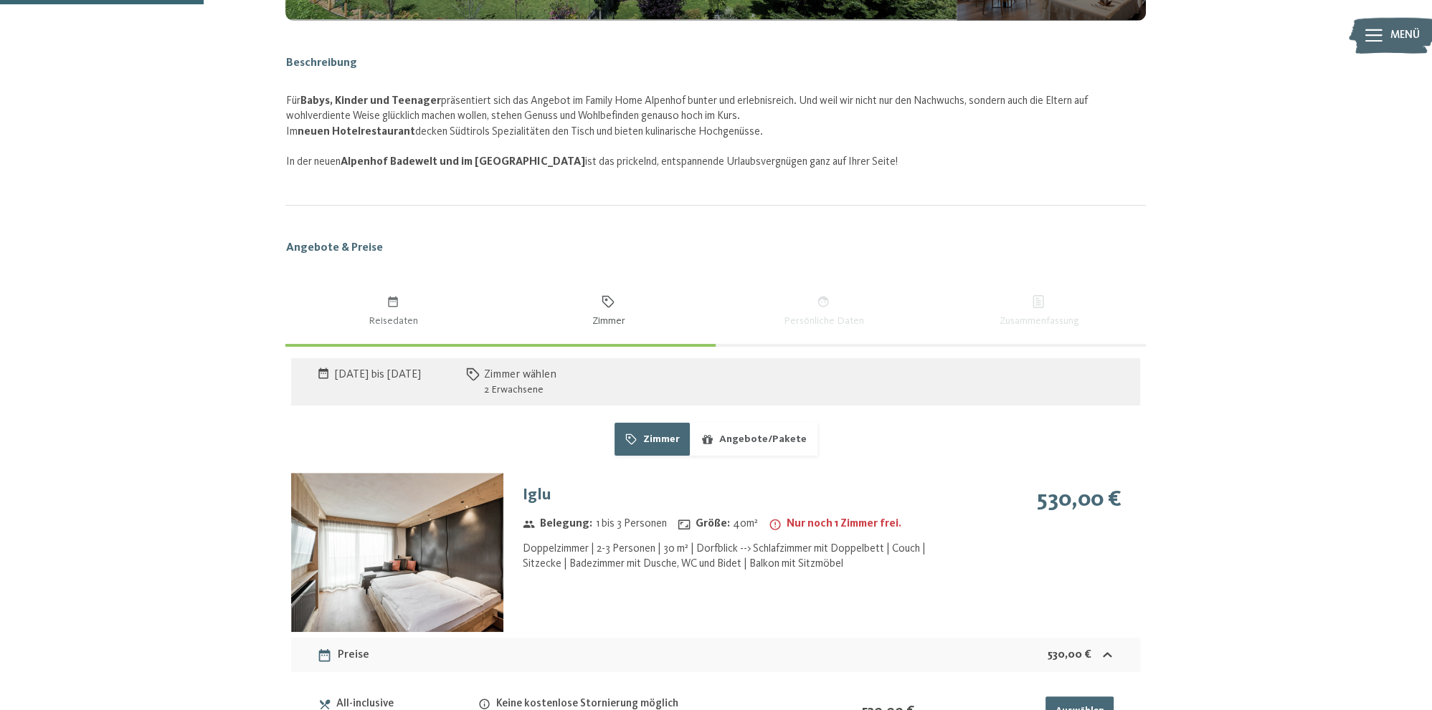
scroll to position [940, 0]
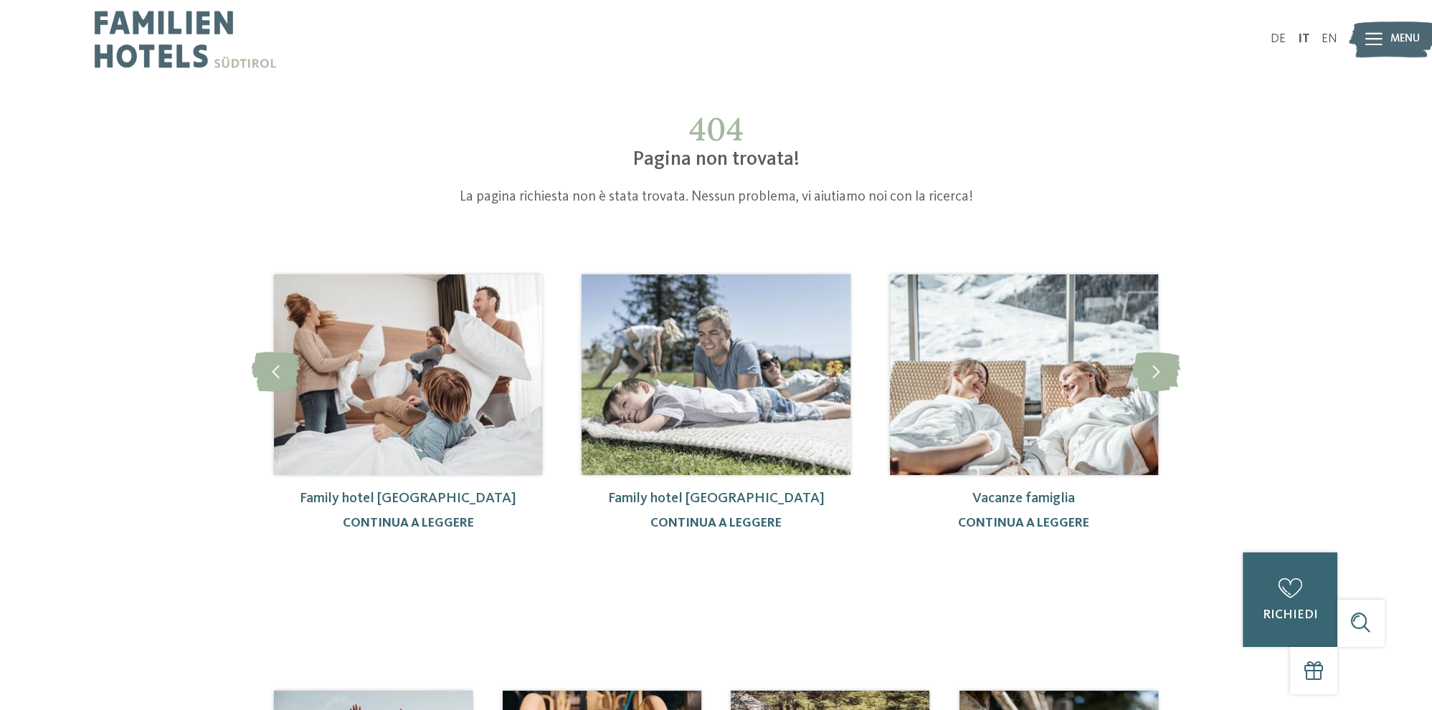
click at [1398, 34] on span "Menu" at bounding box center [1404, 40] width 29 height 16
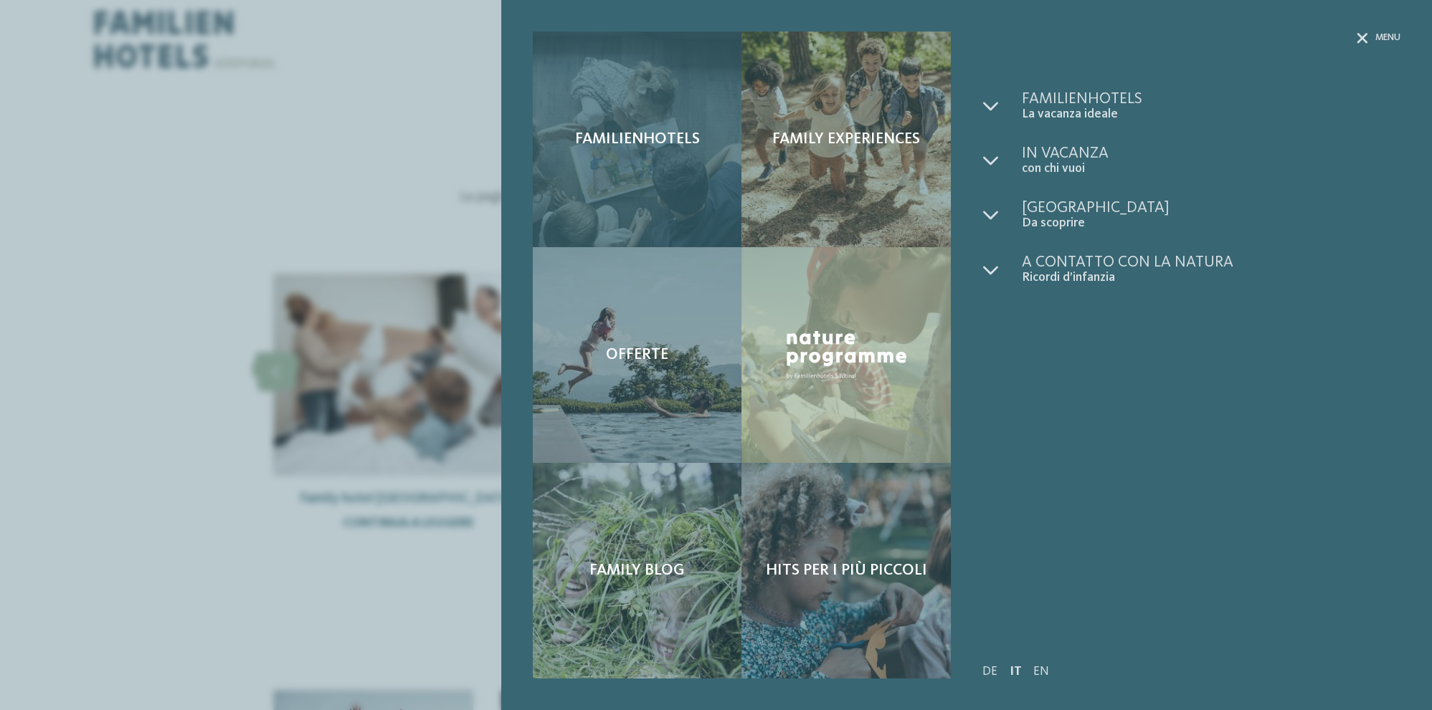
click at [615, 152] on div "Familienhotels" at bounding box center [637, 140] width 209 height 216
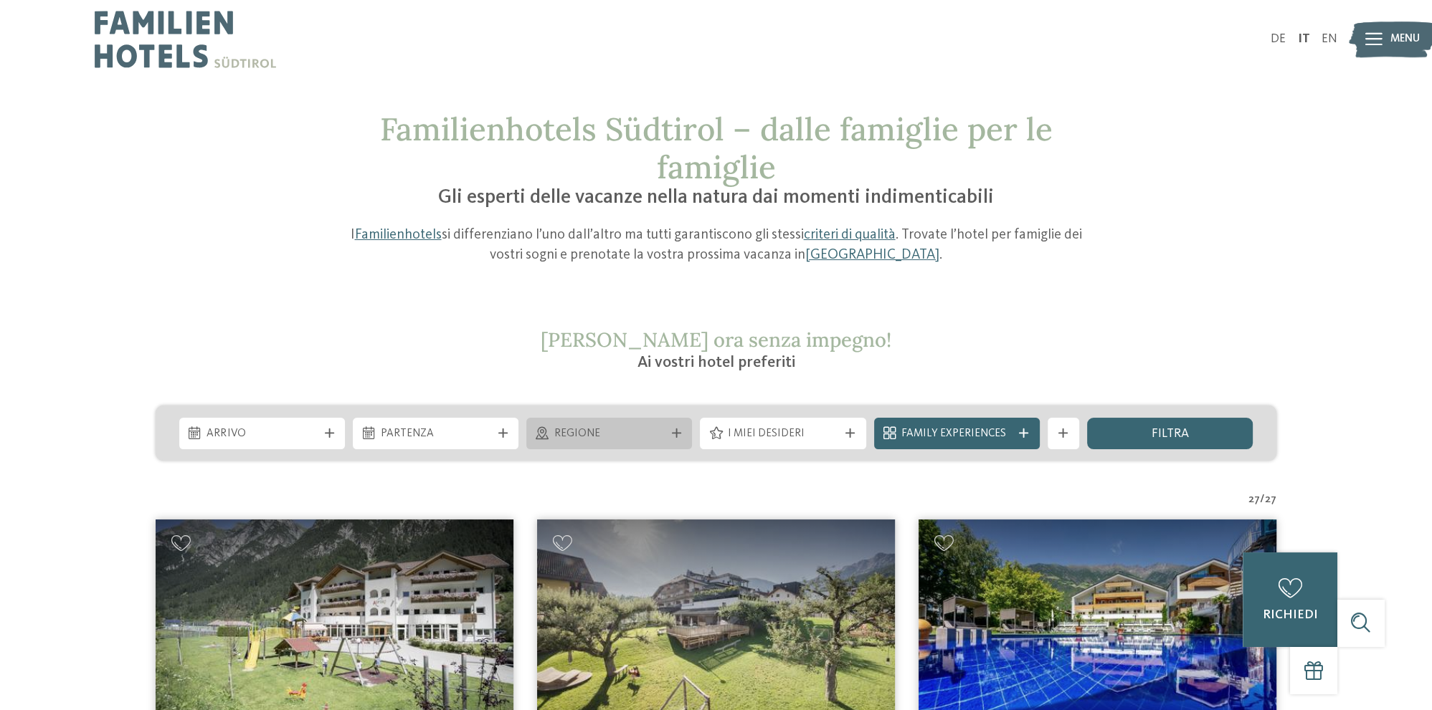
click at [677, 434] on icon at bounding box center [676, 433] width 9 height 9
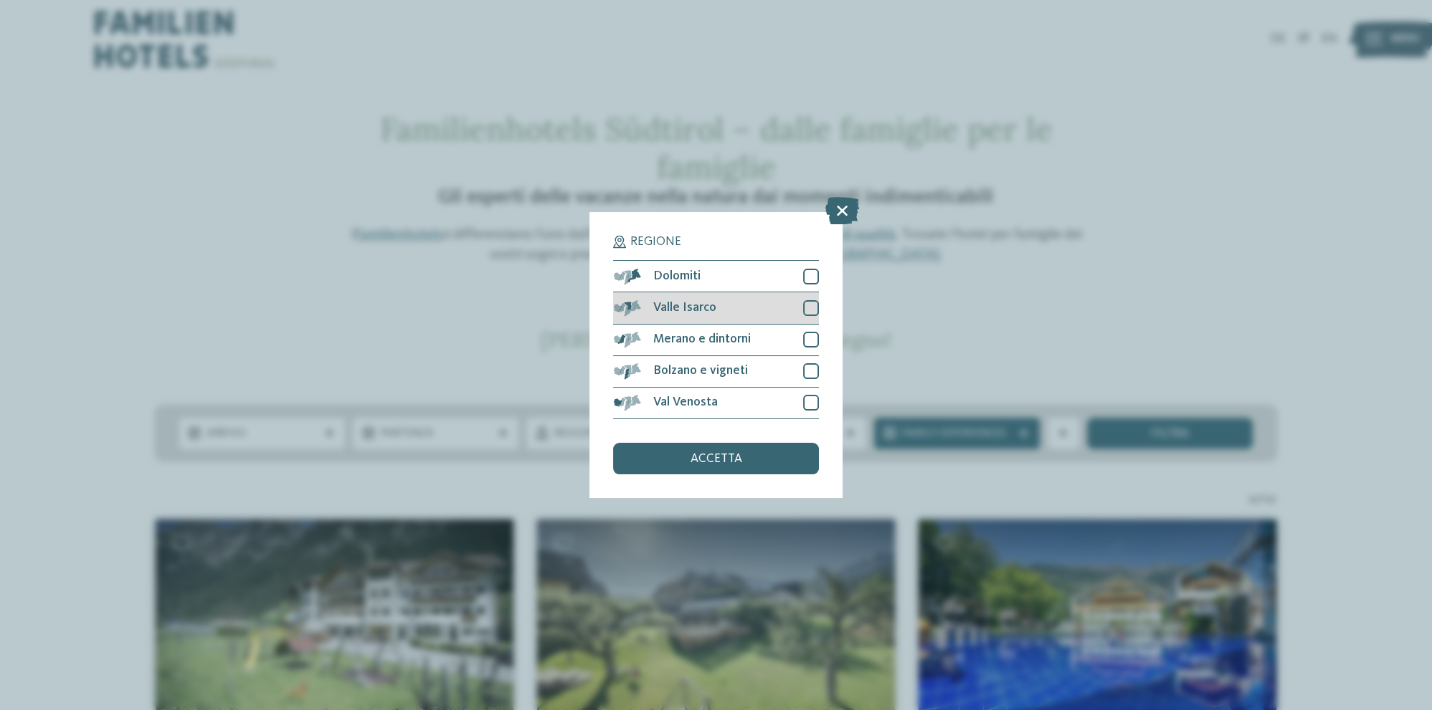
click at [817, 305] on div at bounding box center [811, 308] width 16 height 16
click at [708, 461] on span "accetta" at bounding box center [716, 459] width 52 height 13
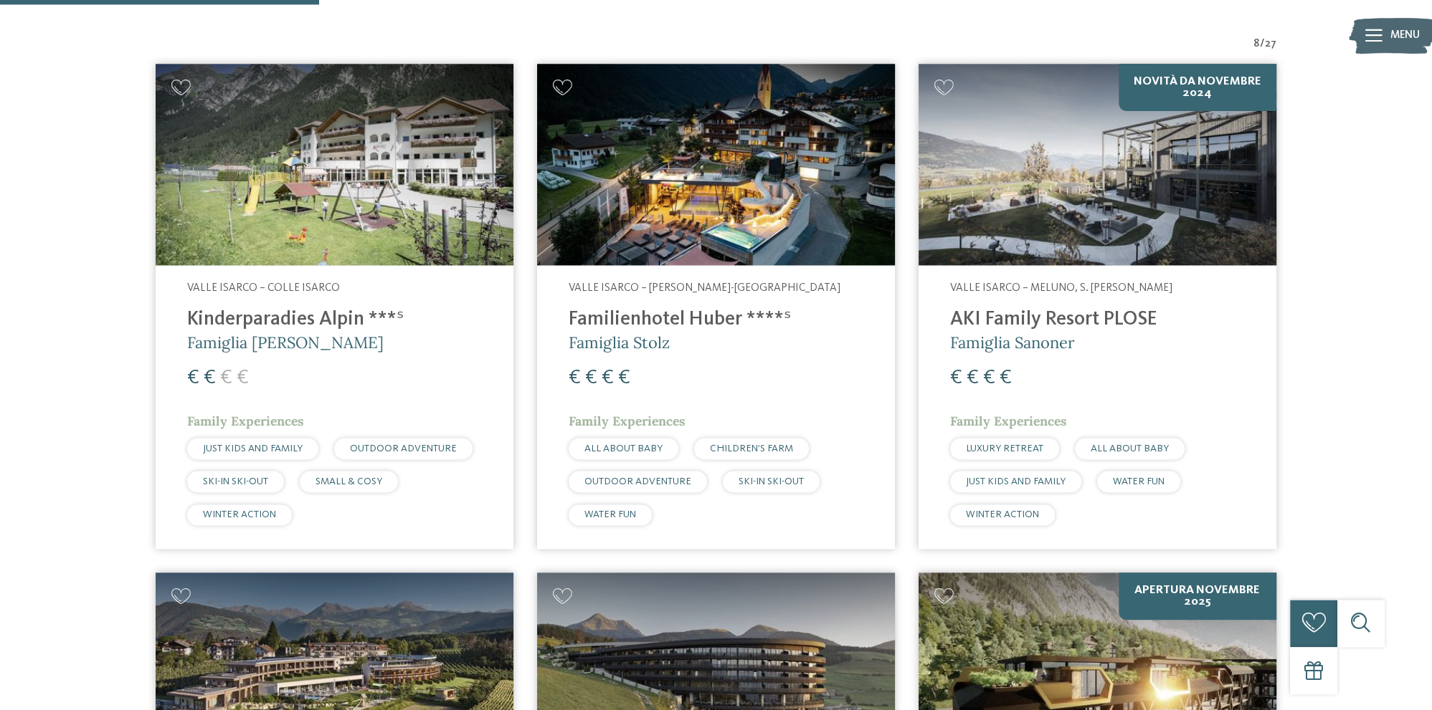
scroll to position [586, 0]
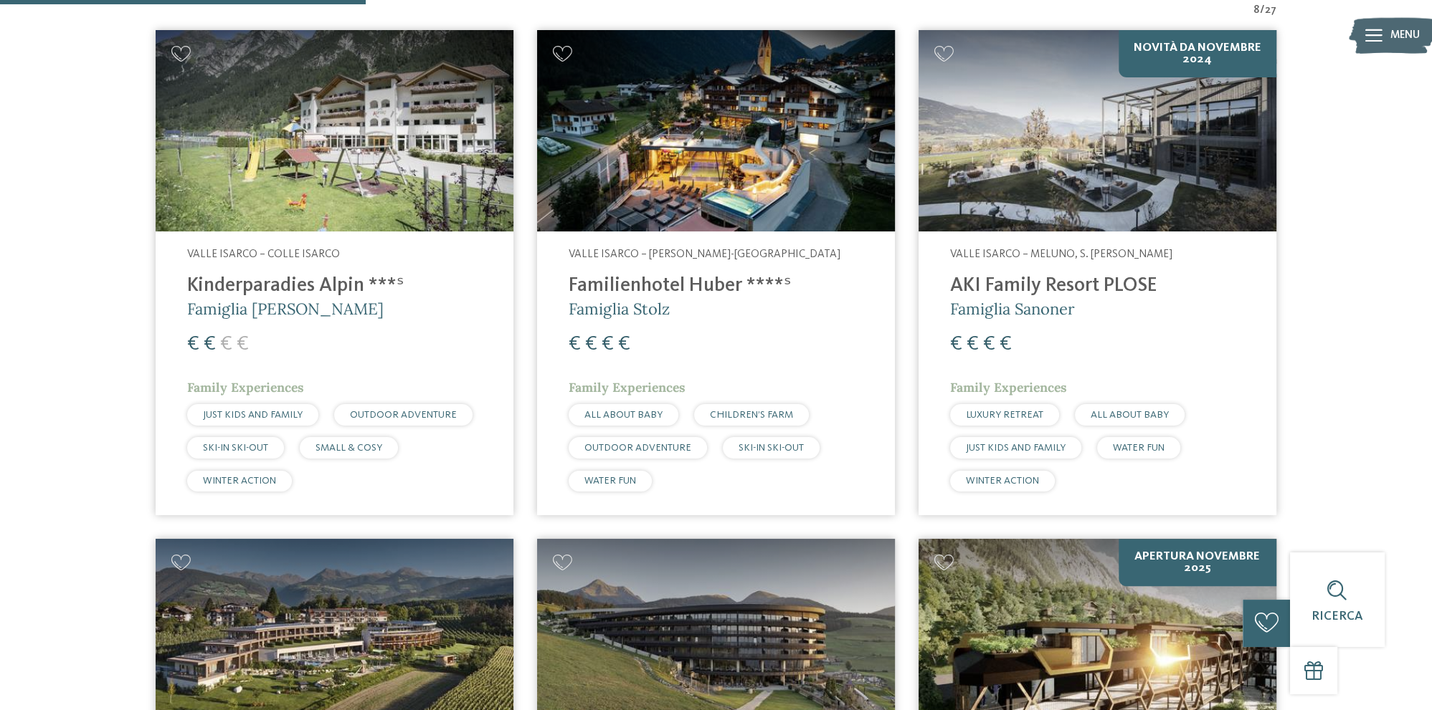
click at [708, 284] on h4 "Familienhotel Huber ****ˢ" at bounding box center [716, 287] width 295 height 24
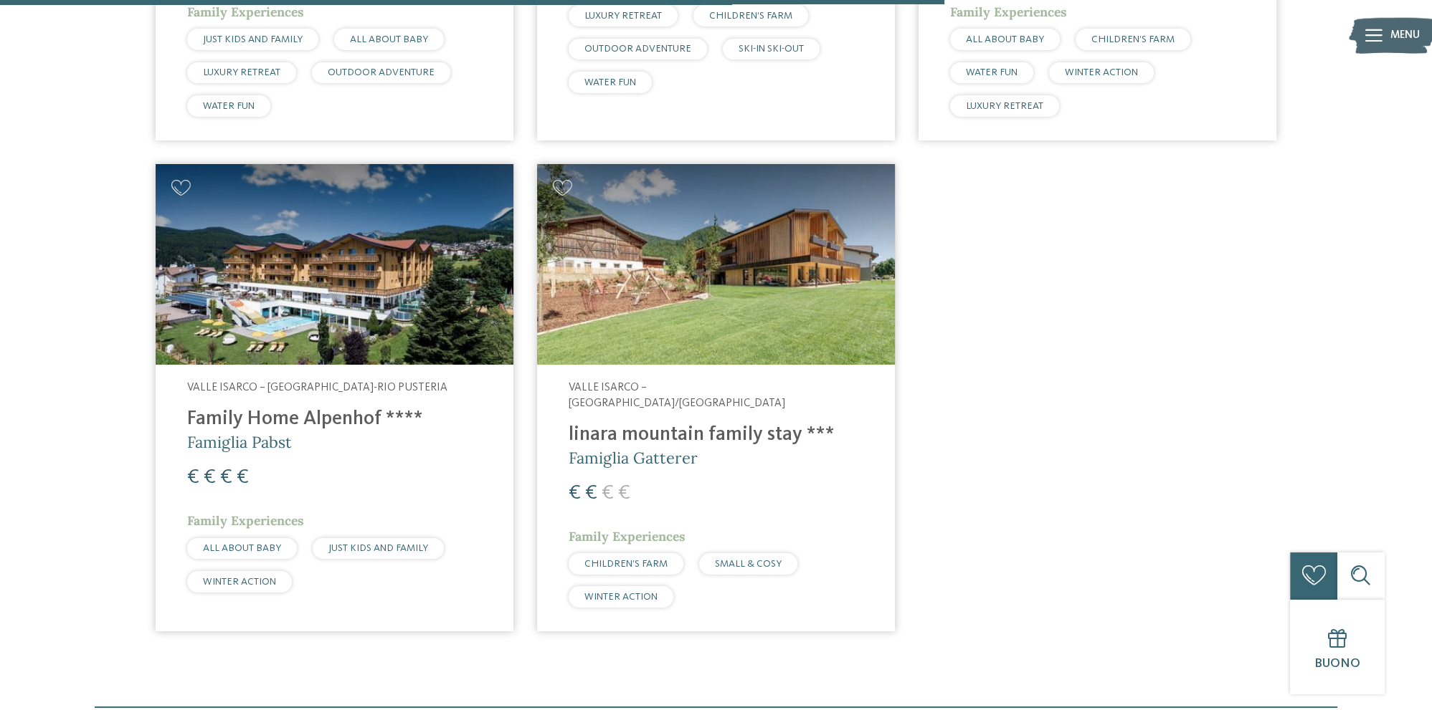
scroll to position [1570, 0]
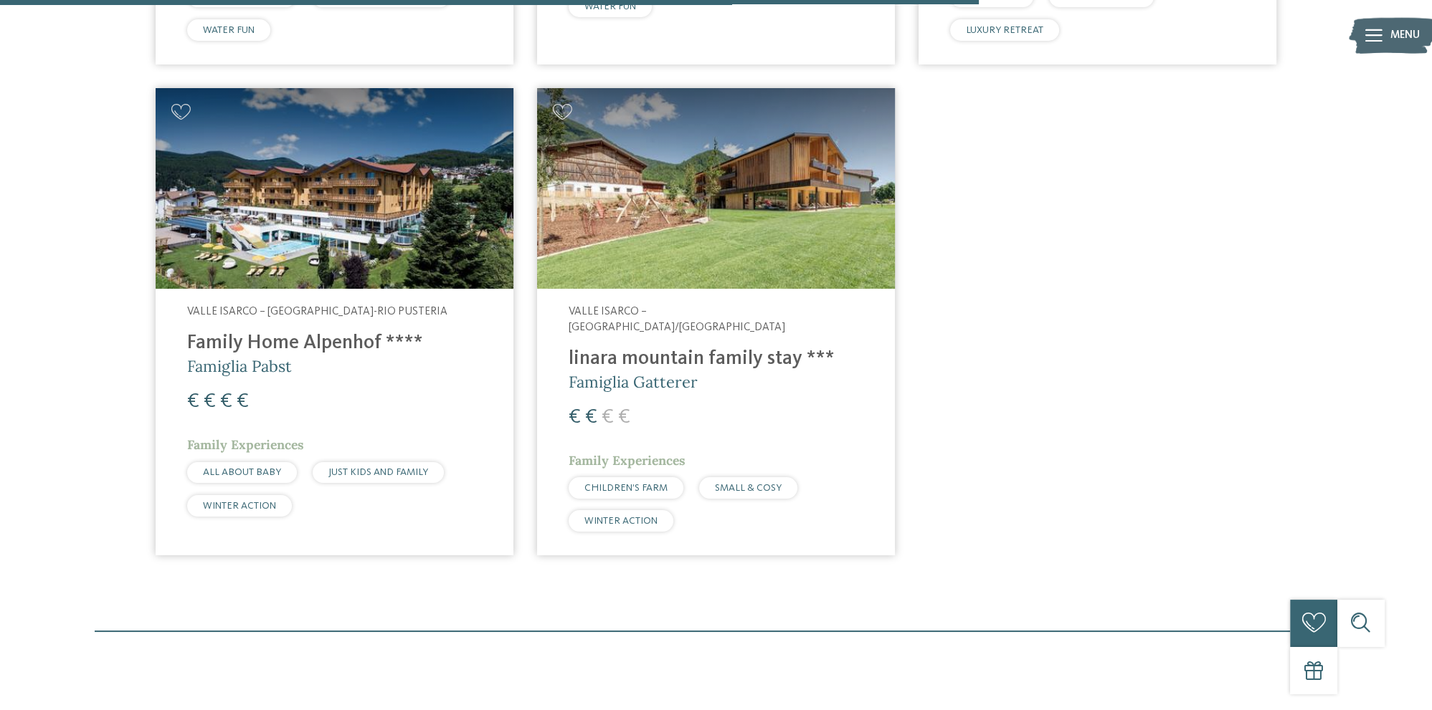
click at [325, 338] on h4 "Family Home Alpenhof ****" at bounding box center [334, 344] width 295 height 24
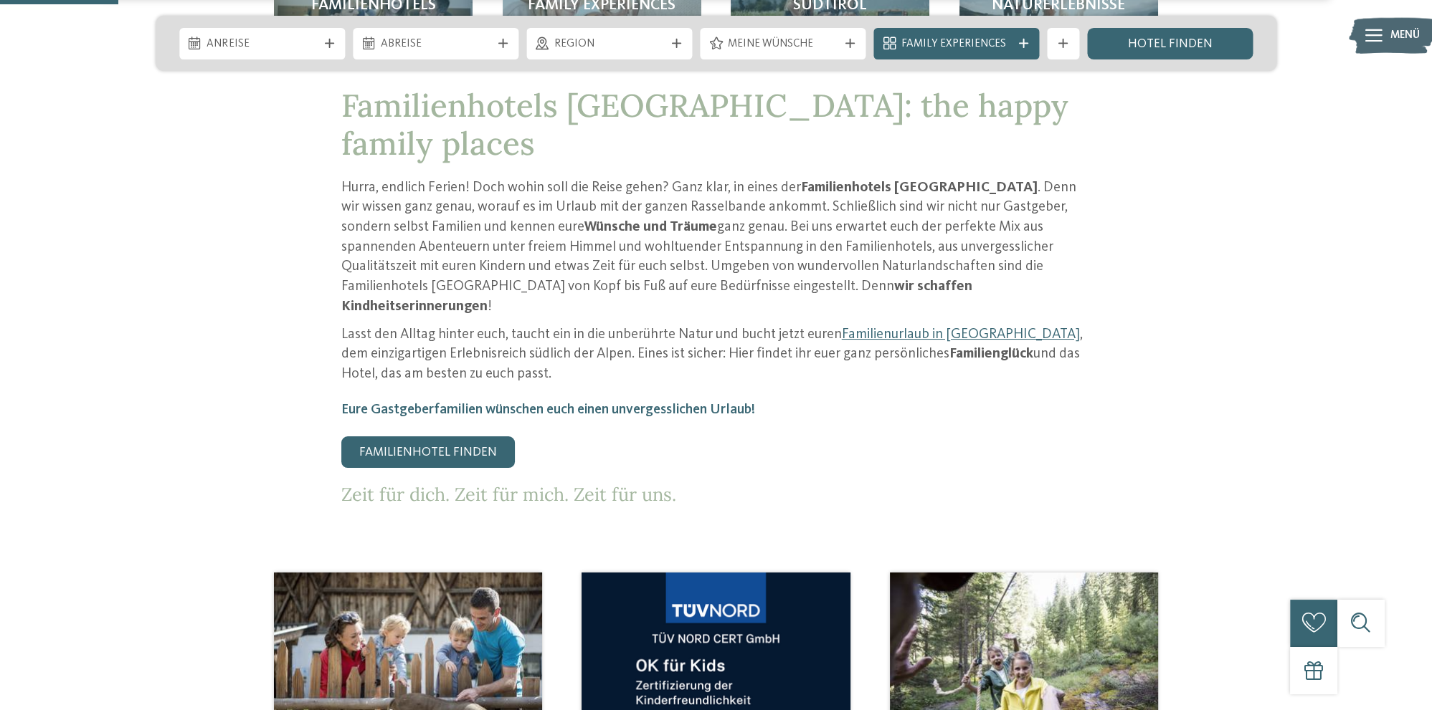
scroll to position [605, 0]
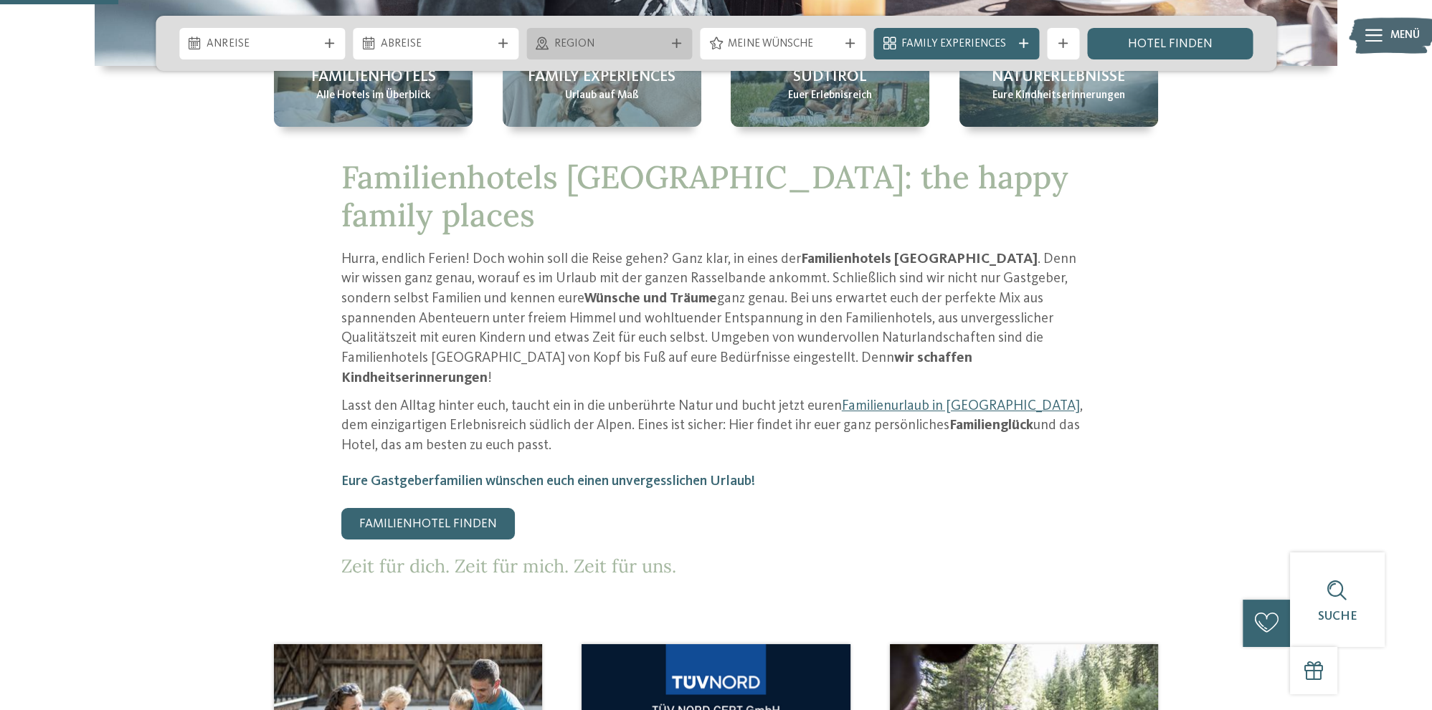
click at [645, 47] on span "Region" at bounding box center [609, 45] width 110 height 16
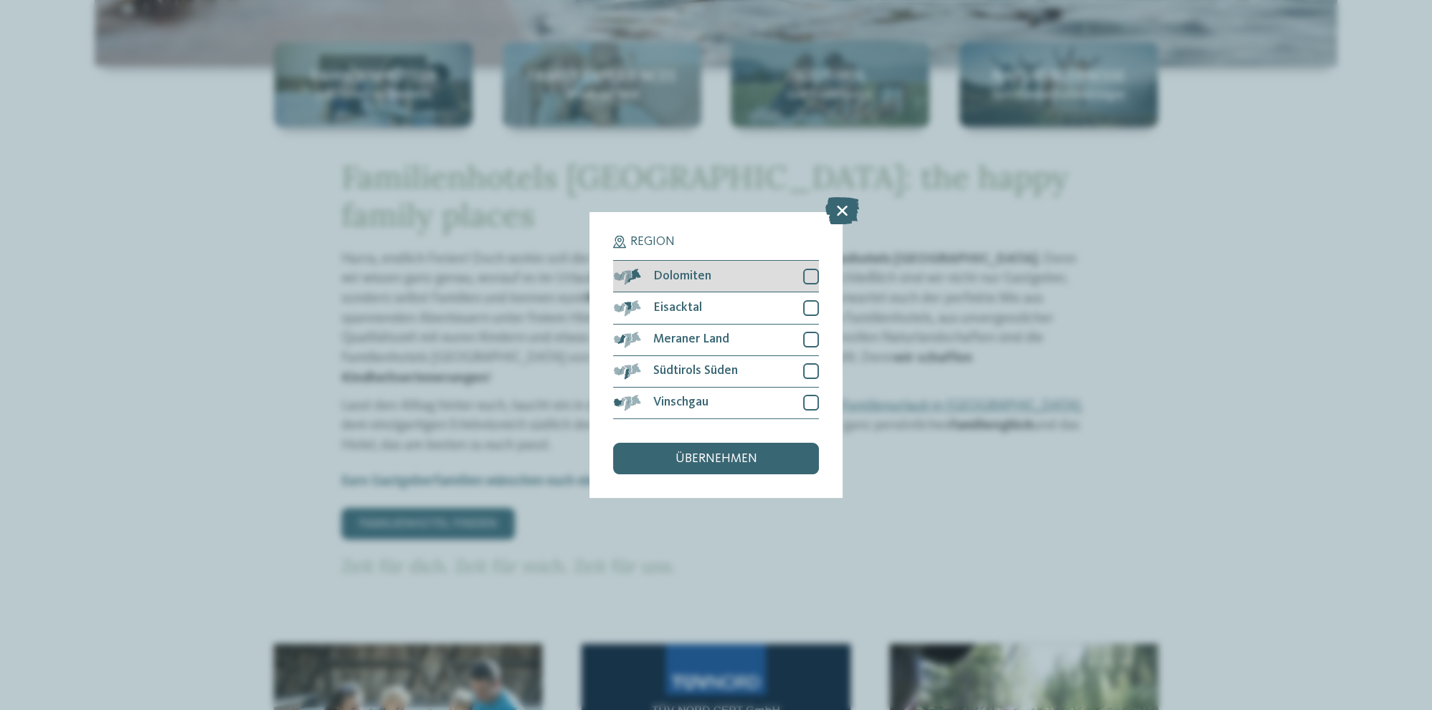
click at [809, 279] on div at bounding box center [811, 277] width 16 height 16
click at [807, 308] on div at bounding box center [811, 308] width 16 height 16
click at [810, 305] on icon at bounding box center [811, 307] width 10 height 9
click at [810, 305] on div at bounding box center [811, 308] width 16 height 16
click at [704, 464] on span "übernehmen" at bounding box center [716, 459] width 82 height 13
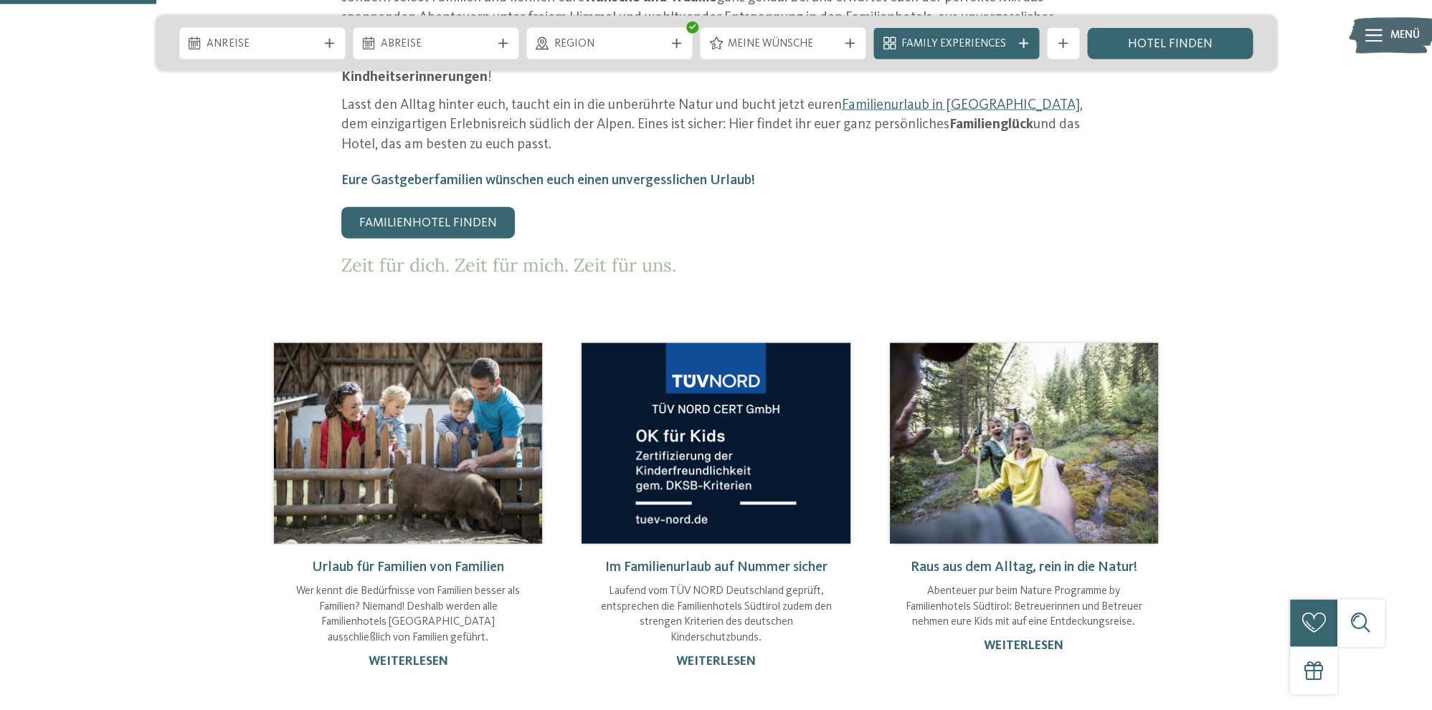
scroll to position [908, 0]
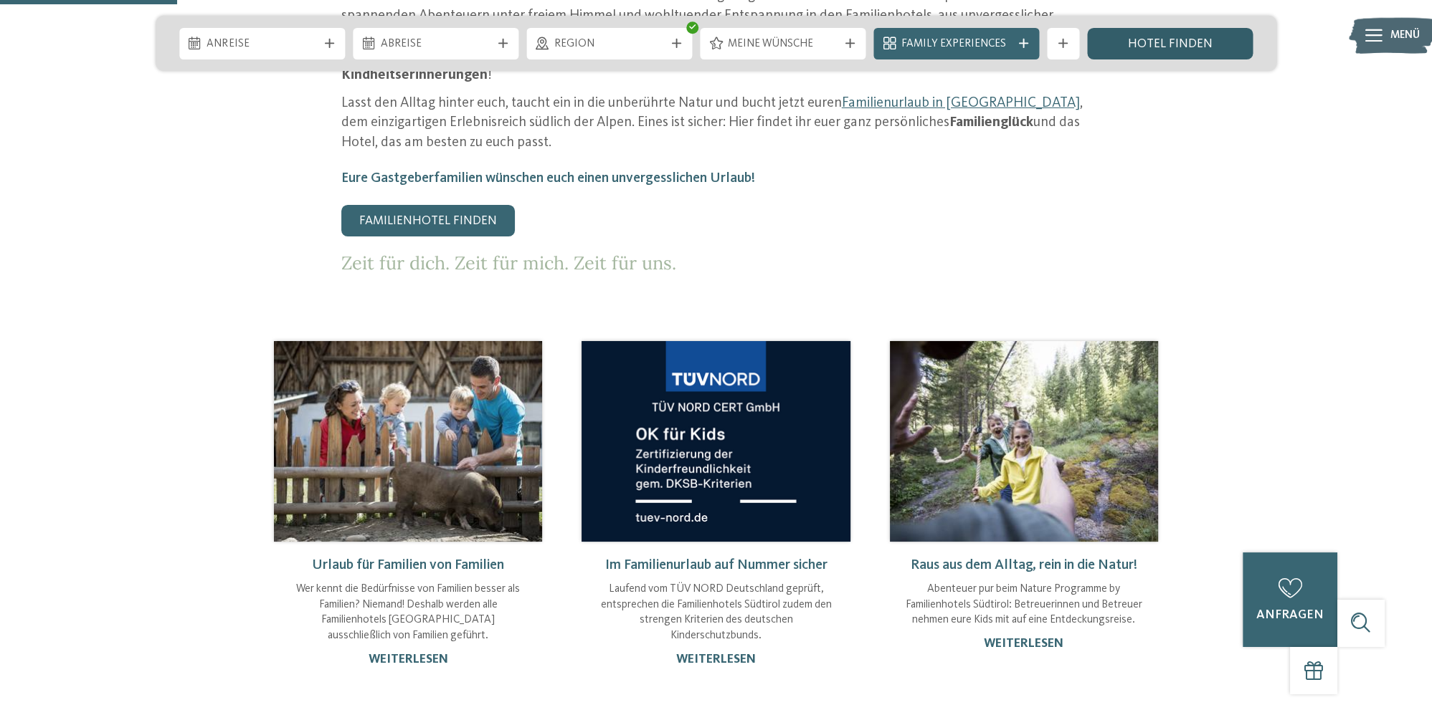
click at [1144, 37] on link "Hotel finden" at bounding box center [1170, 44] width 166 height 32
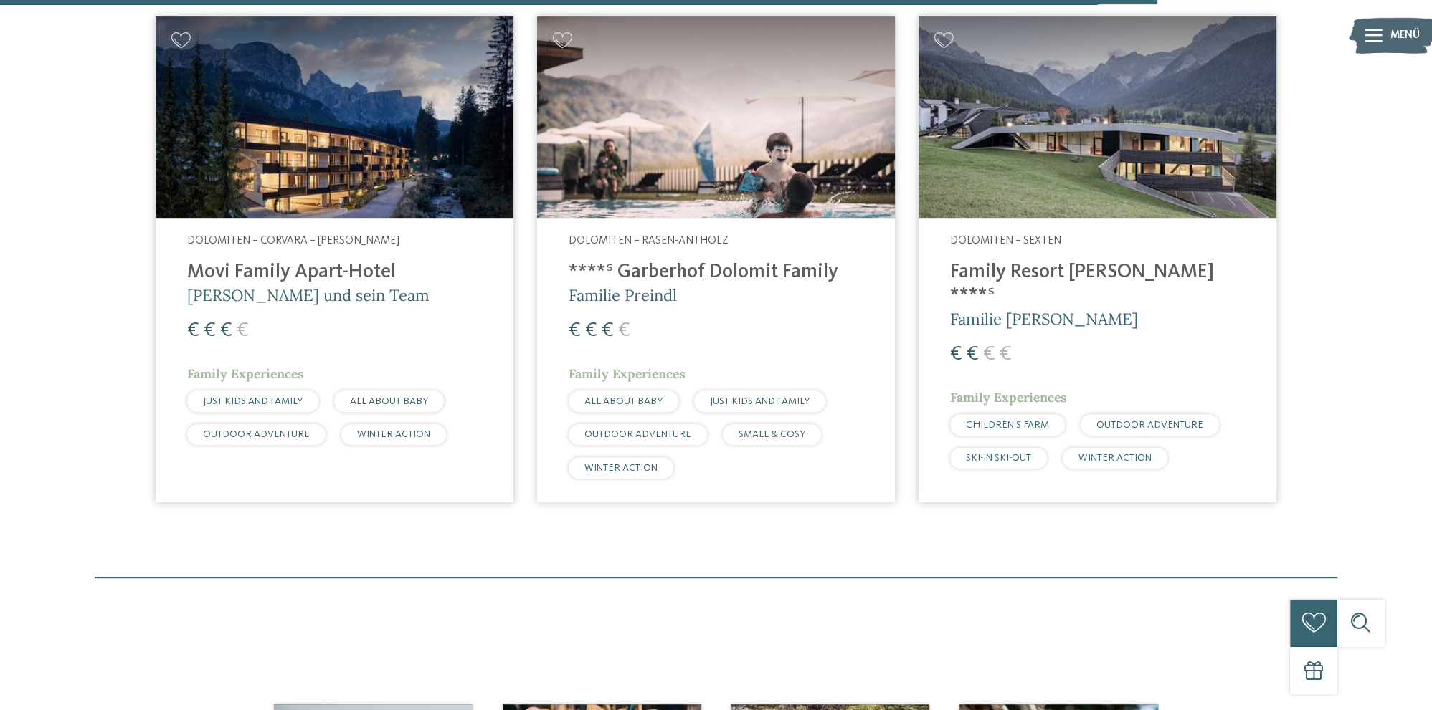
scroll to position [3132, 0]
